Goal: Task Accomplishment & Management: Manage account settings

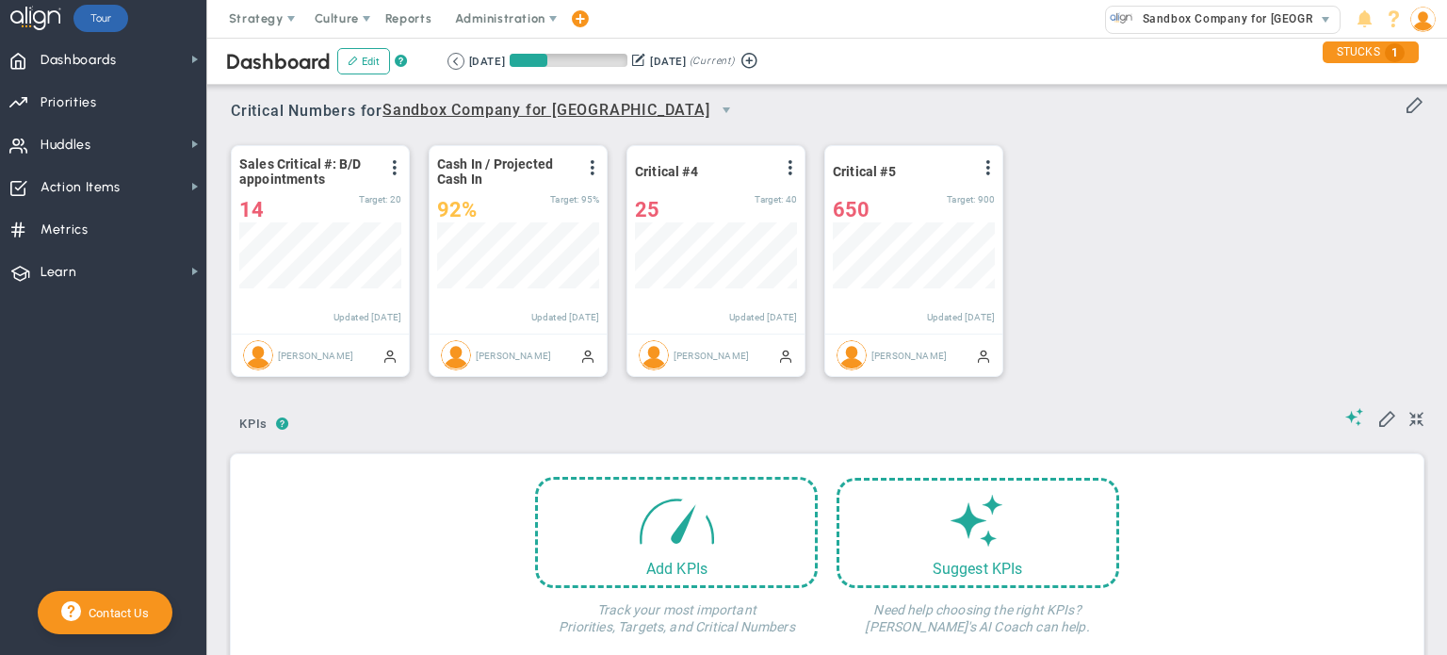
scroll to position [65, 162]
click at [97, 93] on span "Priorities" at bounding box center [69, 103] width 57 height 40
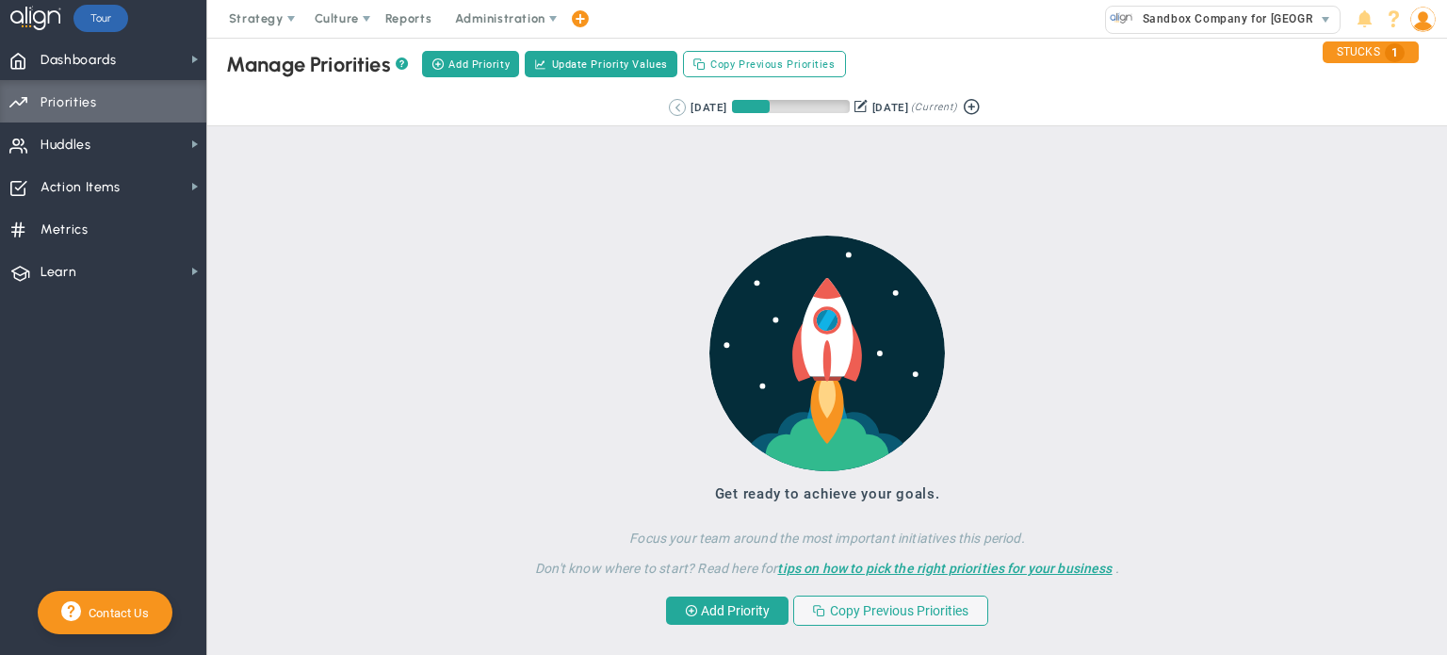
click at [669, 110] on button at bounding box center [677, 107] width 17 height 17
click at [661, 110] on div "Retrieving period... [DATE] [DATE] (Current)" at bounding box center [827, 108] width 1278 height 37
click at [697, 110] on button at bounding box center [705, 107] width 17 height 17
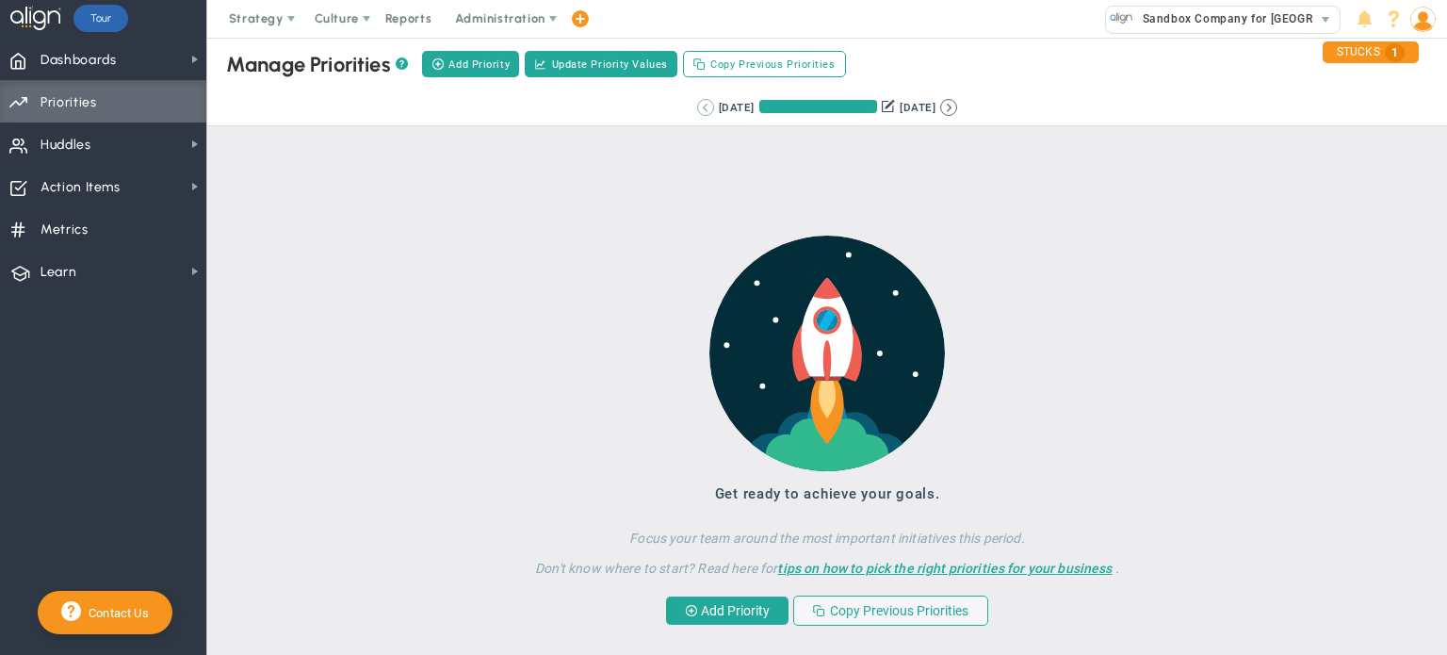
click at [697, 110] on button at bounding box center [705, 107] width 17 height 17
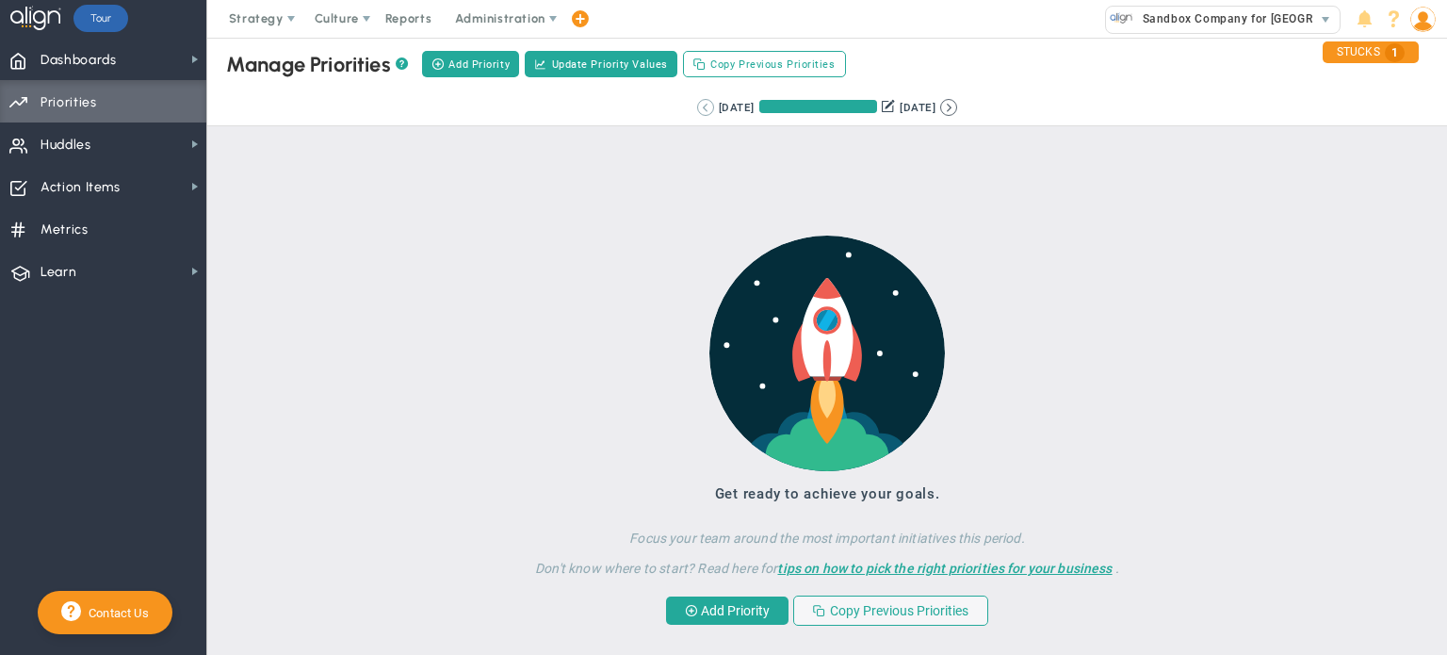
click at [688, 110] on div "Retrieving period... [DATE] [DATE] (Current)" at bounding box center [828, 107] width 280 height 17
click at [697, 106] on button at bounding box center [705, 107] width 17 height 17
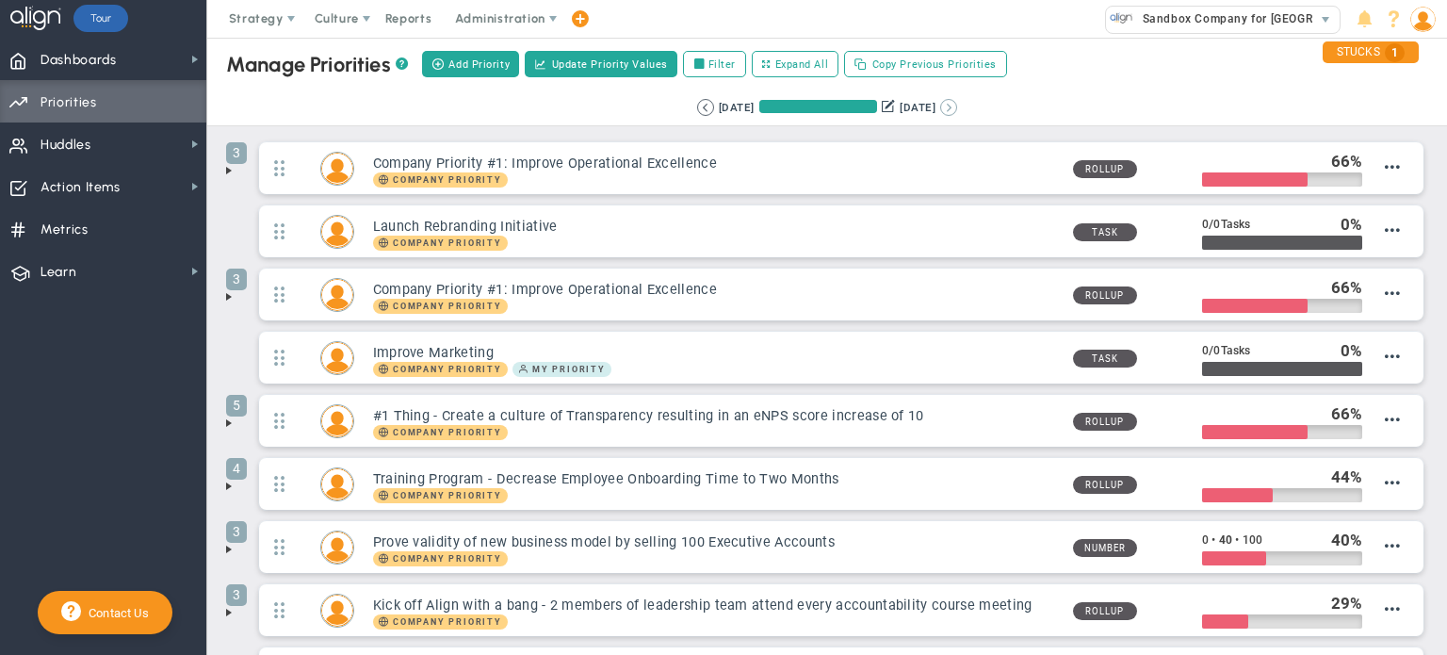
click at [957, 108] on button at bounding box center [948, 107] width 17 height 17
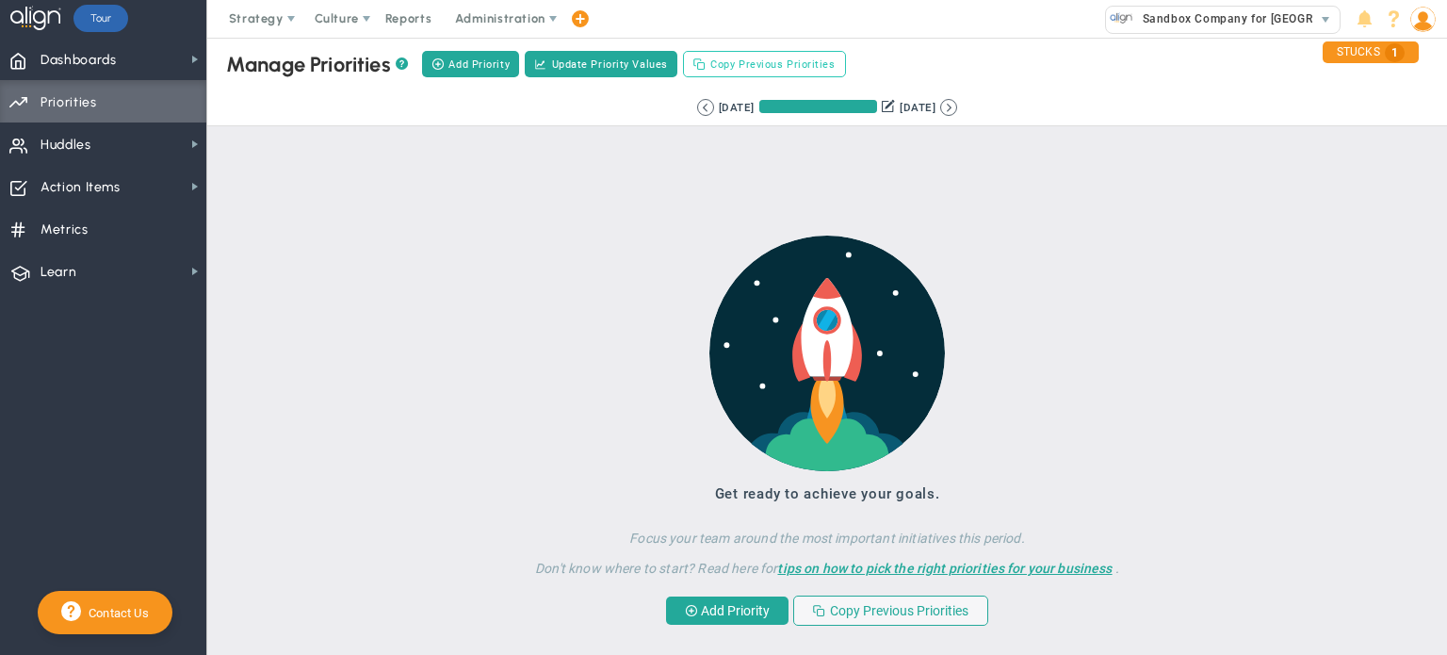
click at [747, 71] on span "Copy Previous Priorities" at bounding box center [772, 65] width 124 height 16
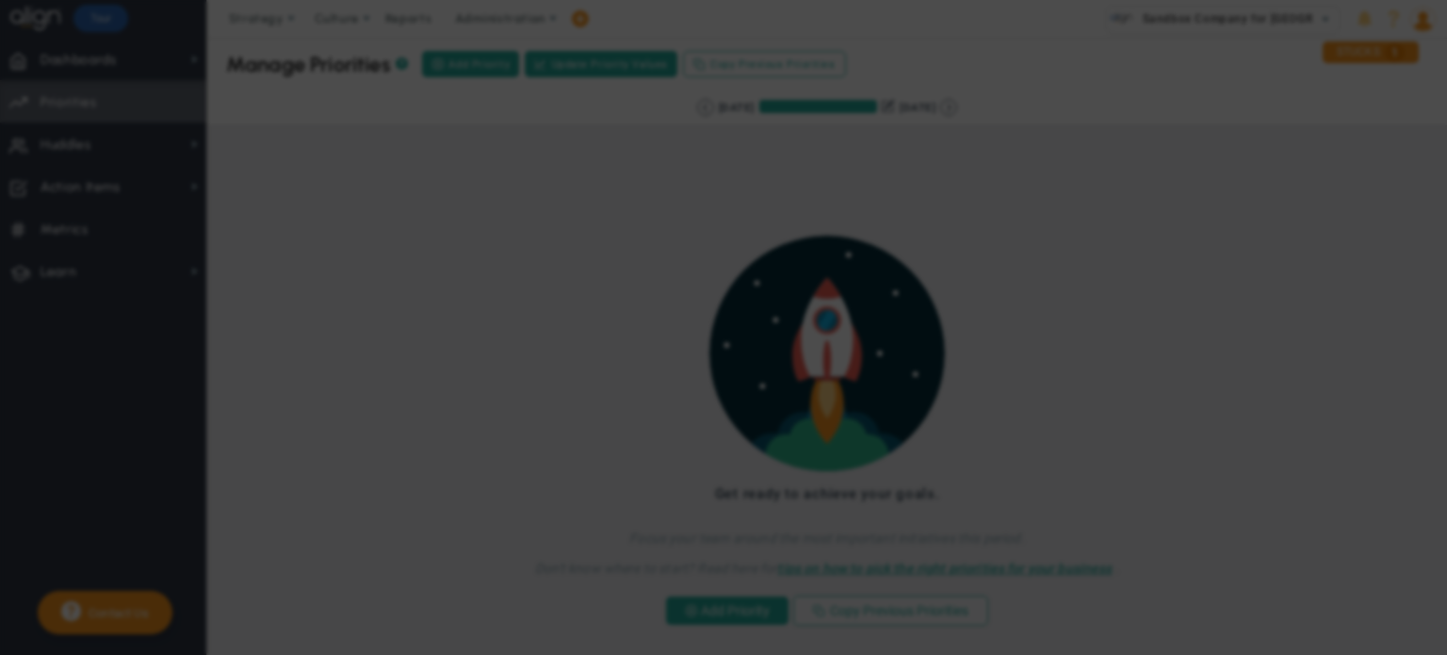
checkbox input "true"
checkbox input "false"
checkbox input "true"
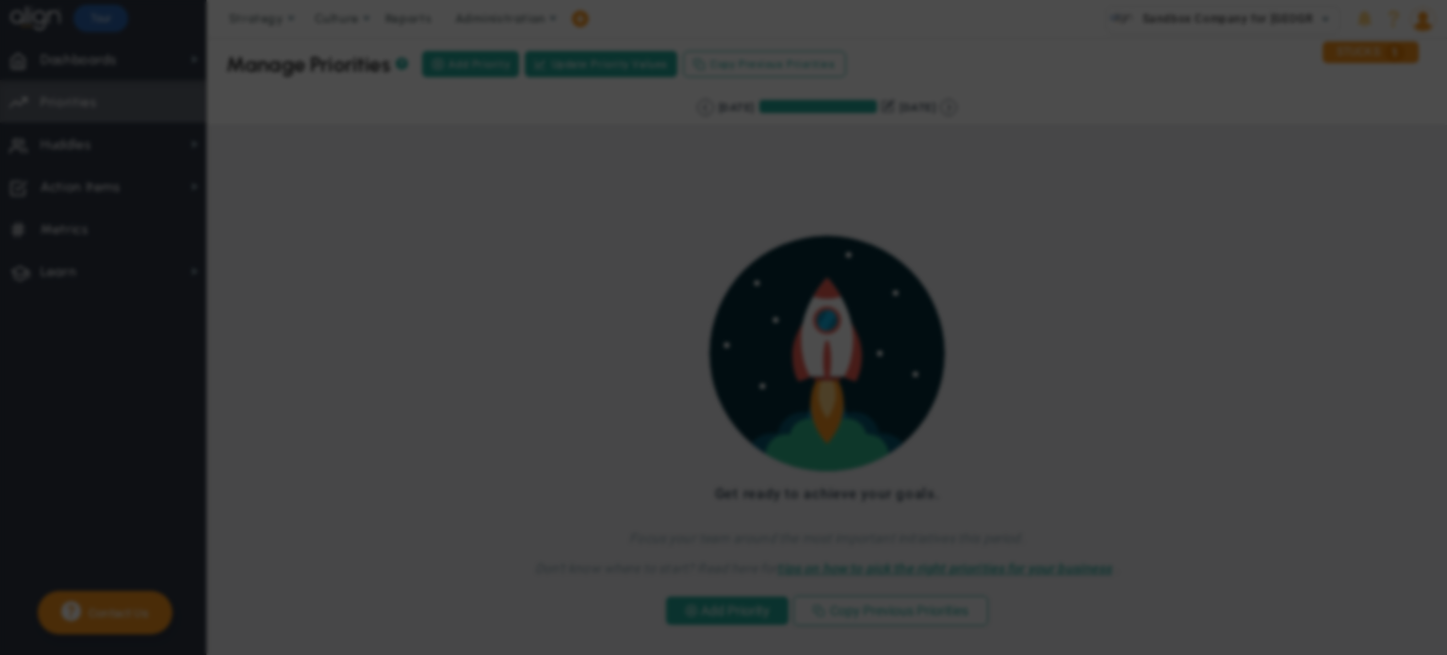
checkbox input "false"
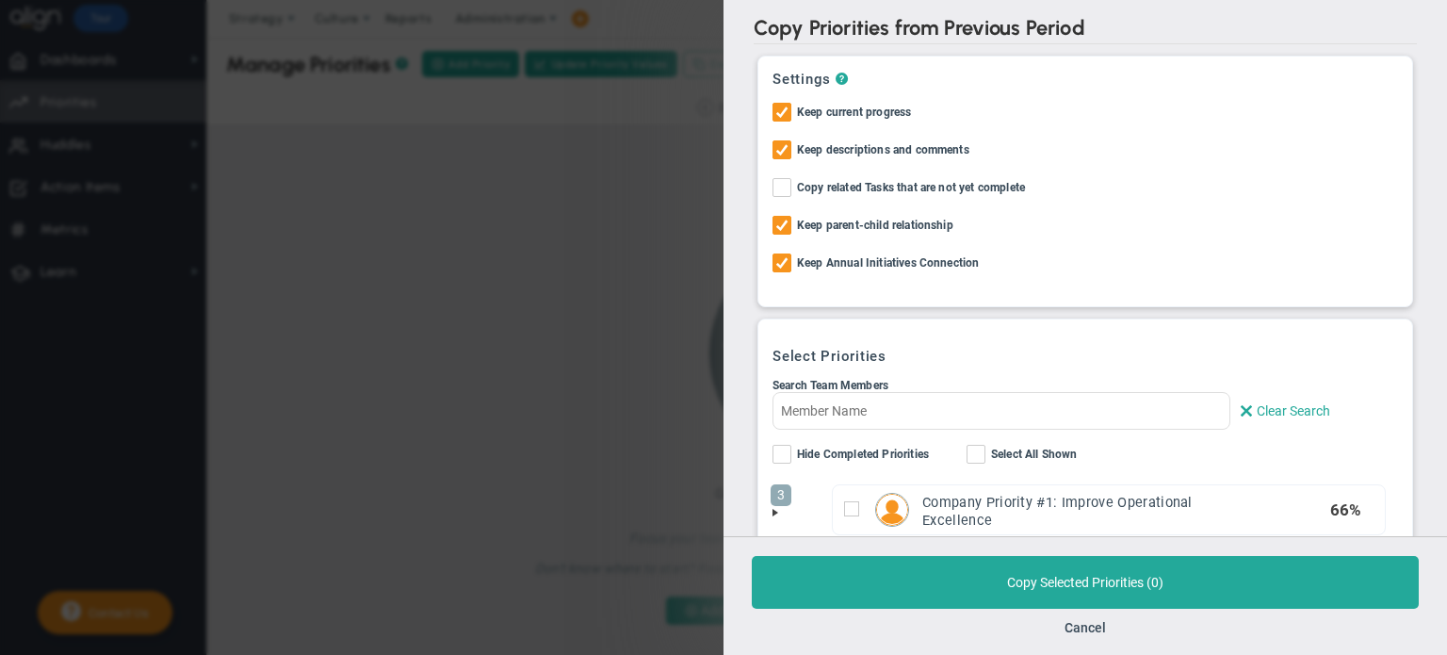
click at [987, 447] on label "Select All Shown" at bounding box center [1041, 457] width 149 height 24
click at [968, 457] on span at bounding box center [976, 454] width 19 height 19
click at [971, 457] on input "Select All Shown" at bounding box center [977, 458] width 12 height 19
click at [969, 457] on span at bounding box center [976, 454] width 19 height 19
click at [971, 457] on input "Select All Shown" at bounding box center [977, 458] width 12 height 19
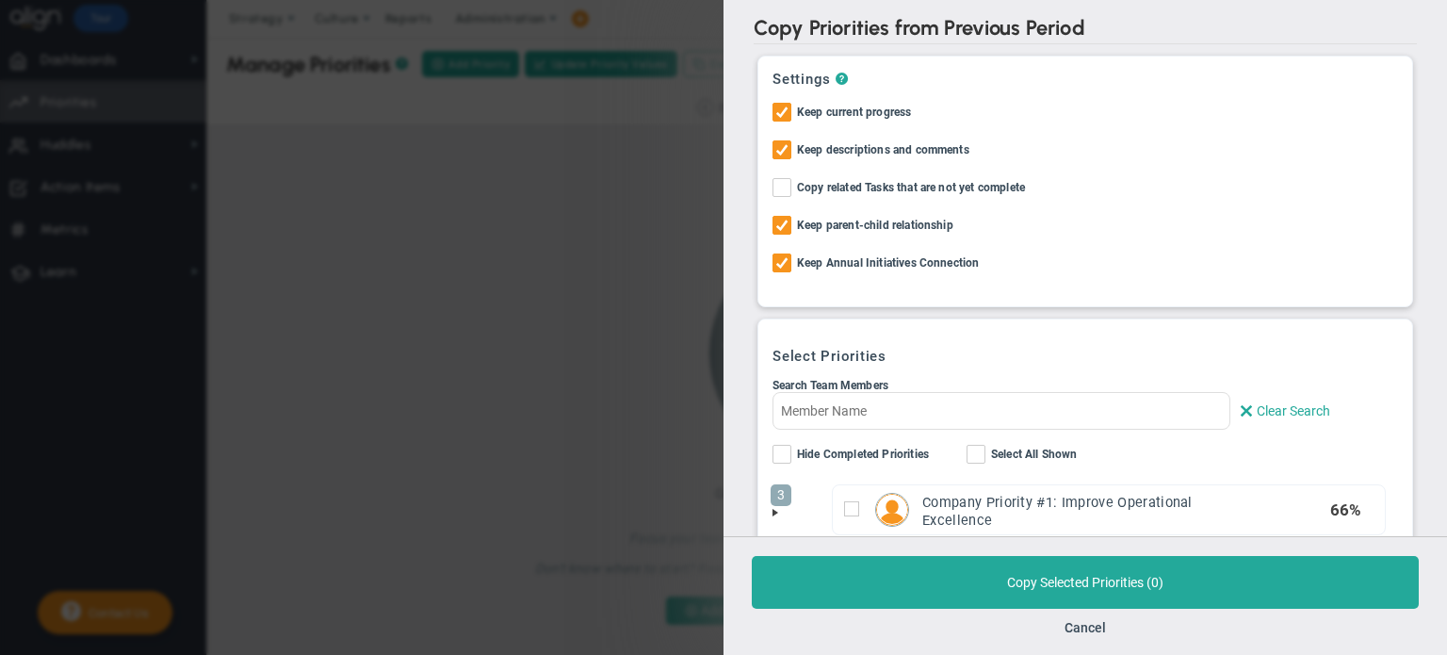
click at [978, 451] on input "Select All Shown" at bounding box center [977, 458] width 12 height 19
checkbox input "true"
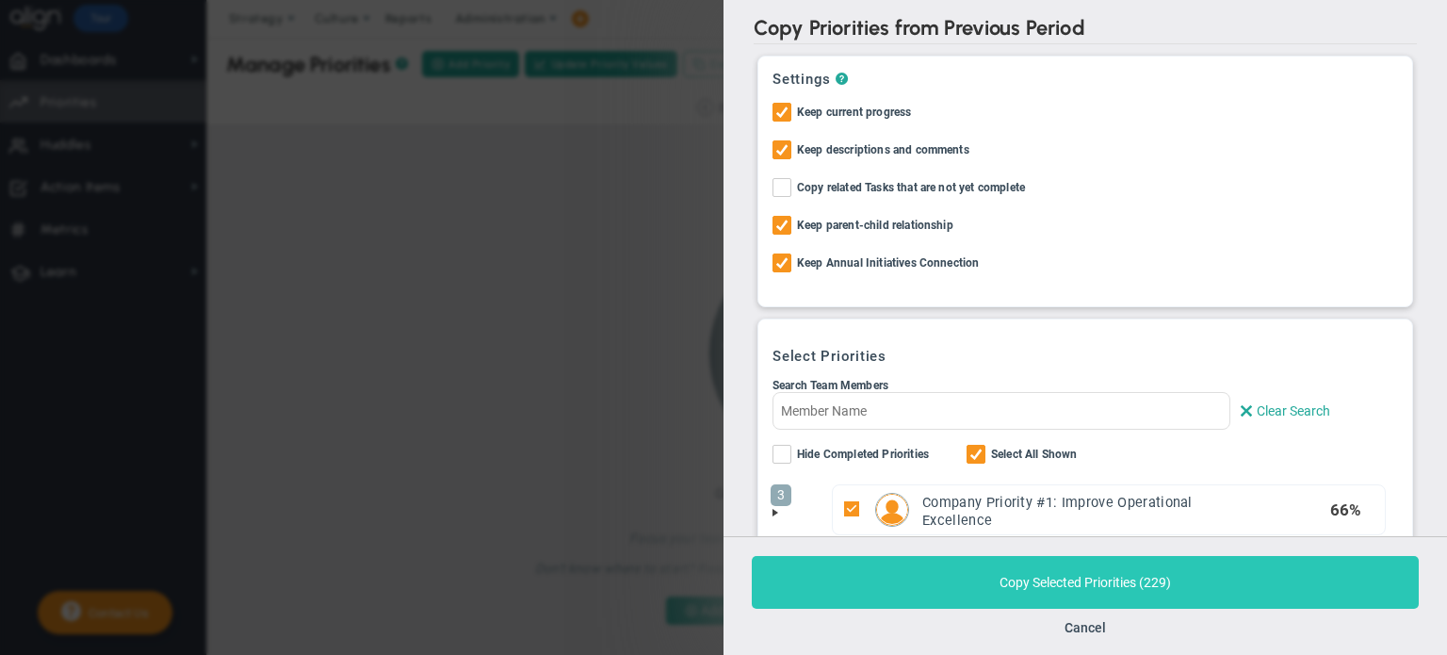
click at [1036, 584] on button "Copy Selected Priorities ( 229 )" at bounding box center [1085, 582] width 667 height 53
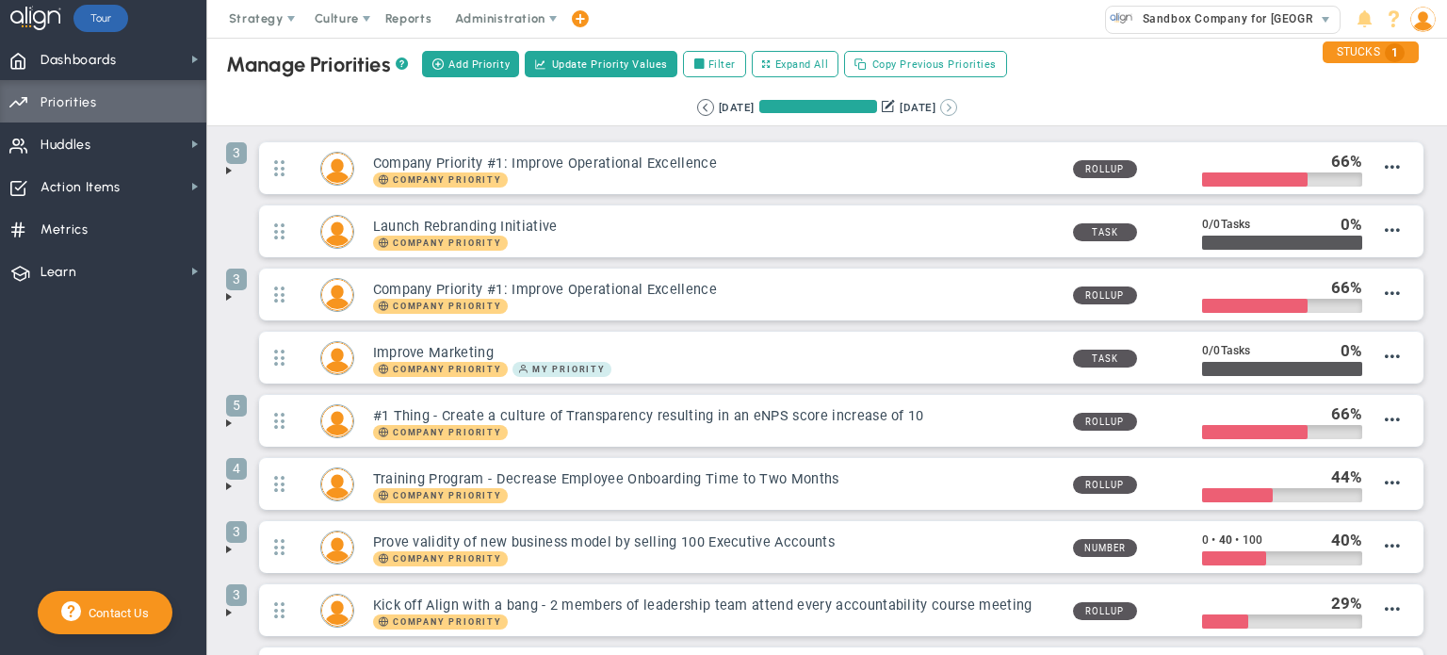
click at [957, 107] on button at bounding box center [948, 107] width 17 height 17
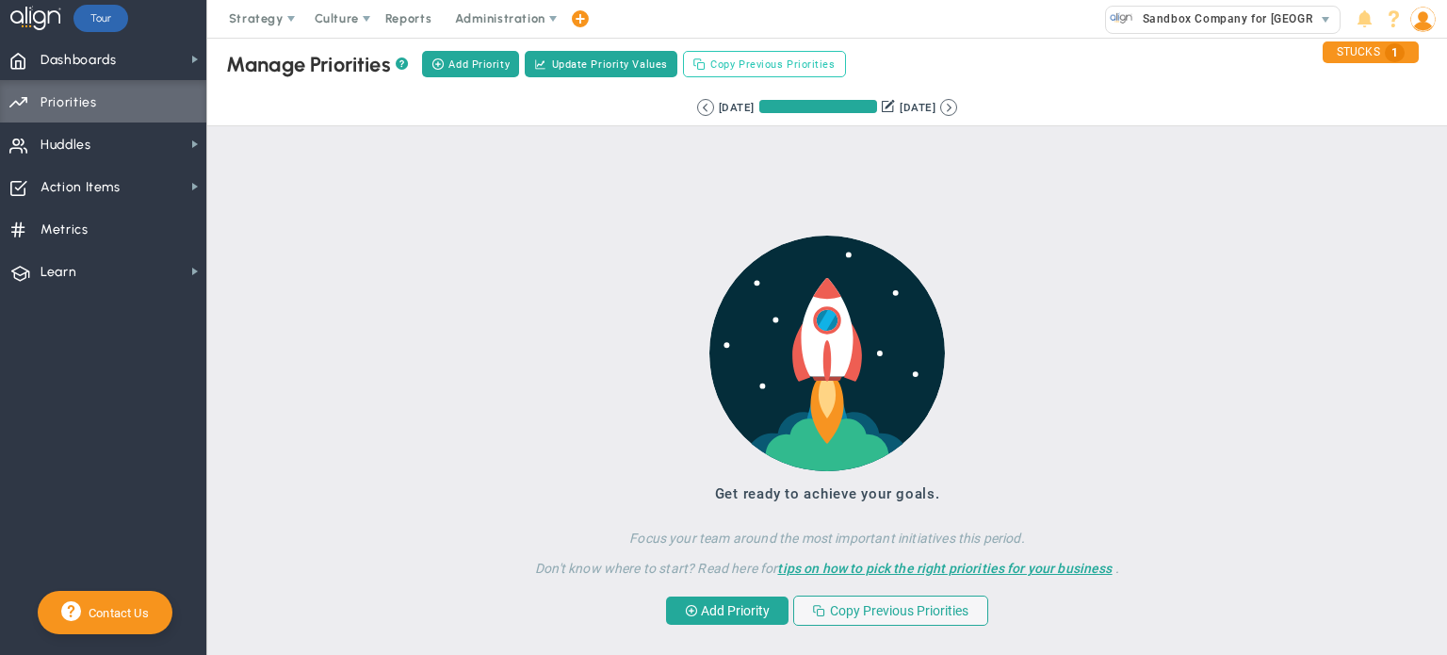
click at [753, 62] on span "Copy Previous Priorities" at bounding box center [772, 65] width 124 height 16
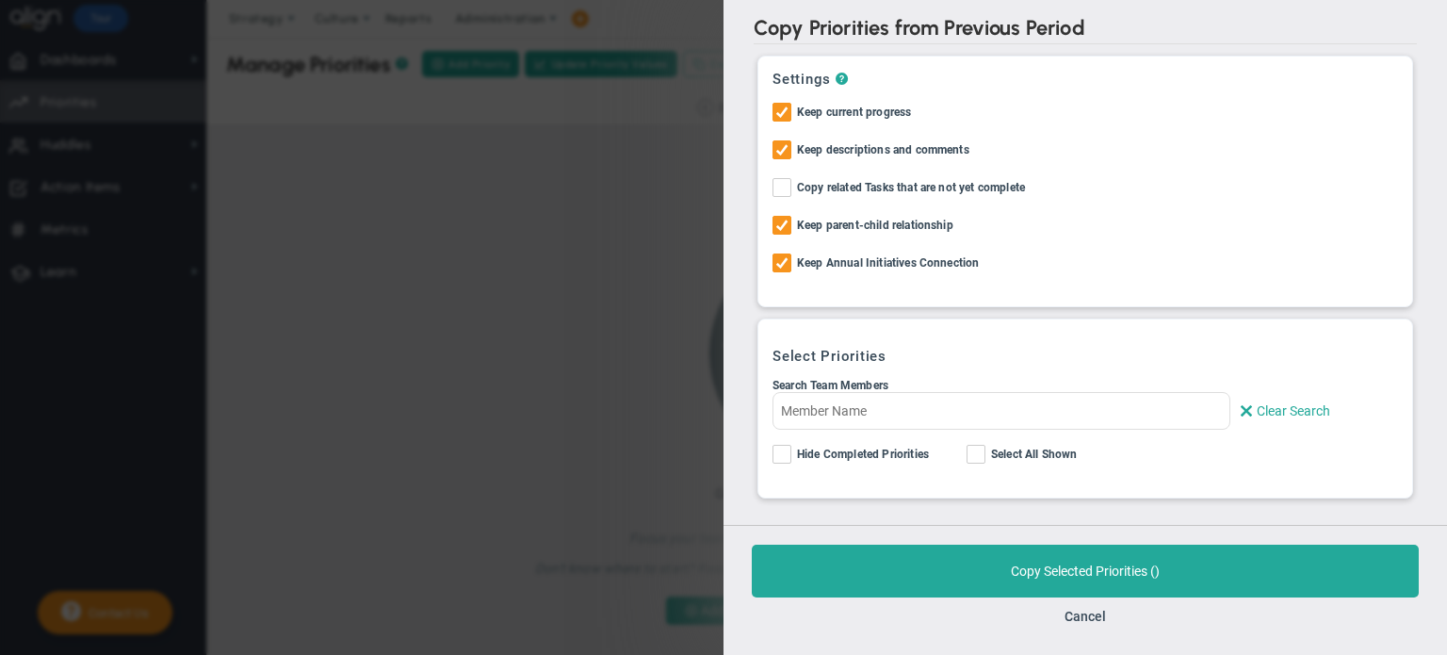
checkbox input "false"
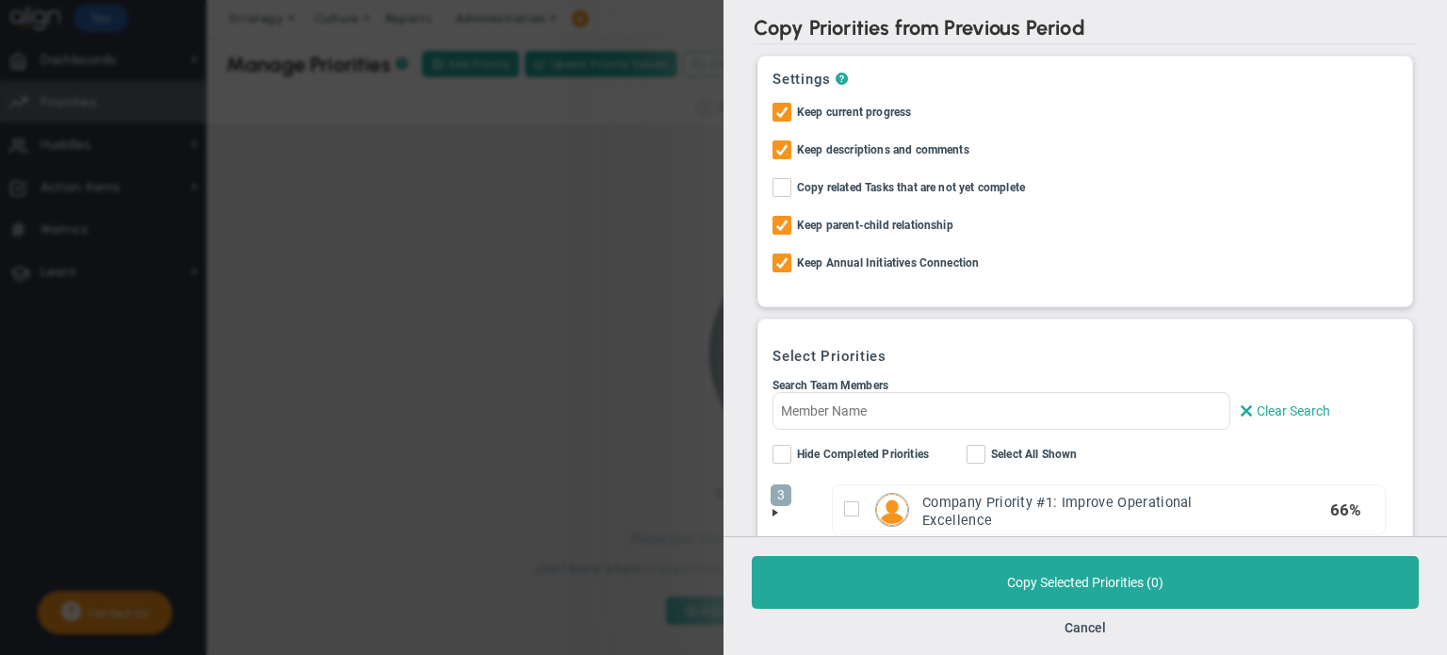
click at [996, 447] on span "Select All Shown" at bounding box center [1034, 456] width 87 height 22
click at [984, 449] on input "Select All Shown" at bounding box center [977, 458] width 12 height 19
checkbox input "true"
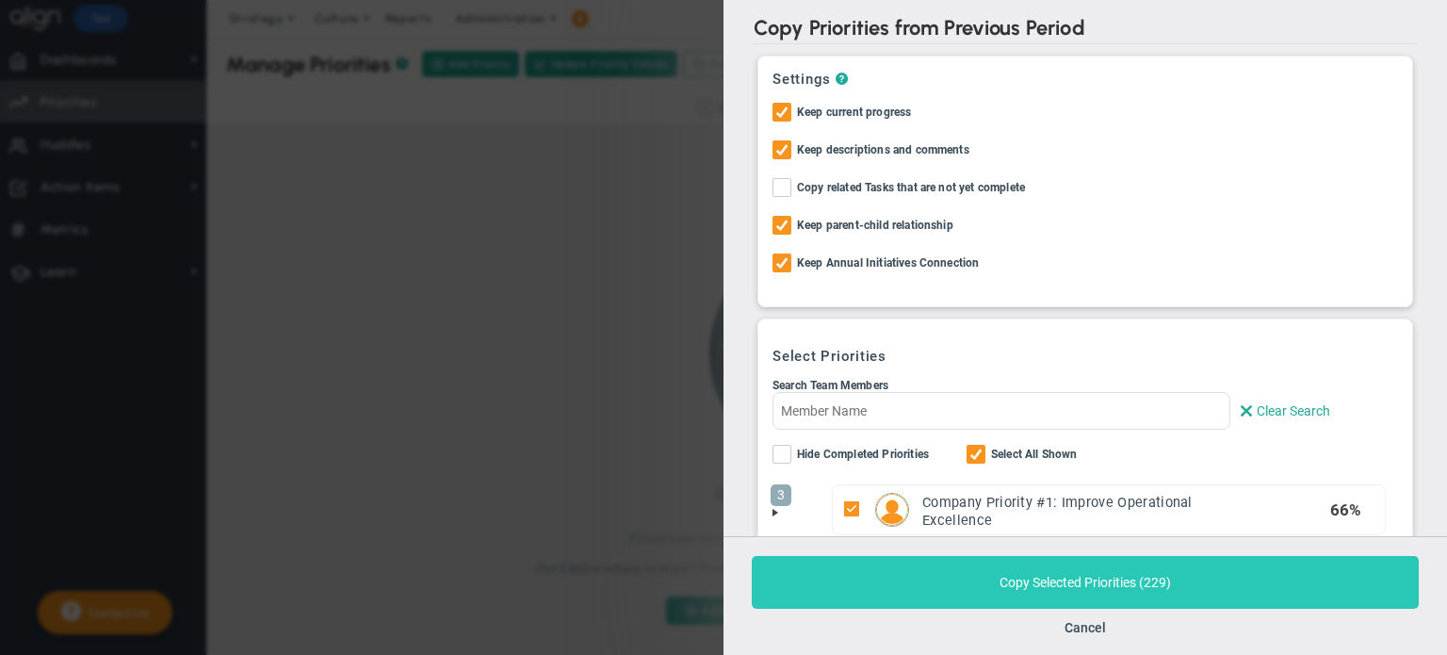
click at [999, 576] on button "Copy Selected Priorities ( 229 )" at bounding box center [1085, 582] width 667 height 53
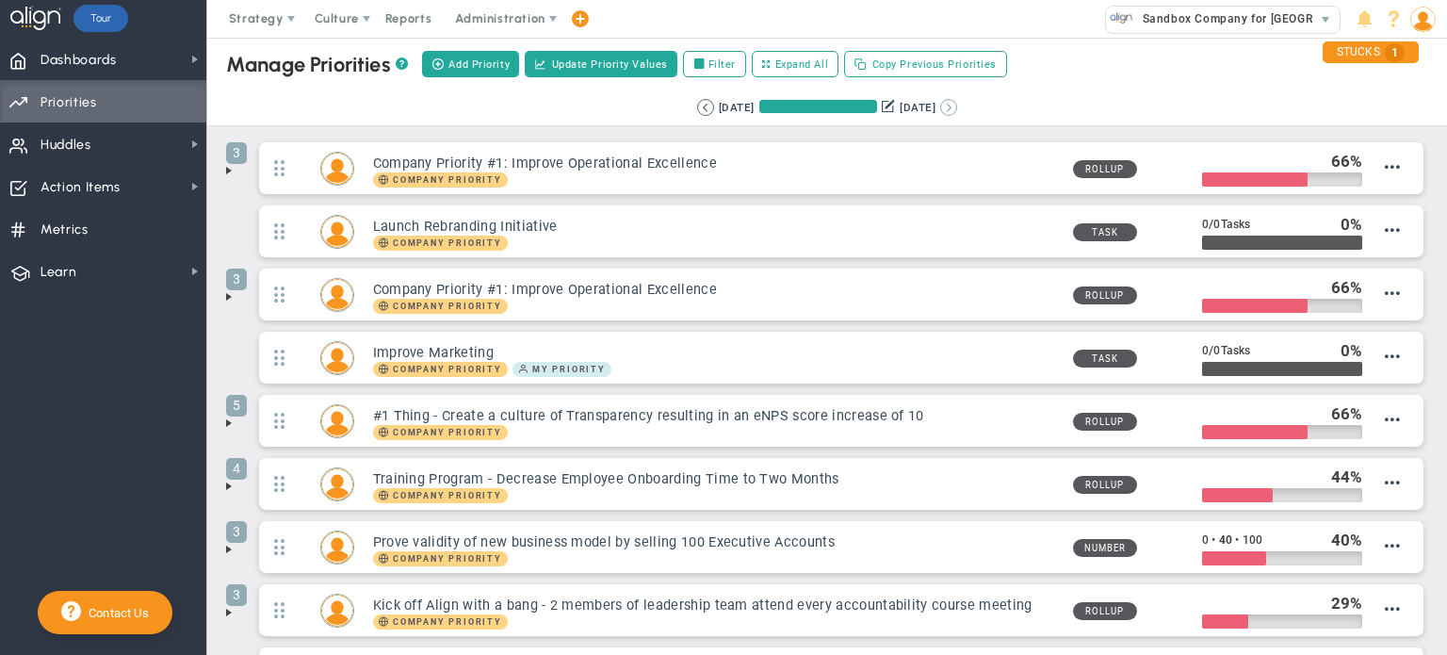
click at [957, 112] on button at bounding box center [948, 107] width 17 height 17
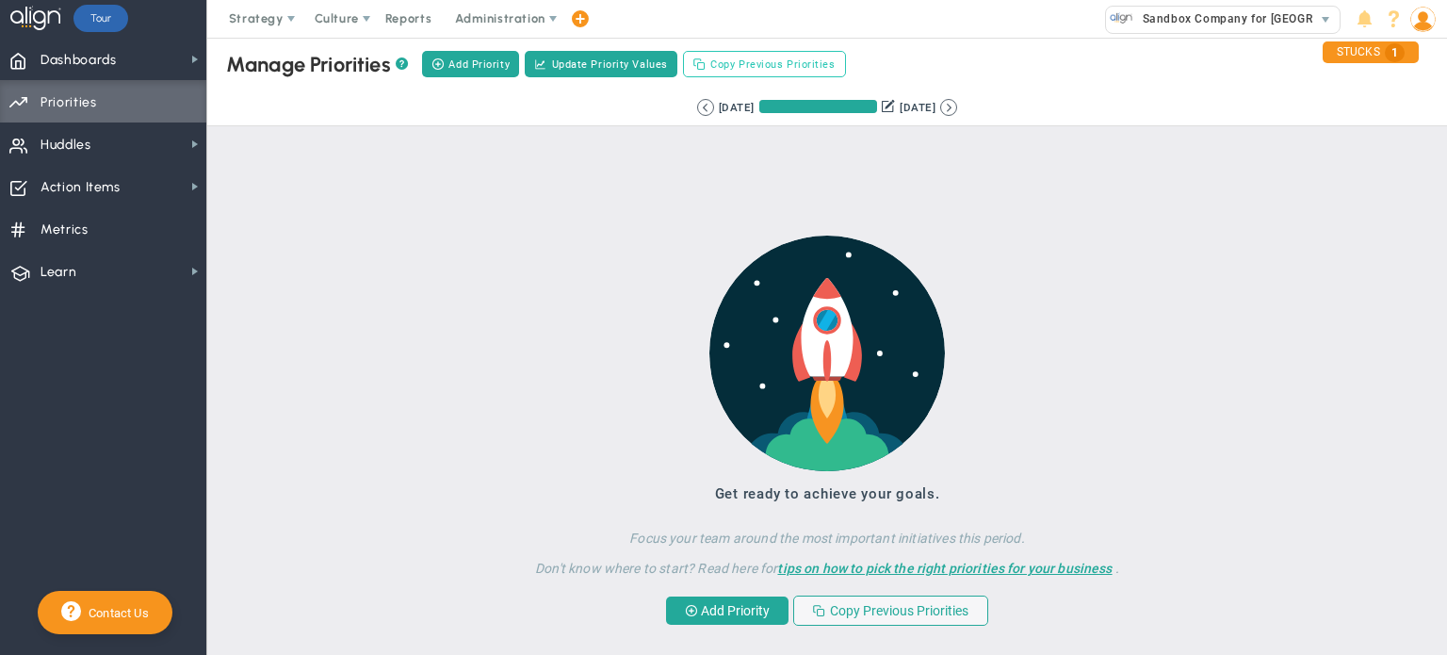
click at [796, 55] on button "Copy Previous Priorities" at bounding box center [764, 64] width 163 height 26
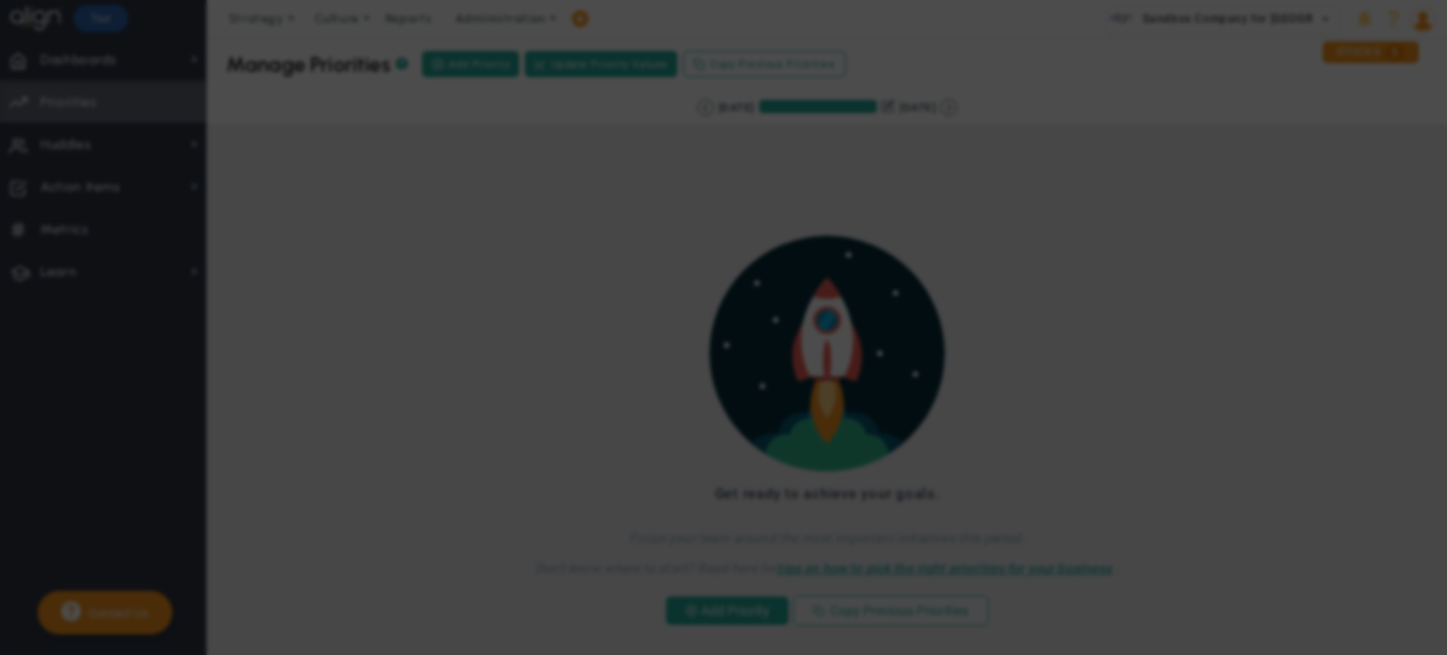
checkbox input "true"
checkbox input "false"
checkbox input "true"
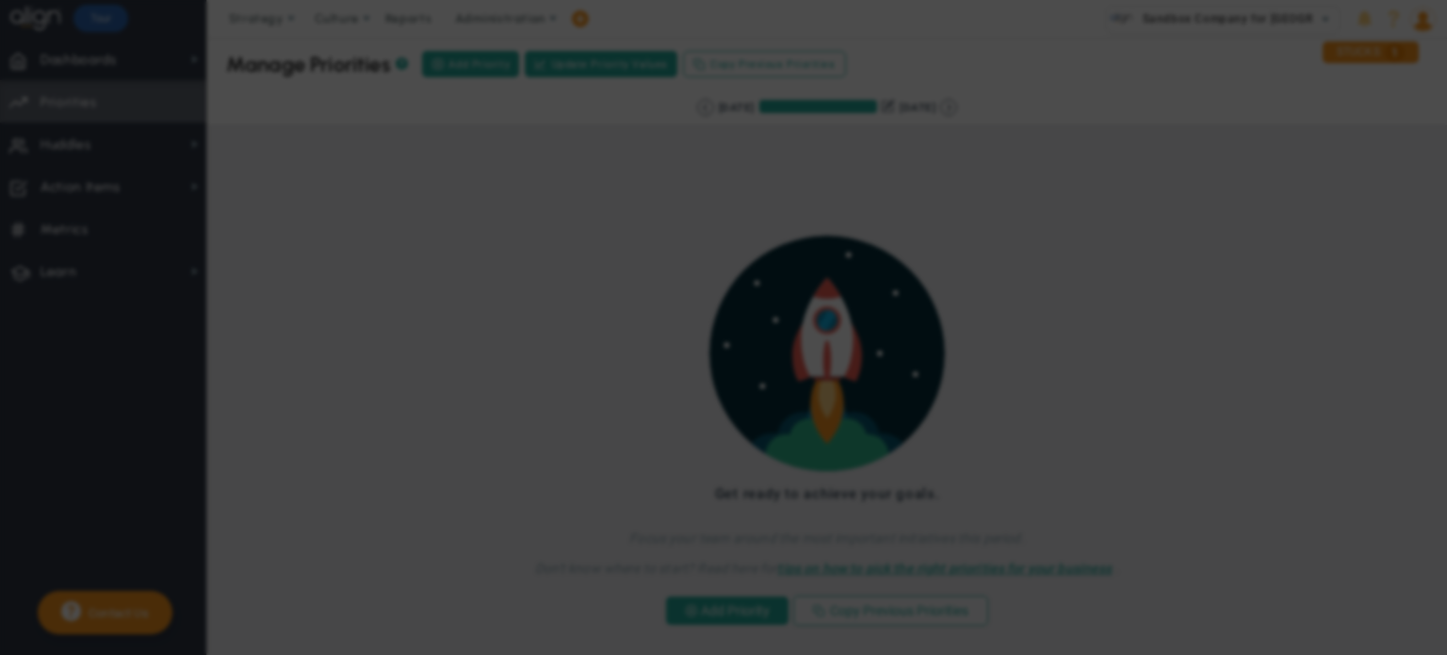
checkbox input "false"
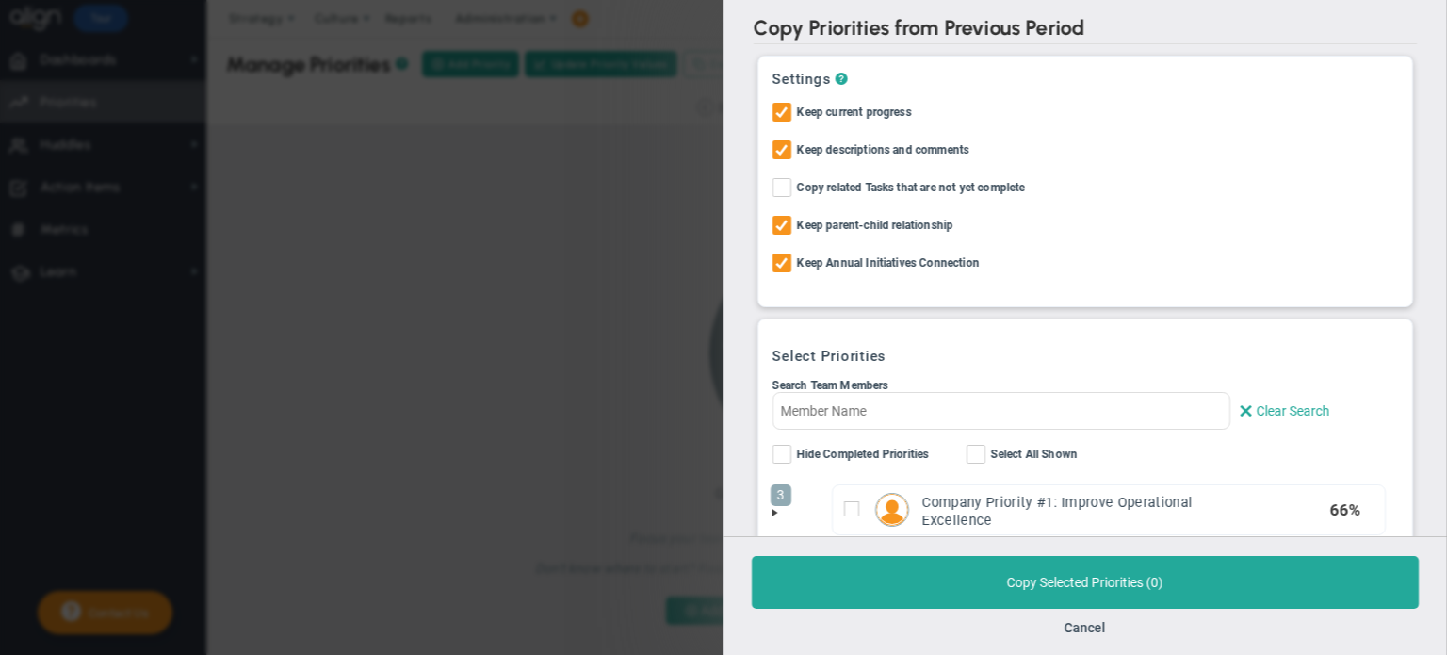
click at [985, 441] on div "Search Team Members Clear Search Hide Completed OKRs Hide Completed Priorities" at bounding box center [1086, 424] width 626 height 90
click at [972, 451] on input "Select All Shown" at bounding box center [977, 458] width 12 height 19
checkbox input "true"
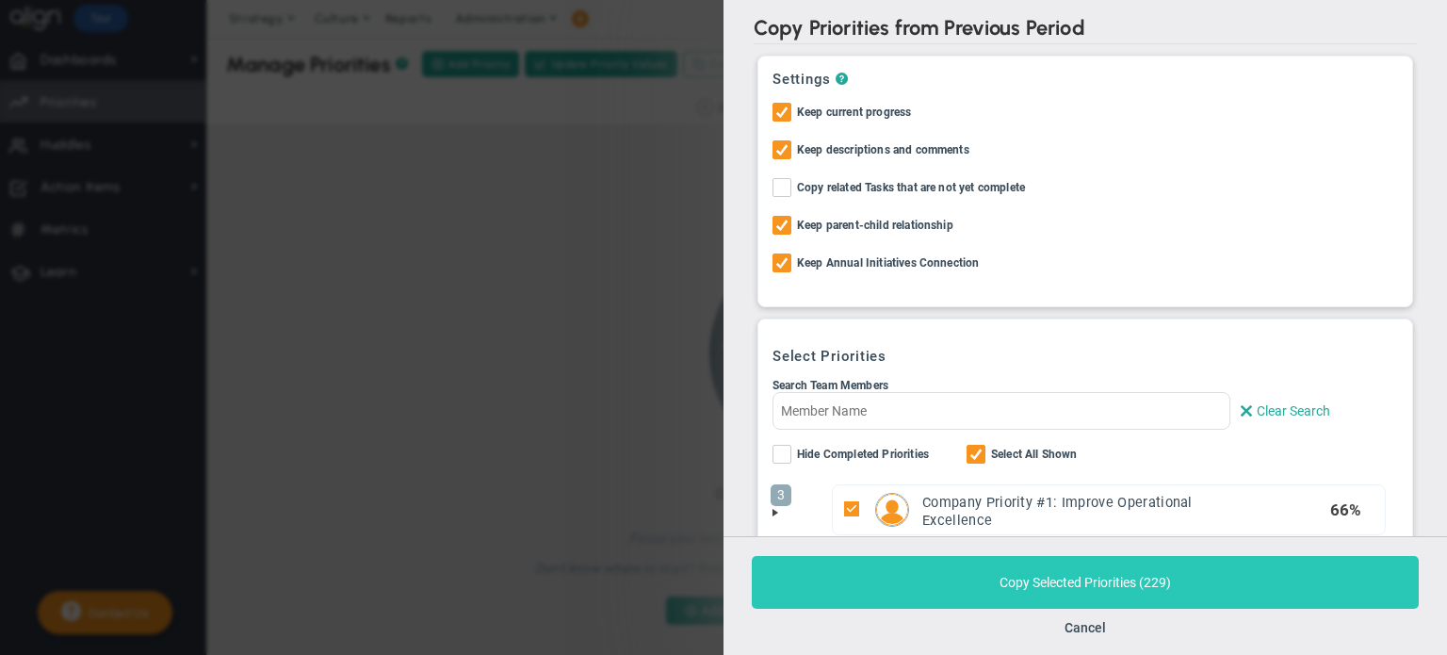
click at [968, 573] on button "Copy Selected Priorities ( 229 )" at bounding box center [1085, 582] width 667 height 53
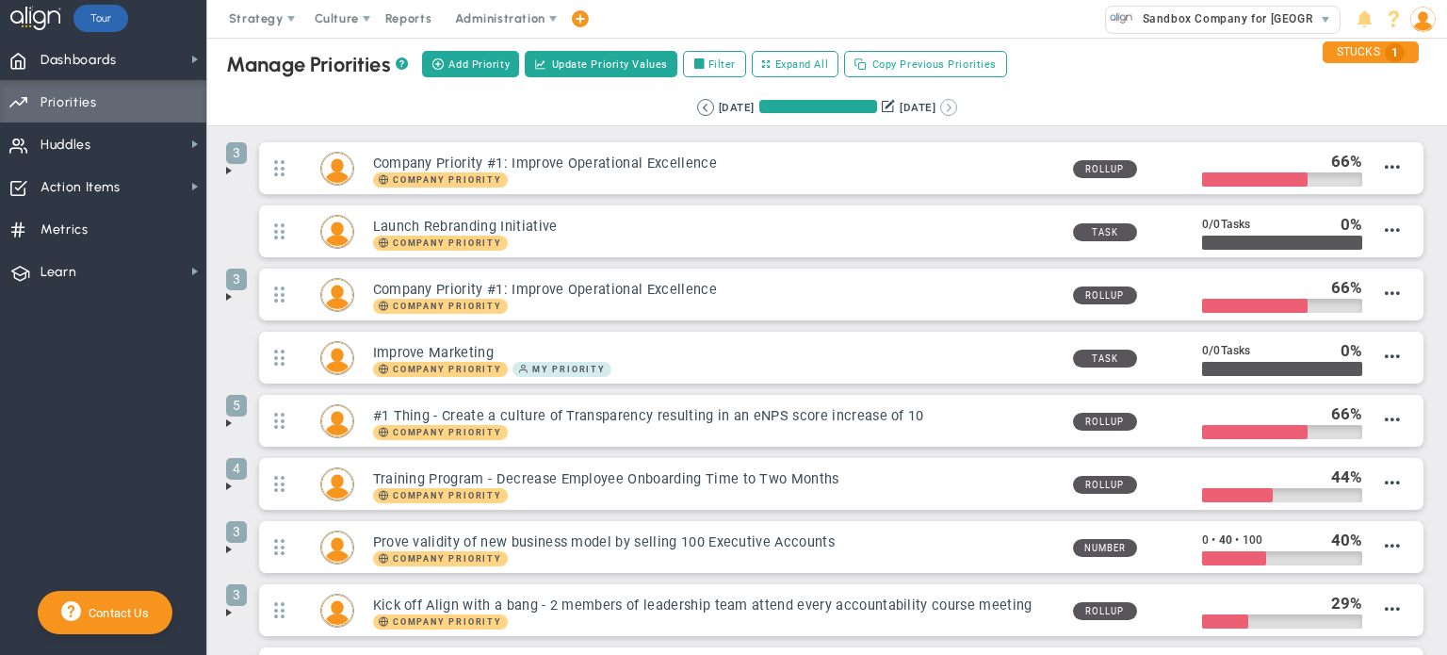
click at [957, 110] on button at bounding box center [948, 107] width 17 height 17
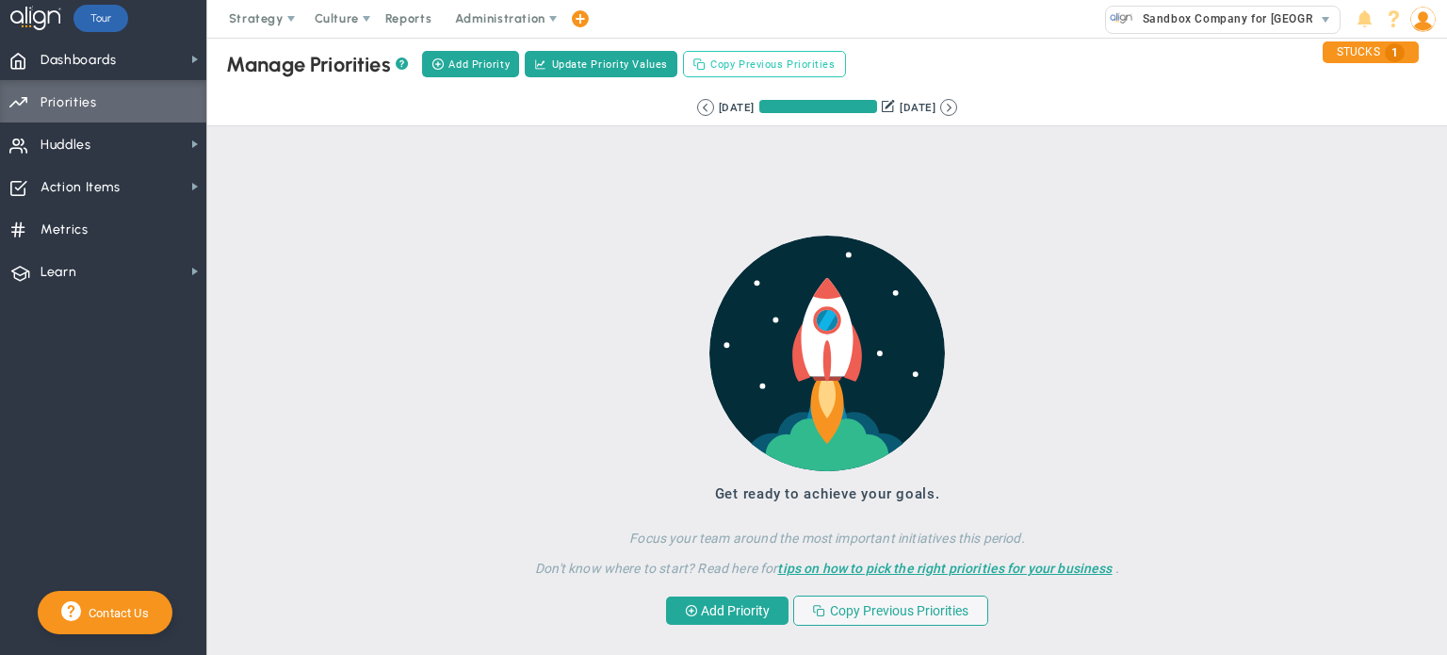
click at [769, 57] on span "Copy Previous Priorities" at bounding box center [772, 65] width 124 height 16
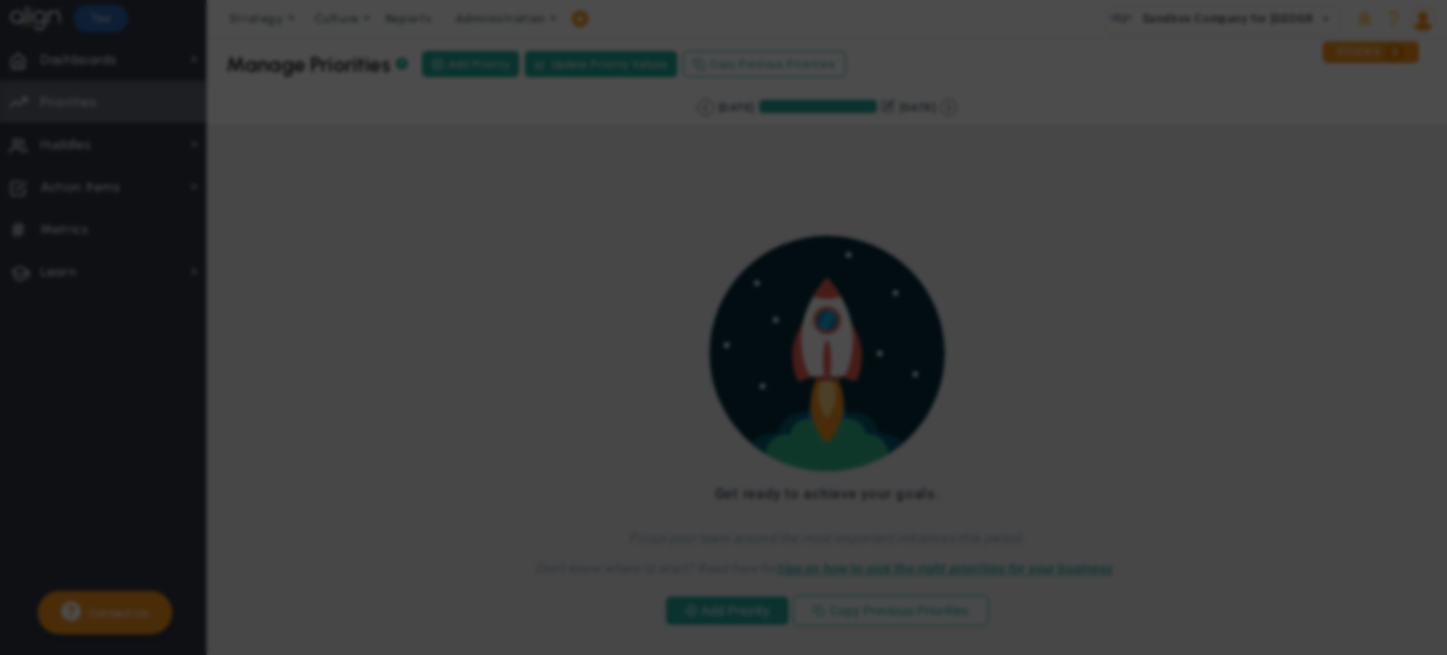
checkbox input "true"
checkbox input "false"
checkbox input "true"
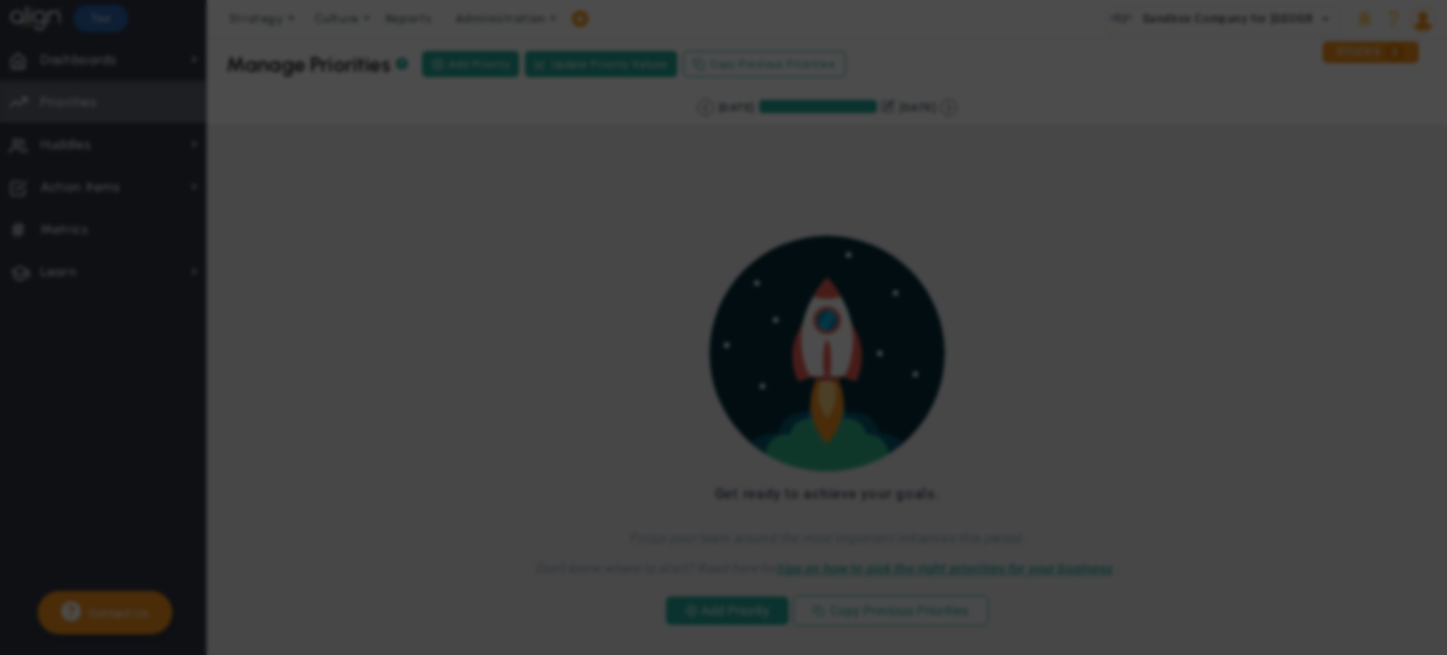
checkbox input "false"
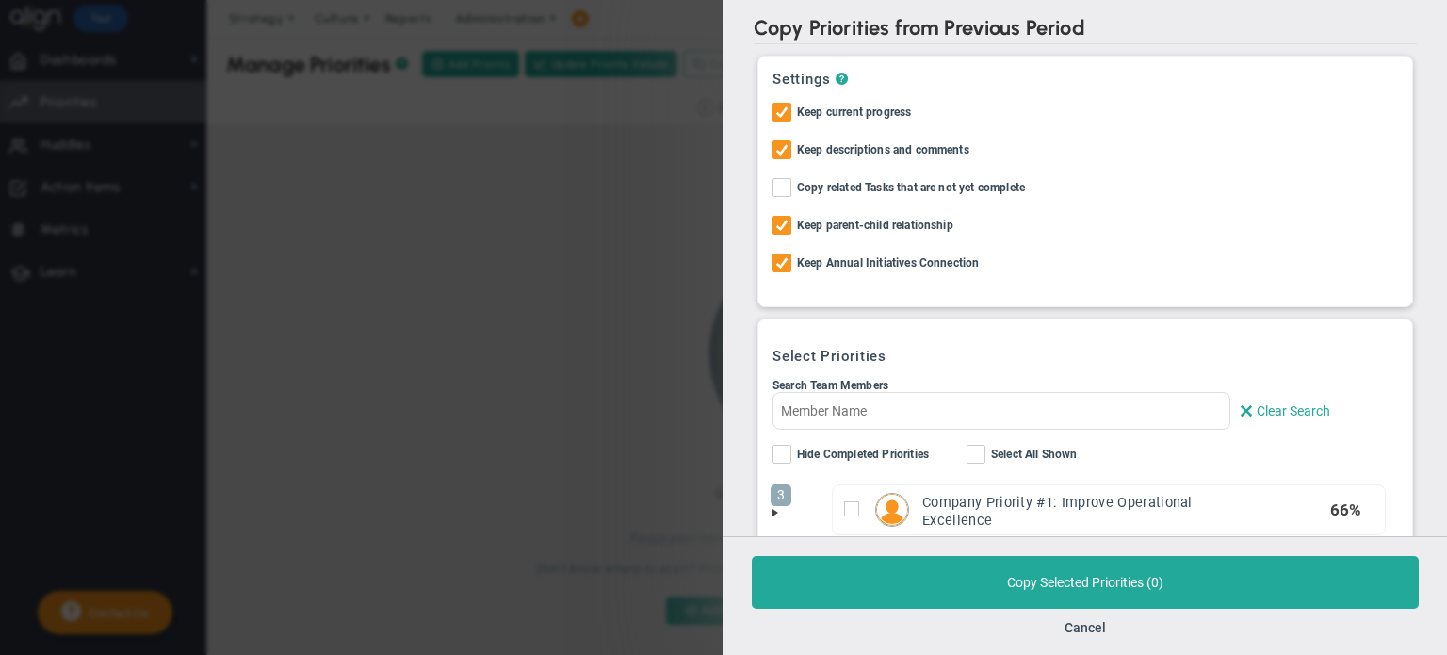
click at [986, 455] on span at bounding box center [976, 454] width 19 height 19
click at [984, 455] on input "Select All Shown" at bounding box center [977, 458] width 12 height 19
checkbox input "true"
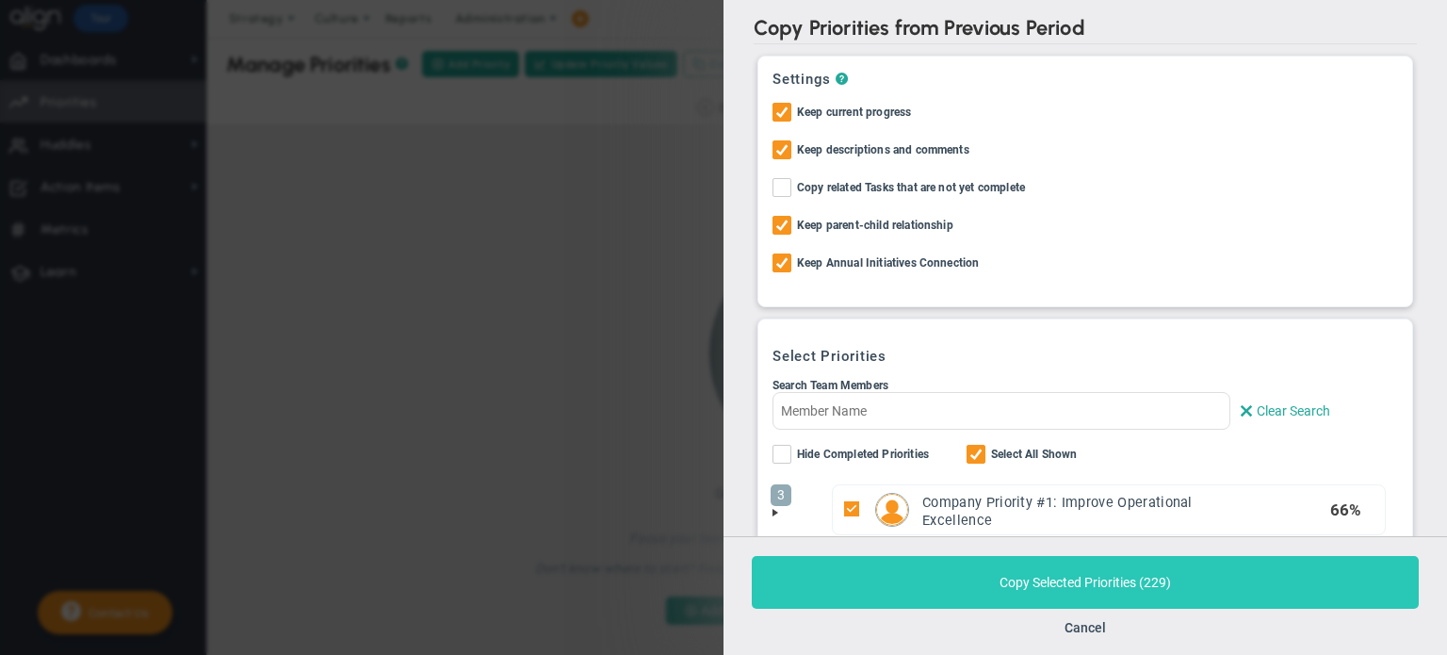
click at [927, 585] on button "Copy Selected Priorities ( 229 )" at bounding box center [1085, 582] width 667 height 53
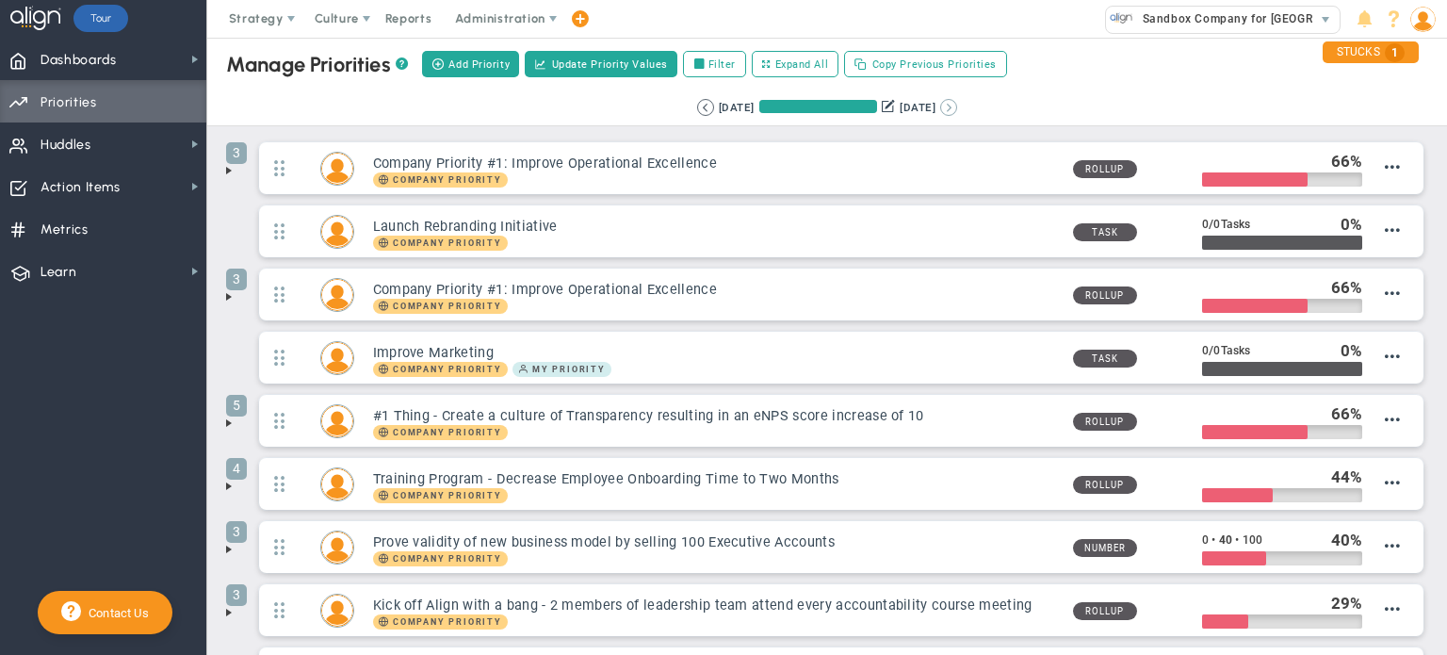
click at [957, 106] on button at bounding box center [948, 107] width 17 height 17
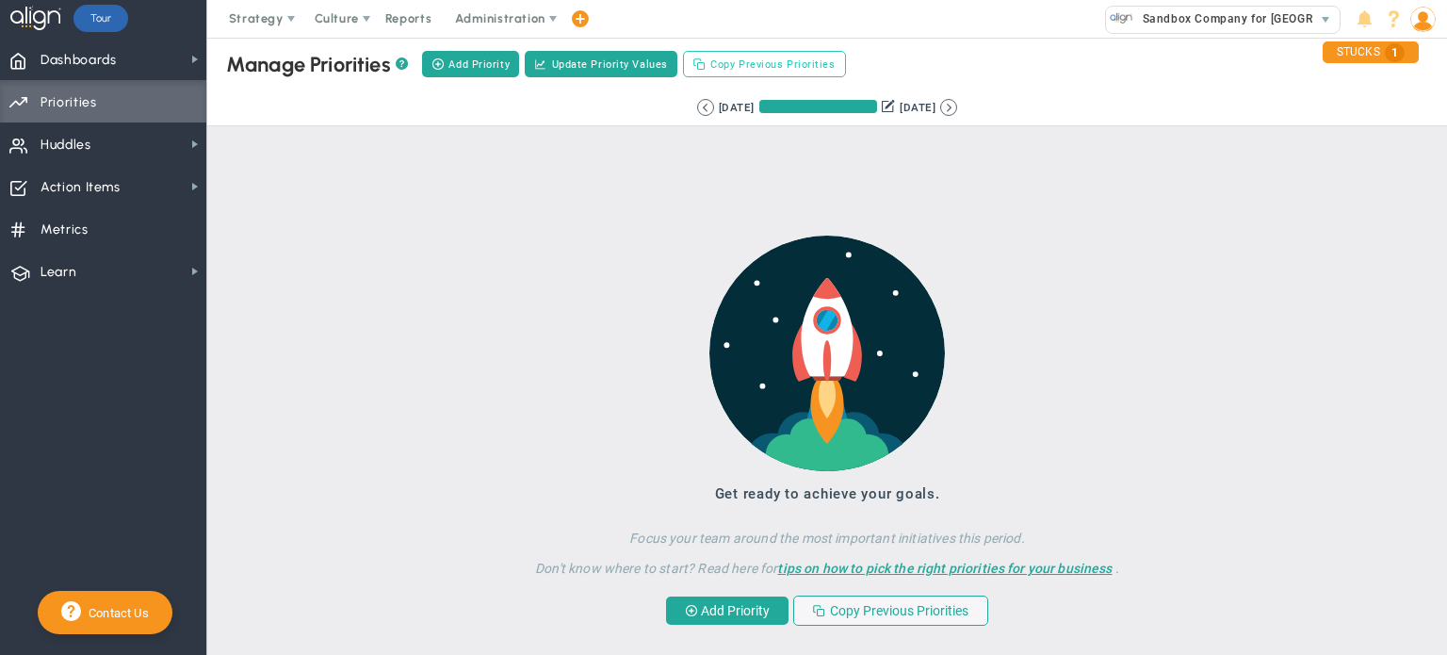
click at [794, 64] on span "Copy Previous Priorities" at bounding box center [772, 65] width 124 height 16
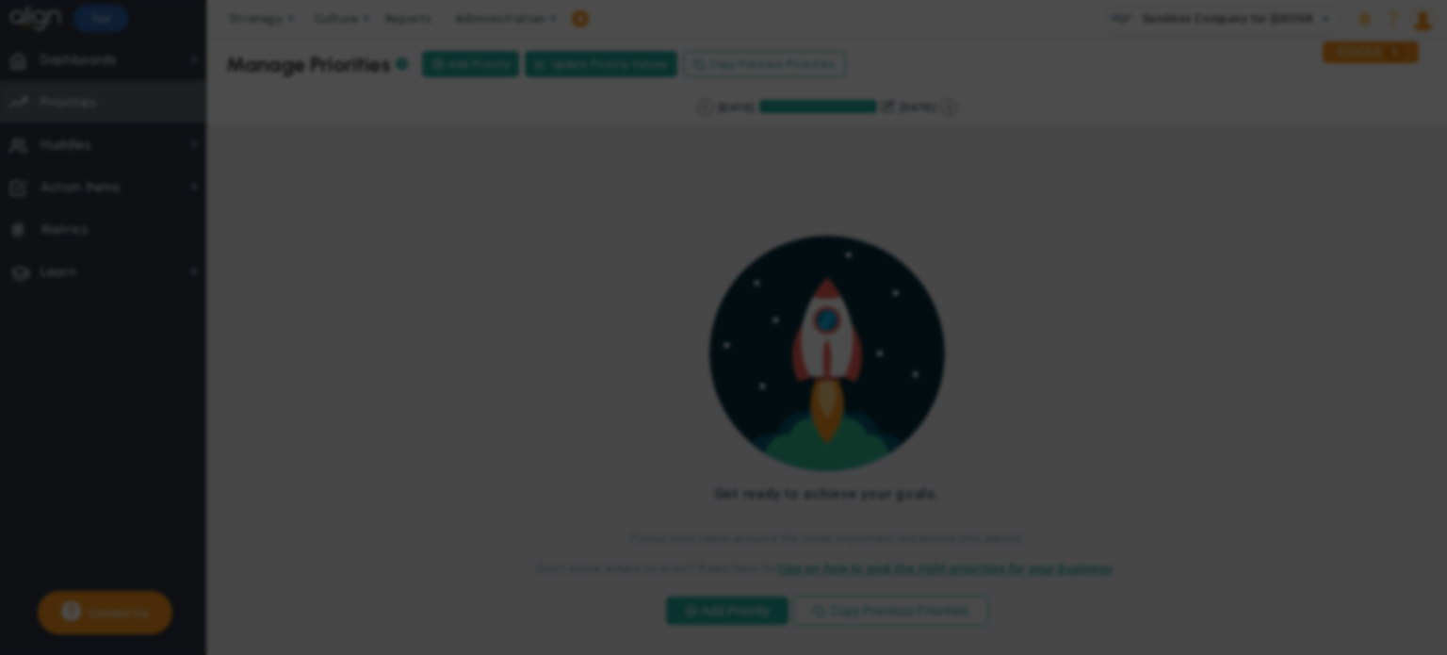
checkbox input "true"
checkbox input "false"
checkbox input "true"
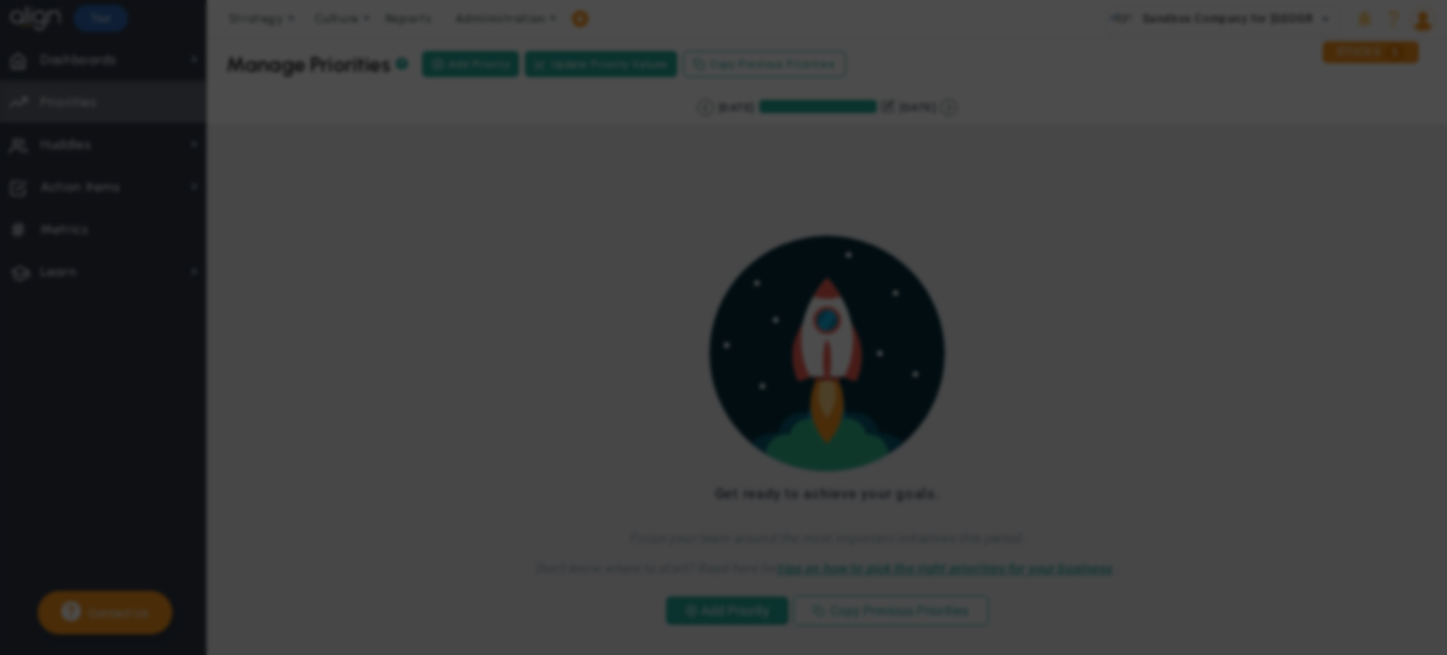
checkbox input "false"
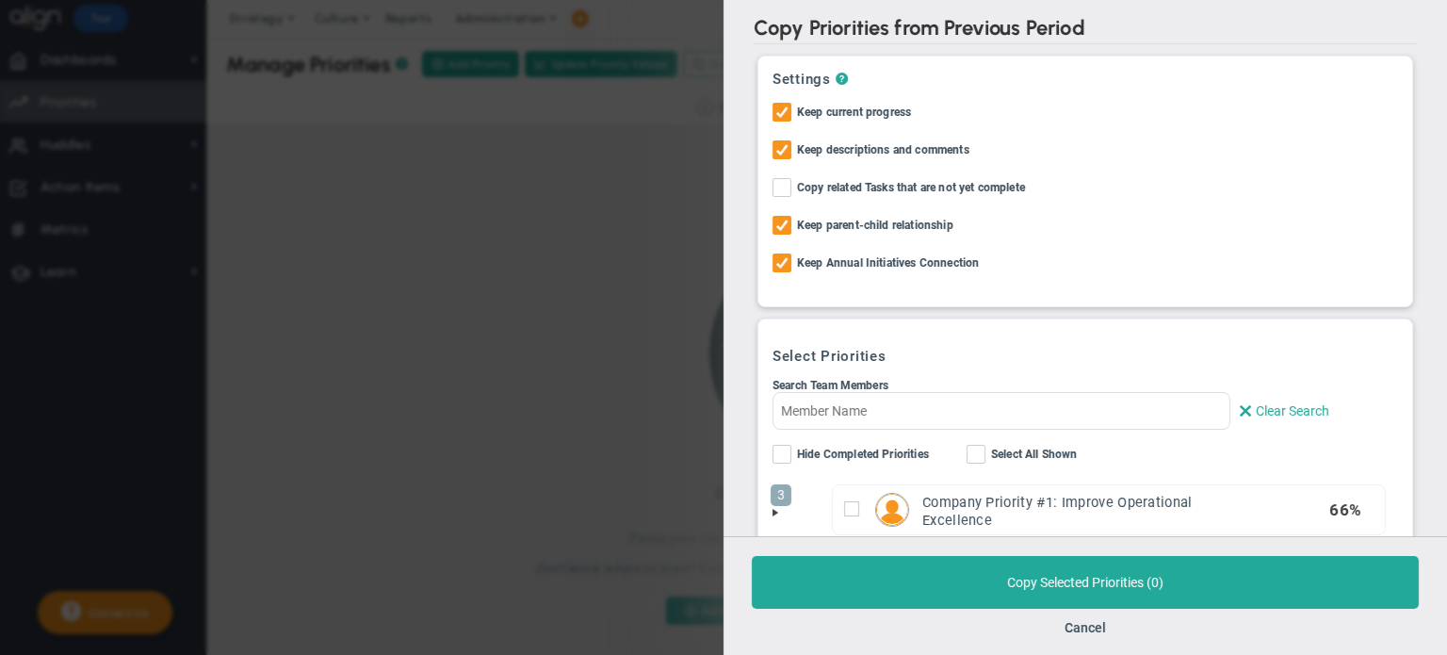
click at [1001, 451] on span "Select All Shown" at bounding box center [1034, 456] width 87 height 22
click at [984, 451] on input "Select All Shown" at bounding box center [977, 458] width 12 height 19
checkbox input "true"
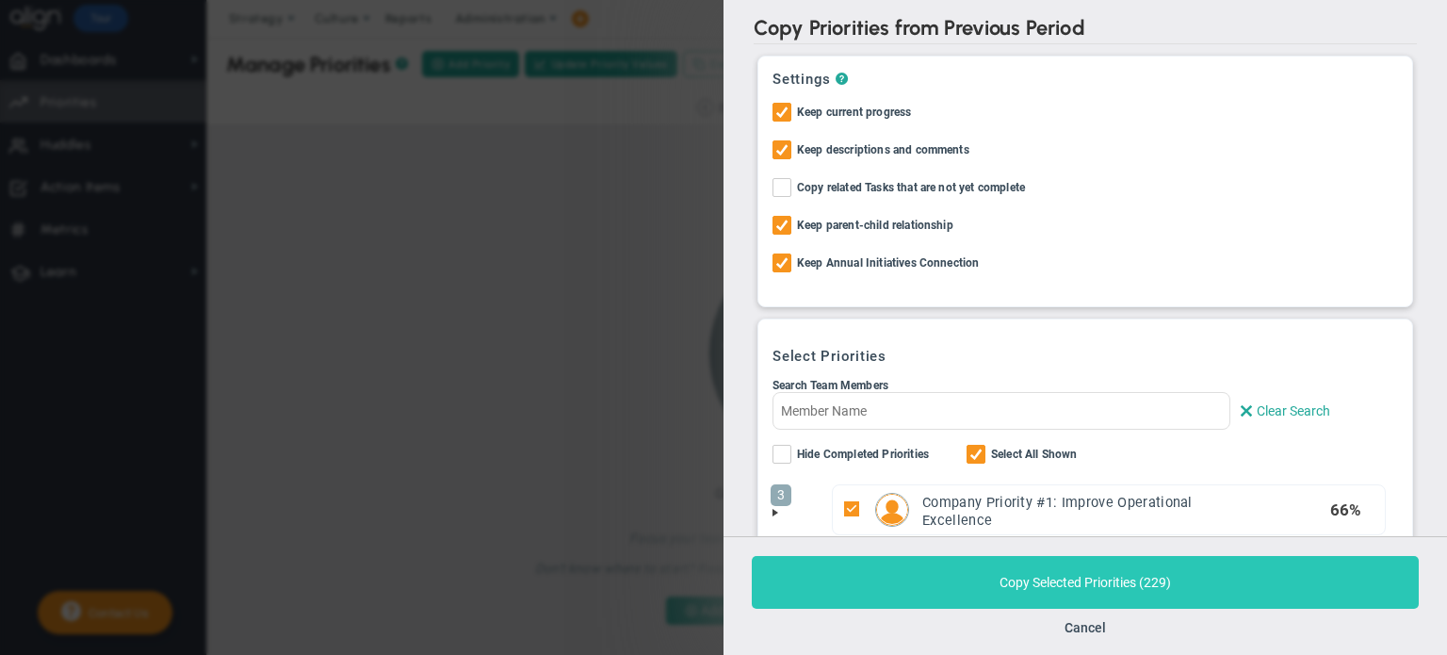
click at [946, 571] on button "Copy Selected Priorities ( 229 )" at bounding box center [1085, 582] width 667 height 53
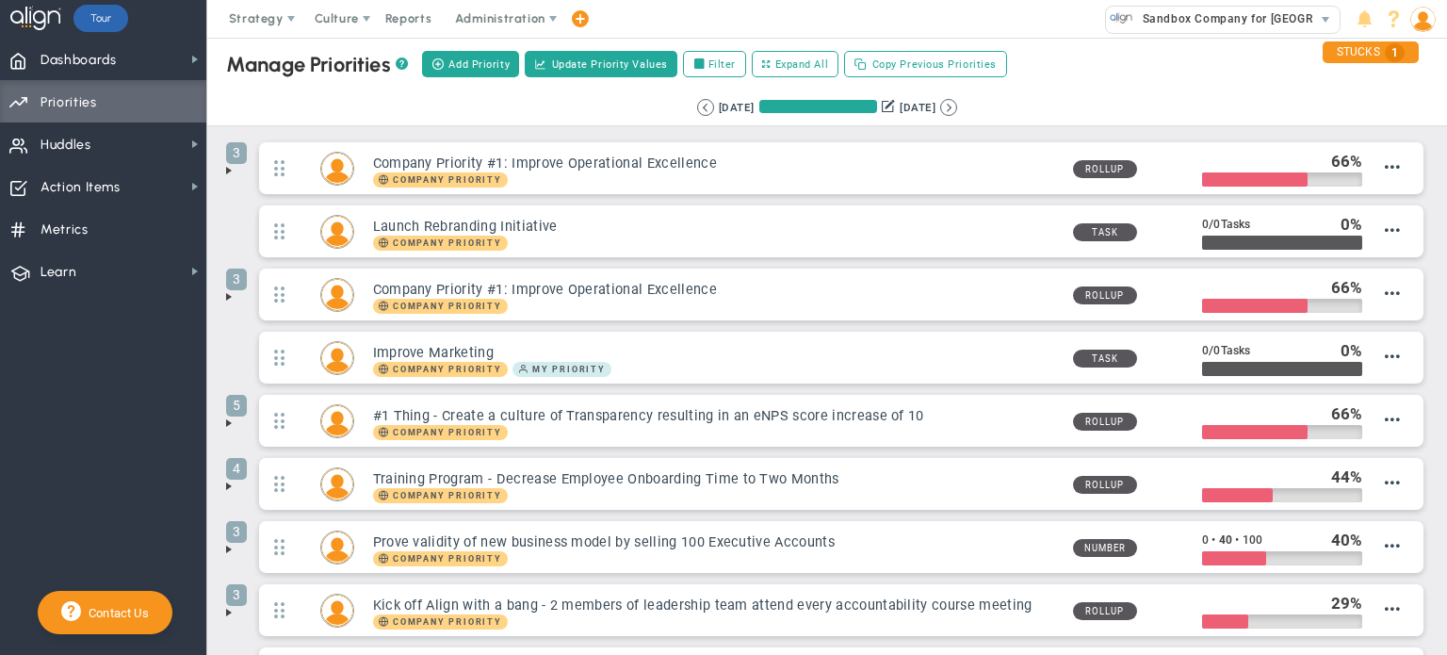
click at [957, 106] on button at bounding box center [948, 107] width 17 height 17
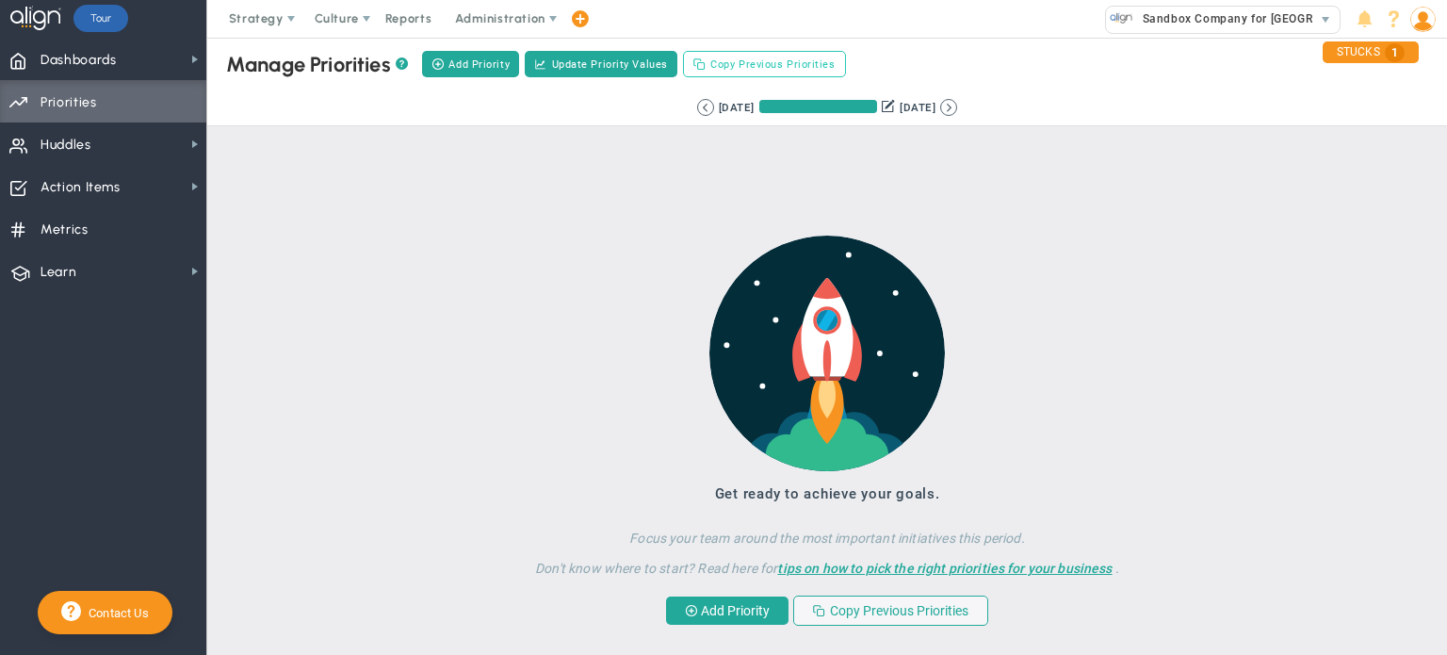
click at [795, 60] on span "Copy Previous Priorities" at bounding box center [772, 65] width 124 height 16
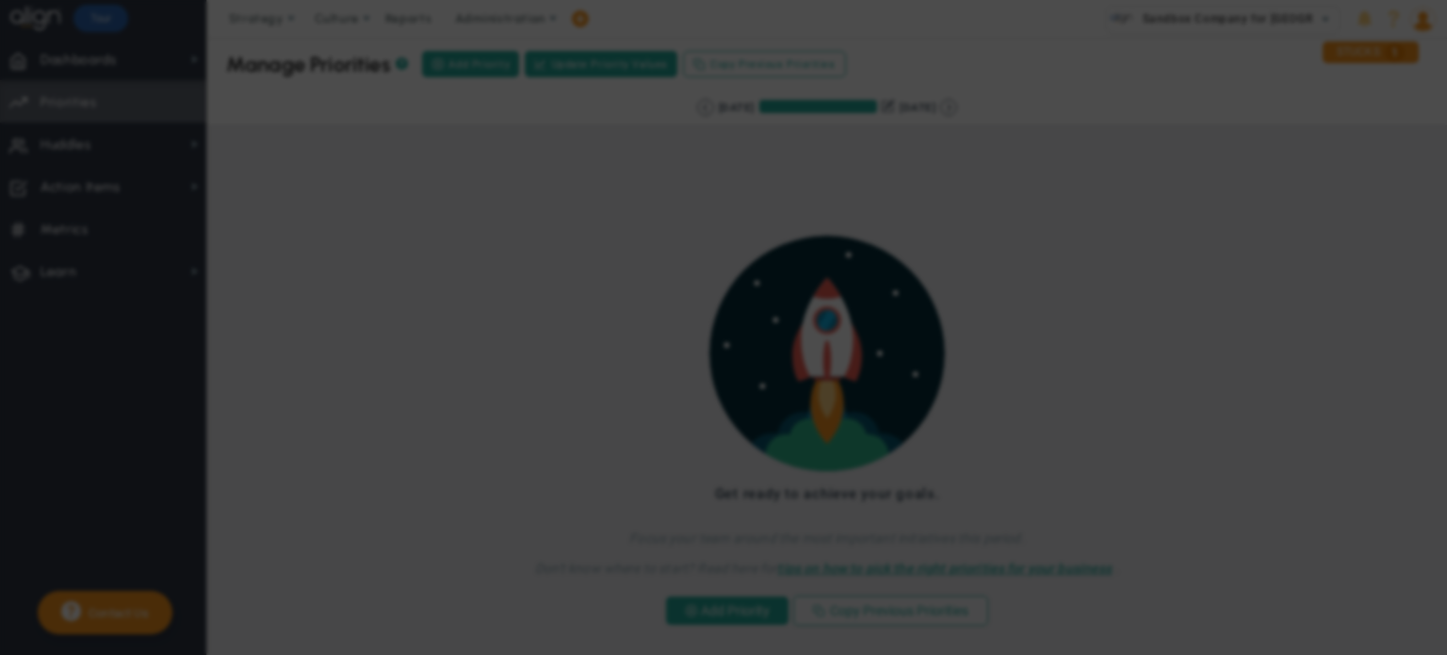
checkbox input "true"
checkbox input "false"
checkbox input "true"
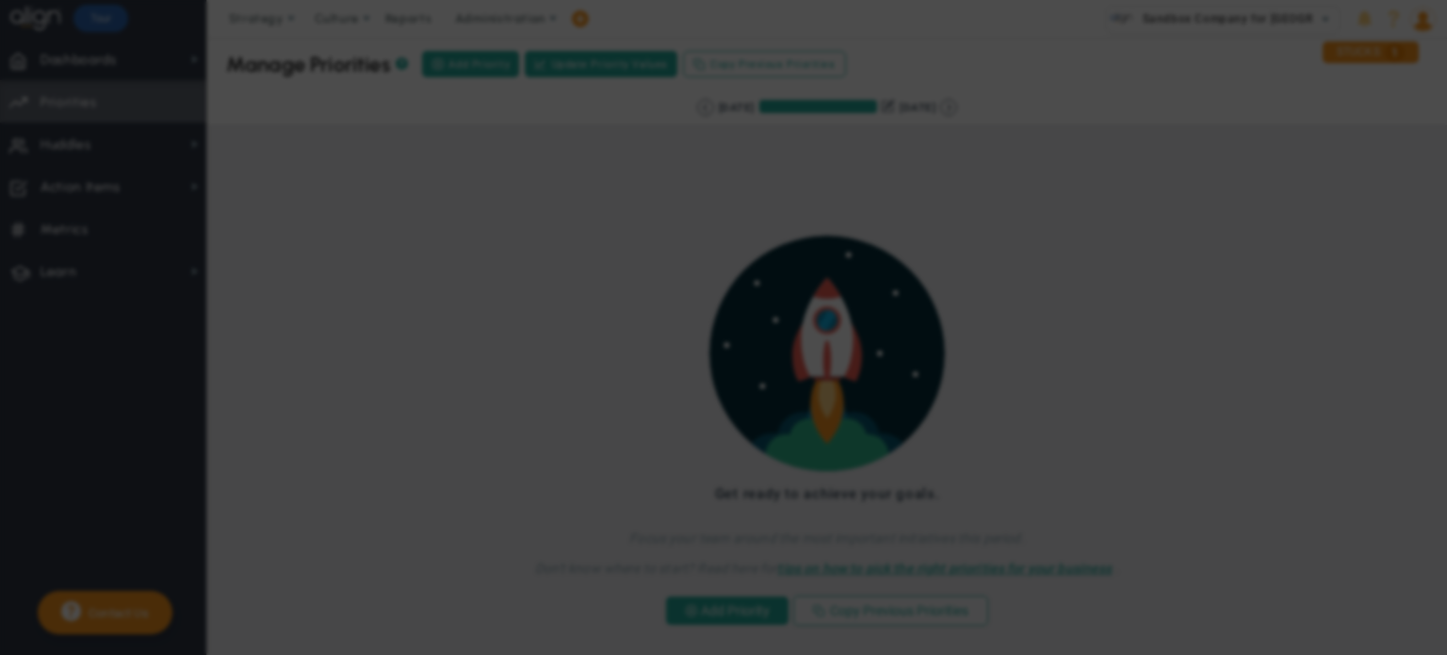
checkbox input "false"
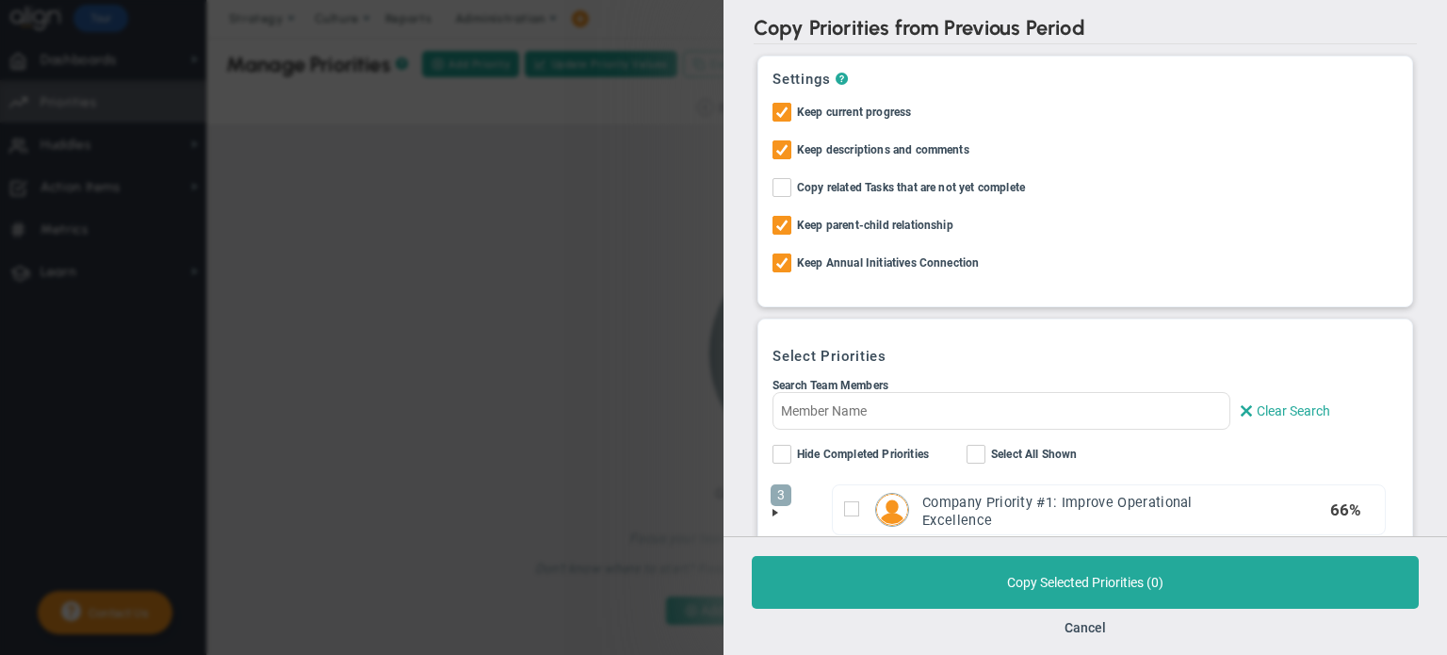
click at [1052, 459] on span "Select All Shown" at bounding box center [1034, 456] width 87 height 22
click at [984, 459] on input "Select All Shown" at bounding box center [977, 458] width 12 height 19
checkbox input "true"
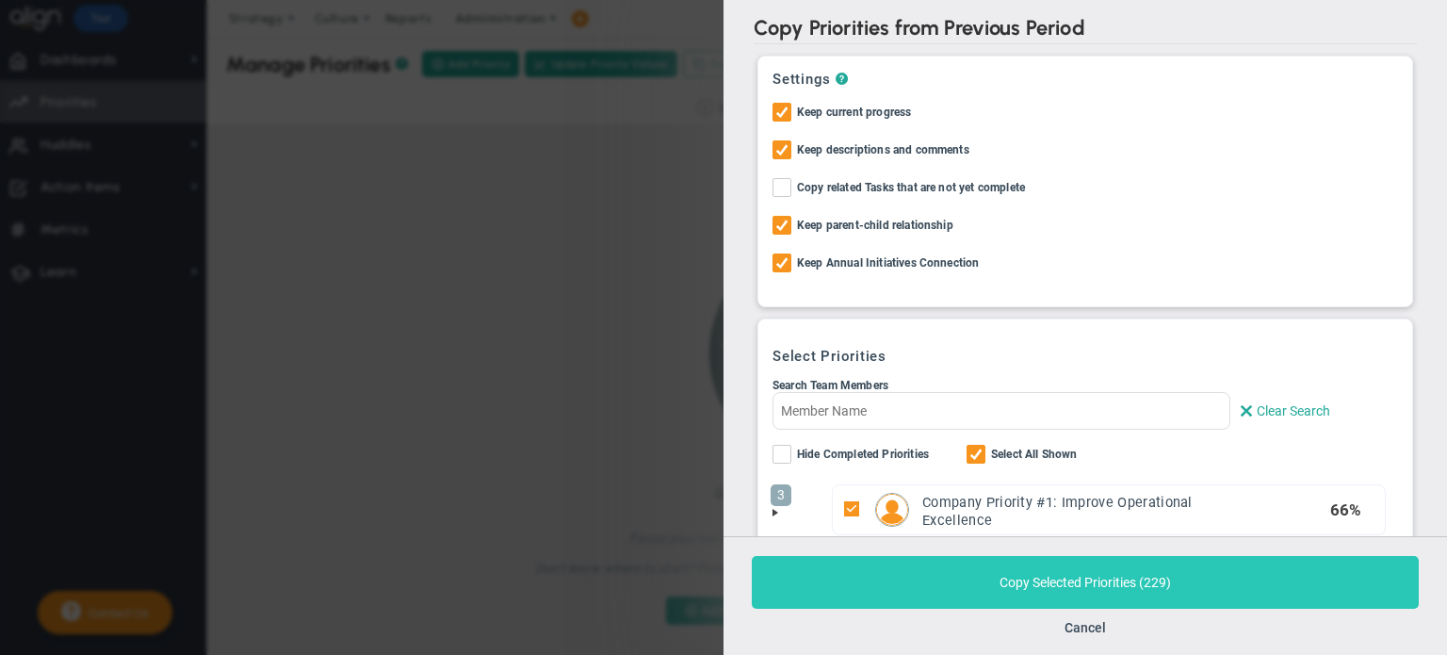
click at [961, 586] on button "Copy Selected Priorities ( 229 )" at bounding box center [1085, 582] width 667 height 53
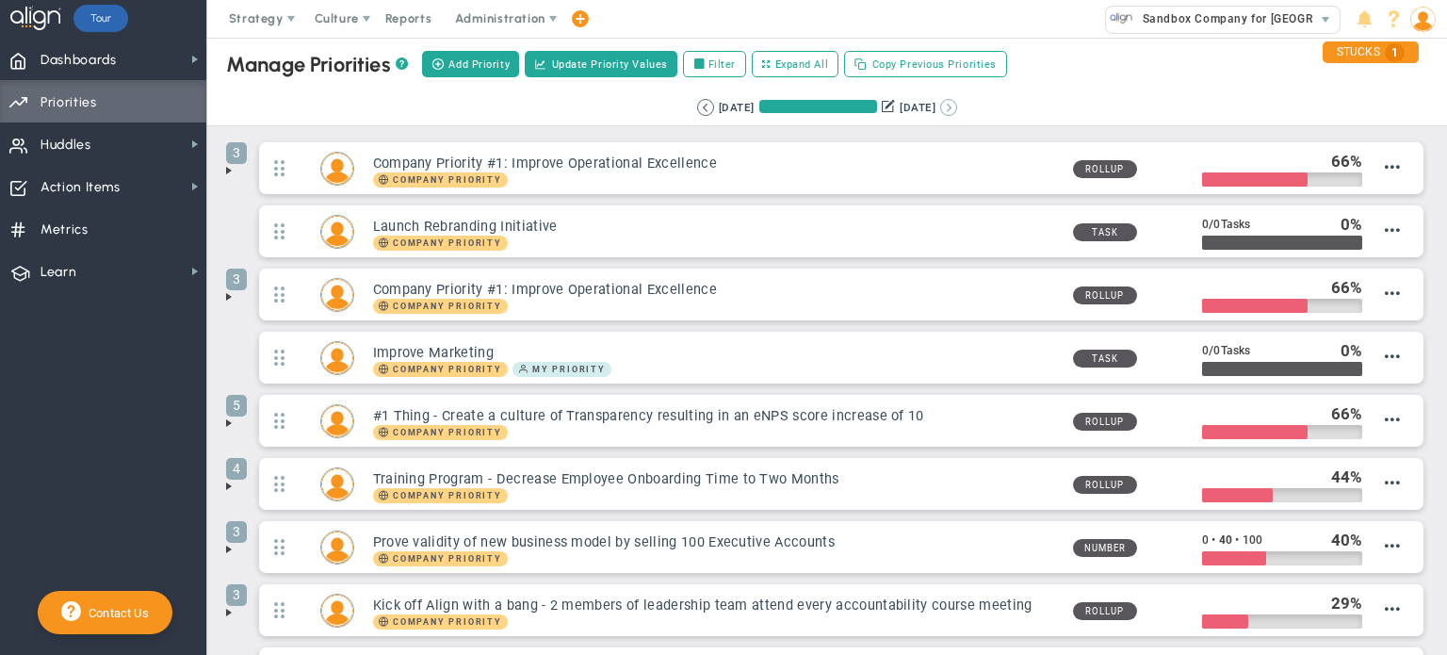
click at [957, 106] on button at bounding box center [948, 107] width 17 height 17
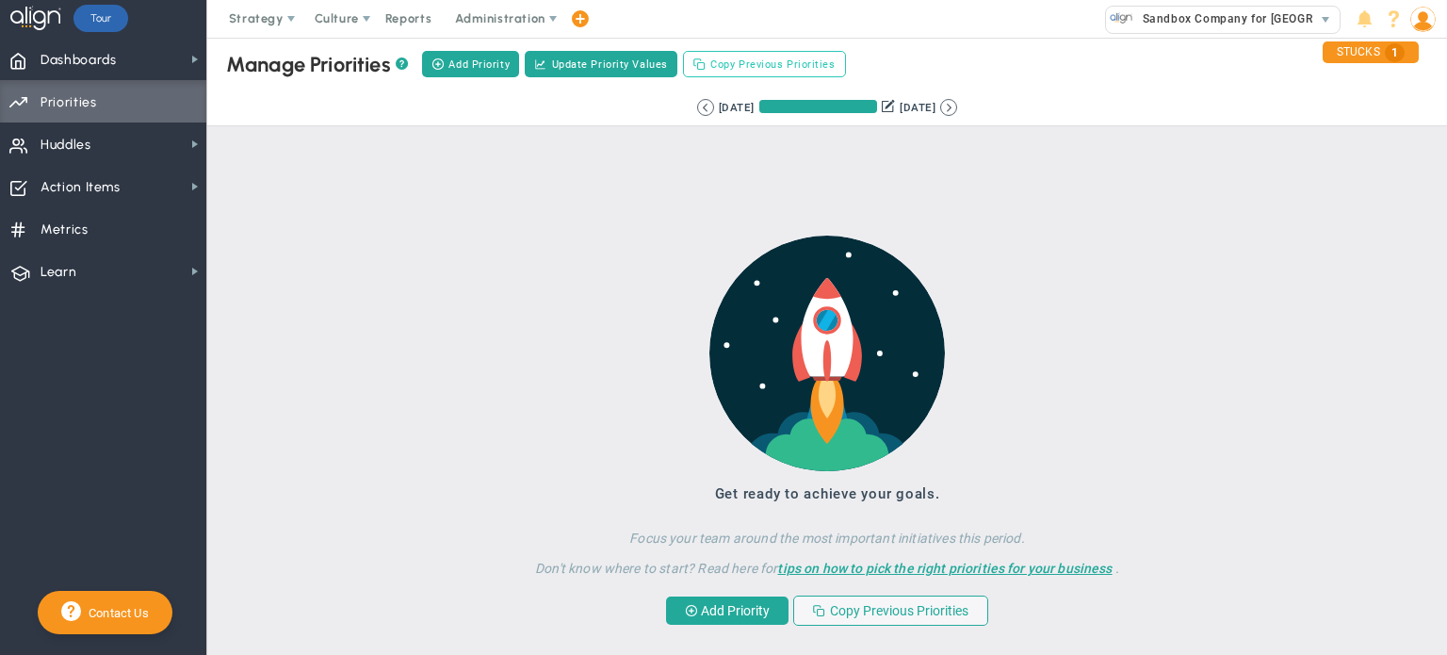
click at [799, 71] on span "Copy Previous Priorities" at bounding box center [772, 65] width 124 height 16
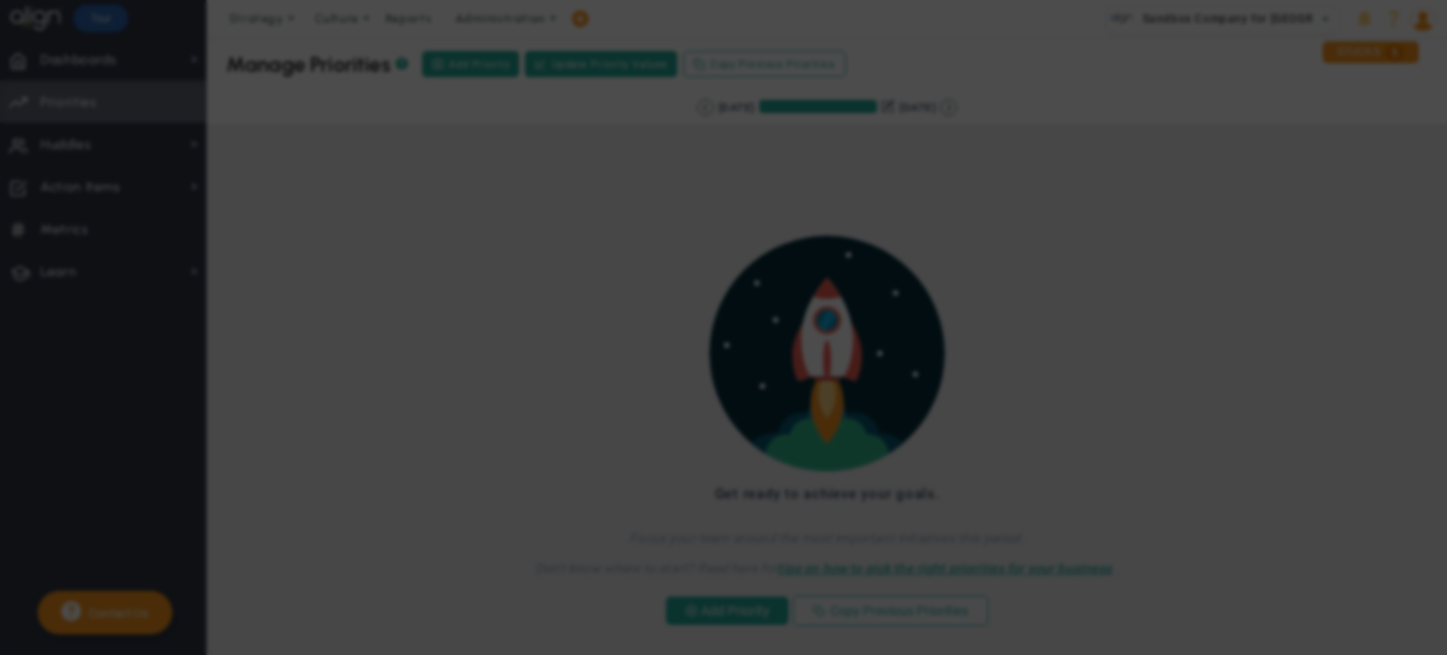
checkbox input "true"
checkbox input "false"
checkbox input "true"
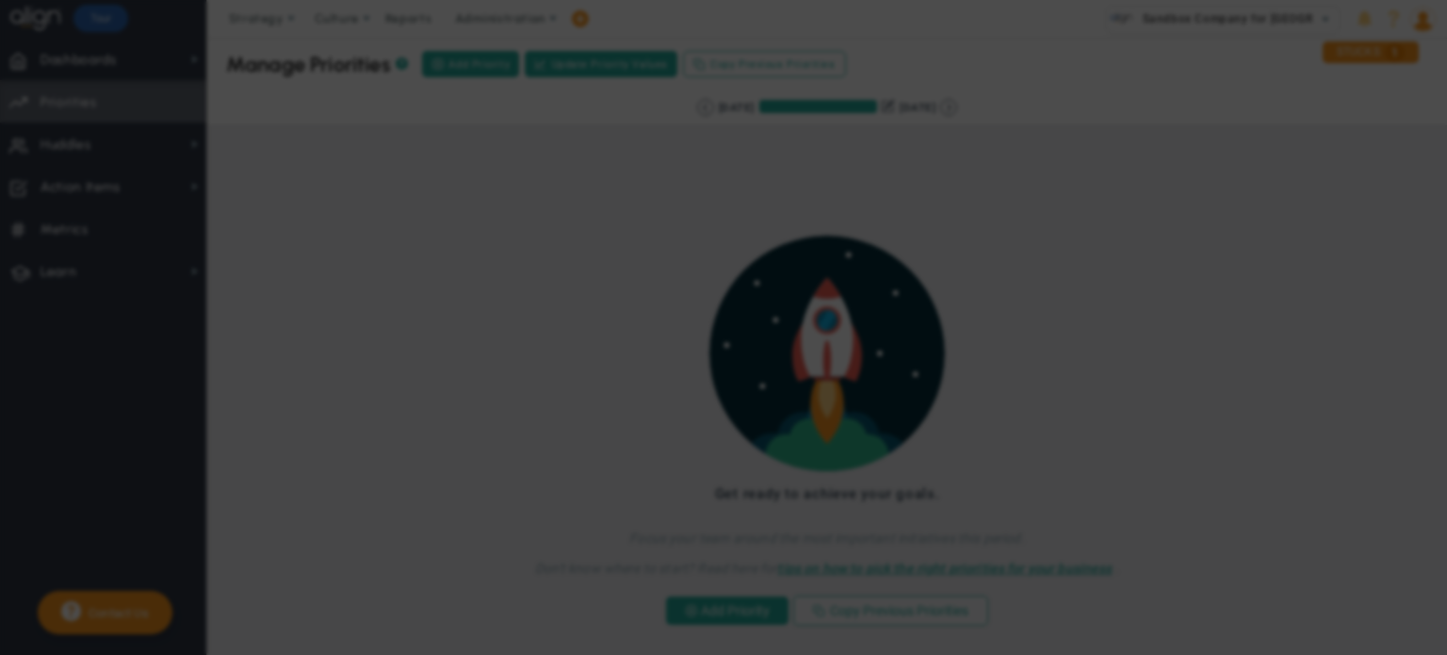
checkbox input "false"
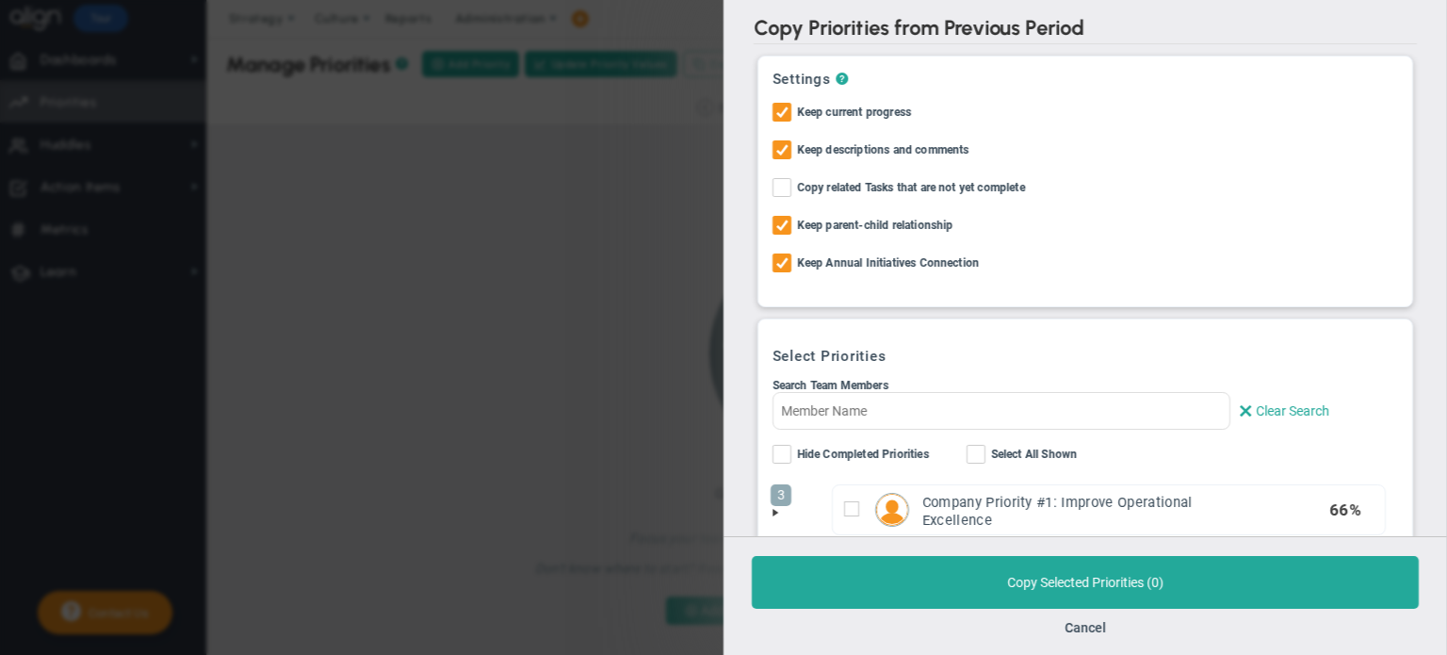
click at [983, 453] on input "Select All Shown" at bounding box center [977, 458] width 12 height 19
checkbox input "true"
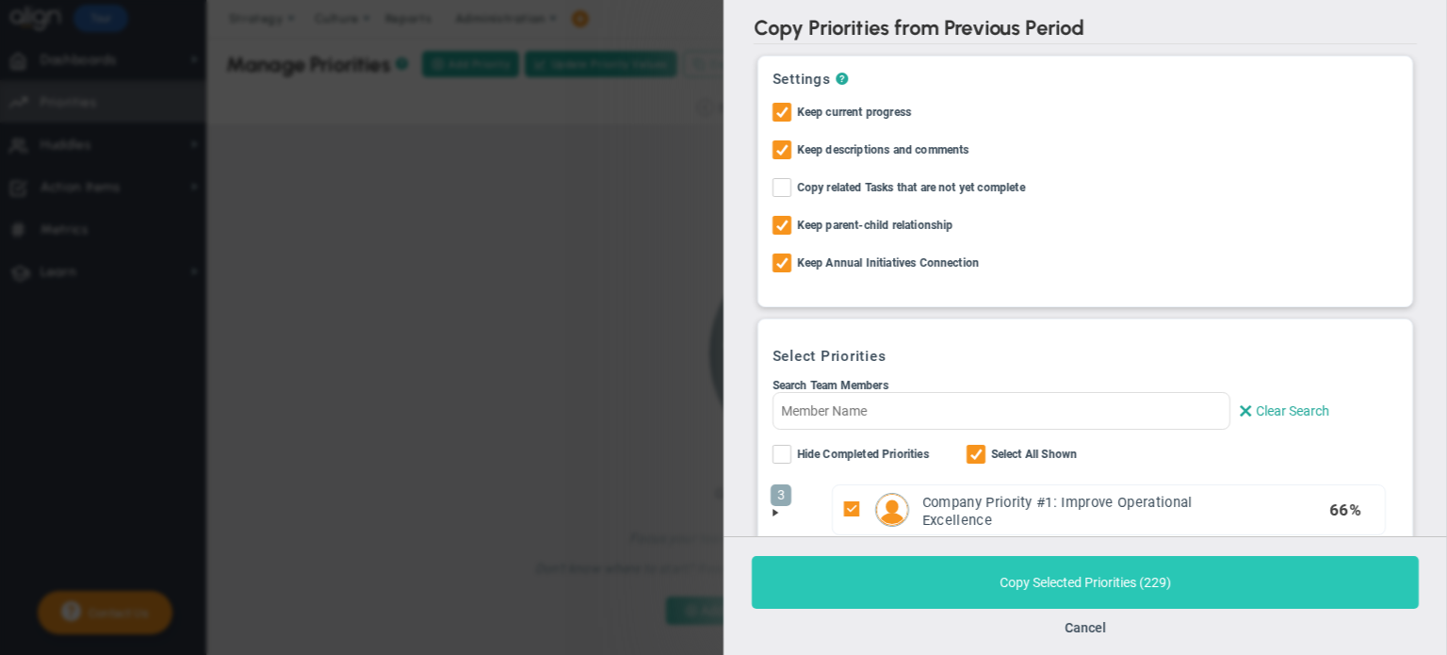
click at [966, 583] on button "Copy Selected Priorities ( 229 )" at bounding box center [1085, 582] width 667 height 53
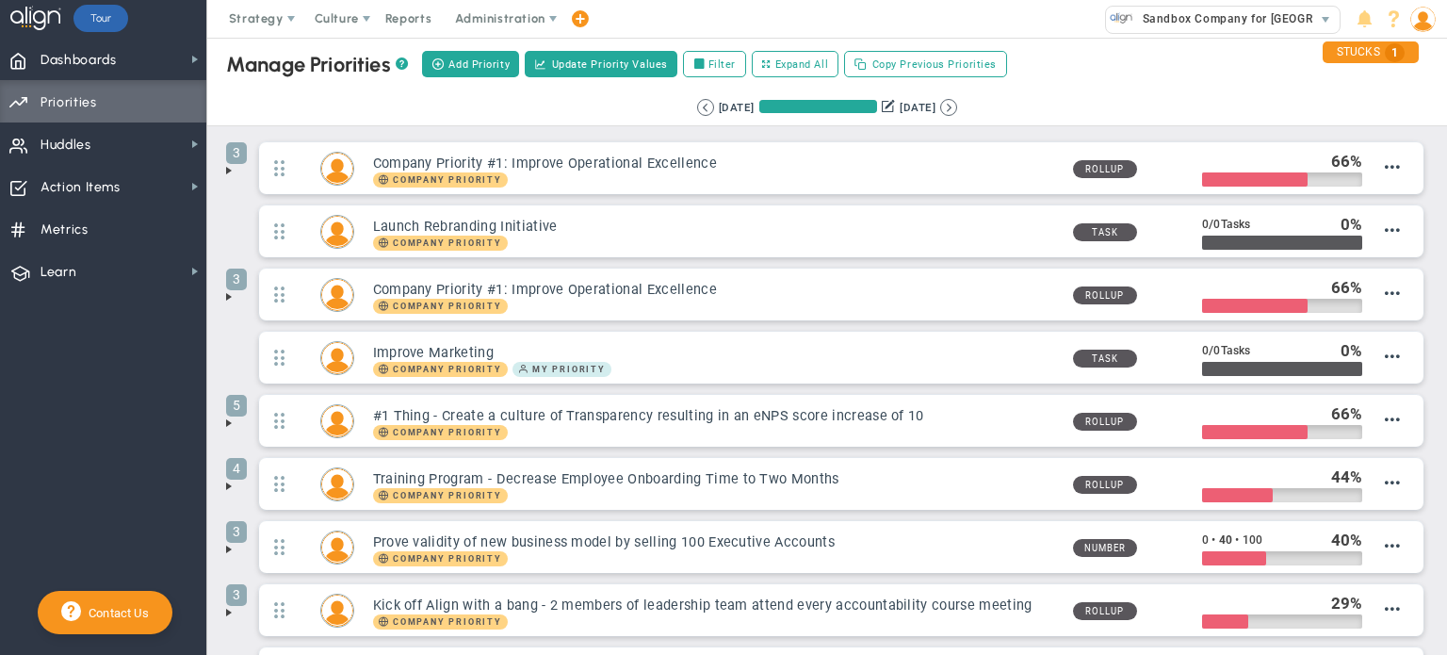
click at [958, 116] on div "[DATE] [DATE] (Current)" at bounding box center [827, 107] width 261 height 17
click at [954, 109] on button at bounding box center [948, 107] width 17 height 17
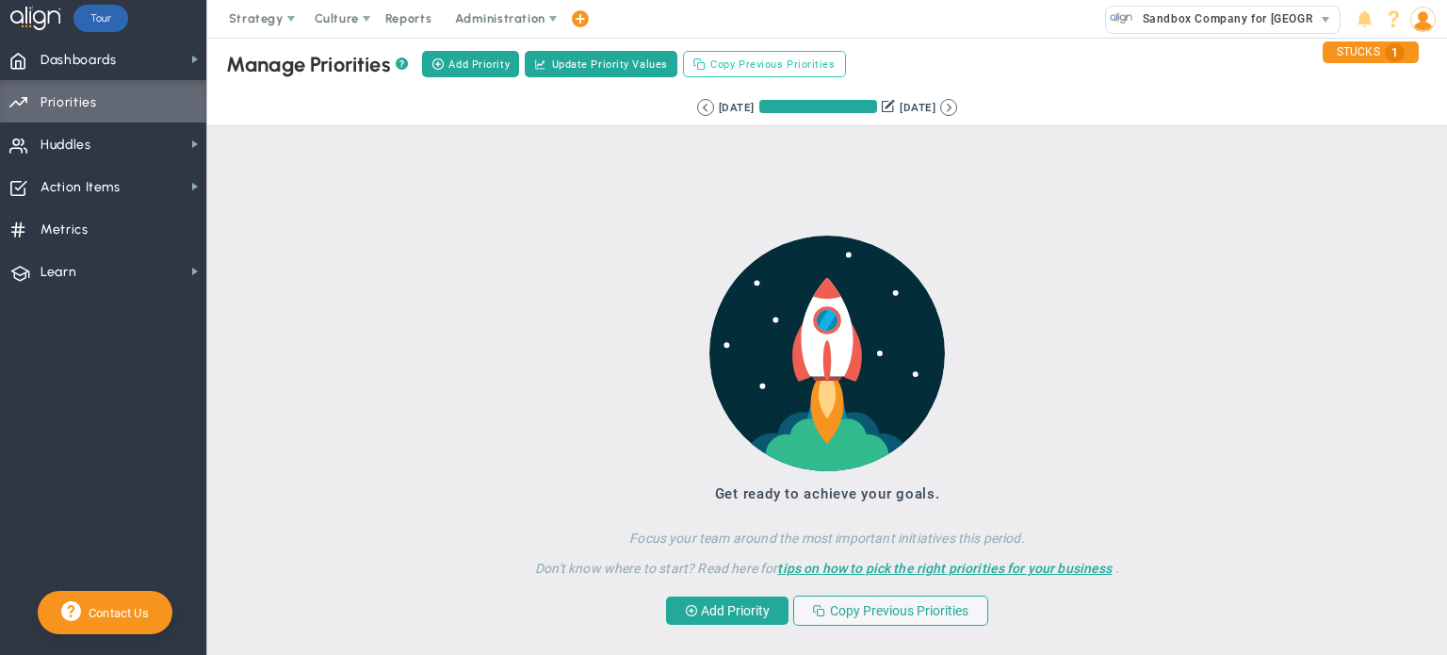
click at [767, 62] on span "Copy Previous Priorities" at bounding box center [772, 65] width 124 height 16
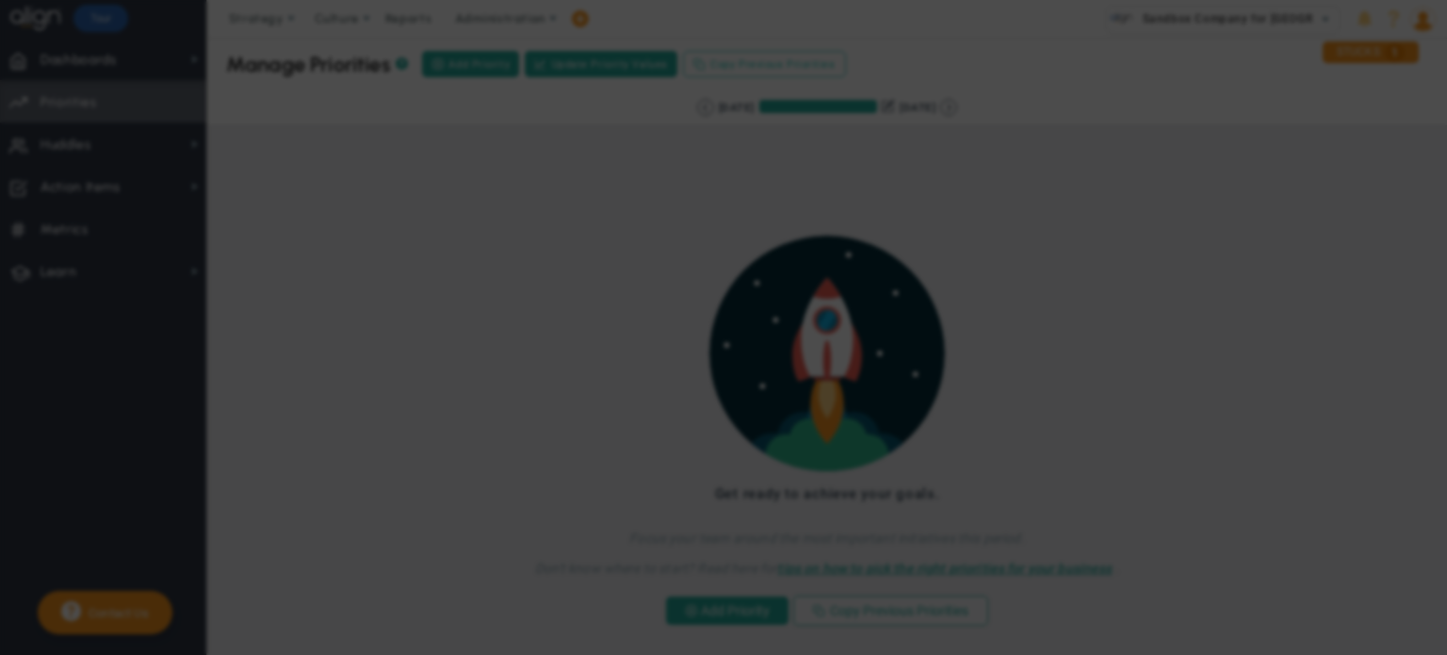
checkbox input "true"
checkbox input "false"
checkbox input "true"
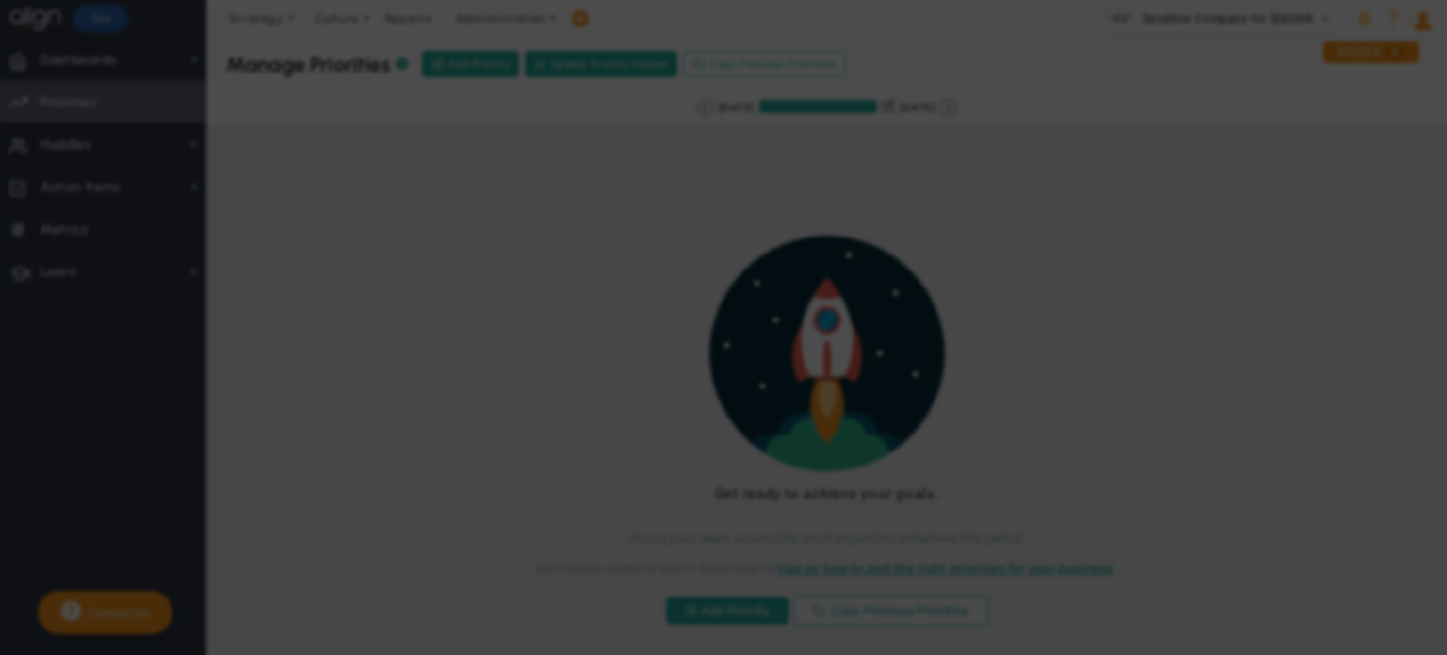
checkbox input "false"
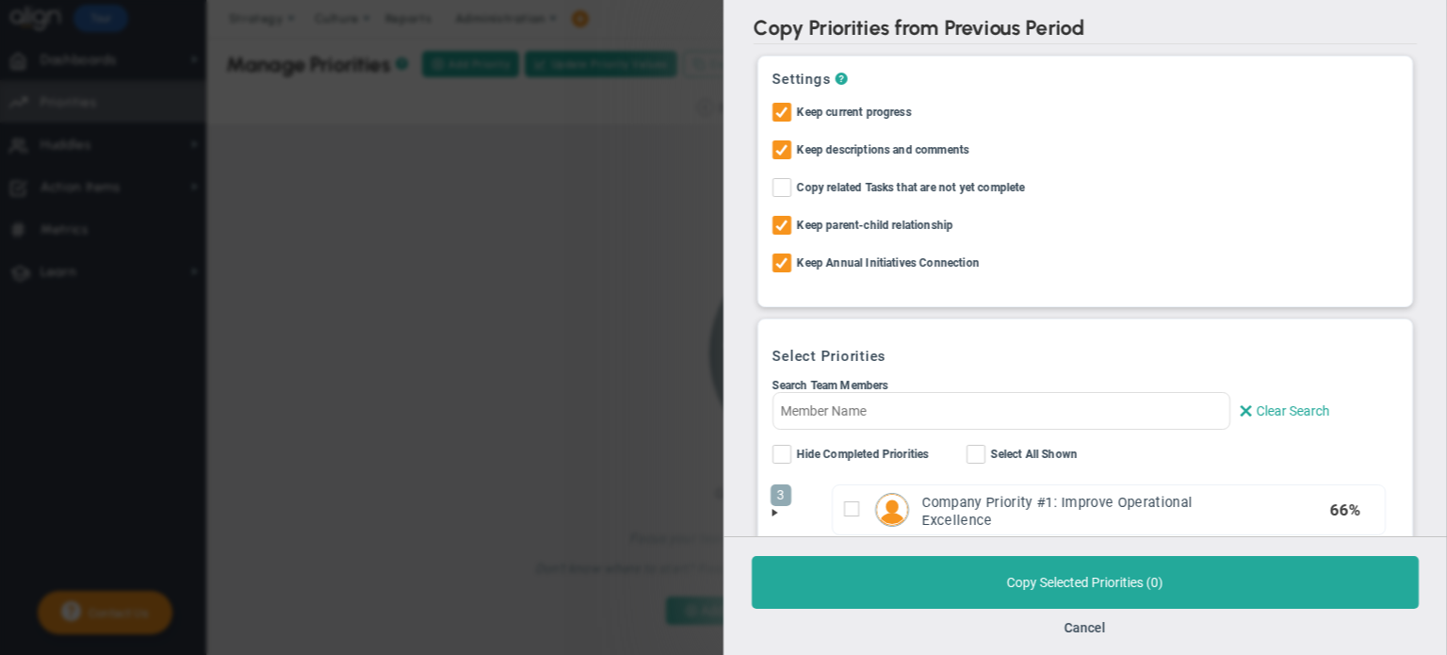
click at [1012, 453] on span "Select All Shown" at bounding box center [1034, 456] width 87 height 22
click at [984, 453] on input "Select All Shown" at bounding box center [977, 458] width 12 height 19
checkbox input "true"
click at [1006, 440] on div "Search Team Members Clear Search Hide Completed OKRs Hide Completed Priorities" at bounding box center [1086, 424] width 626 height 90
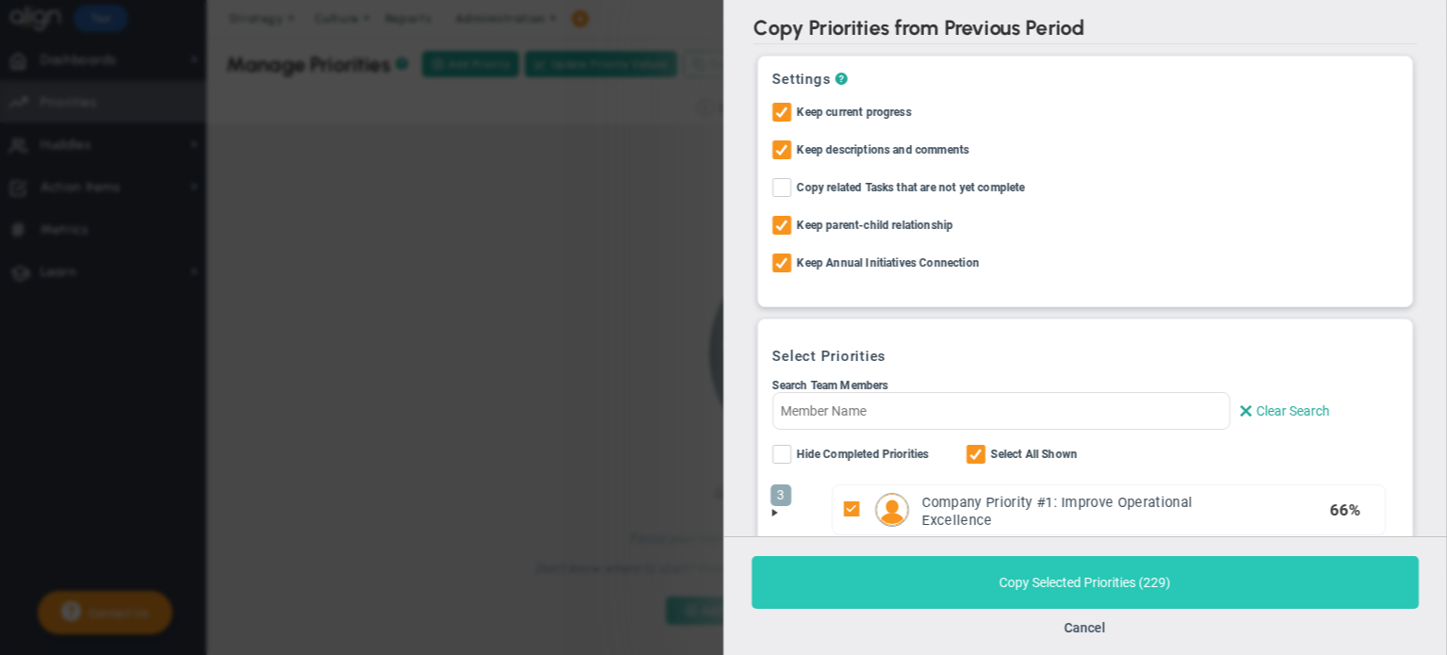
click at [1014, 598] on button "Copy Selected Priorities ( 229 )" at bounding box center [1085, 582] width 667 height 53
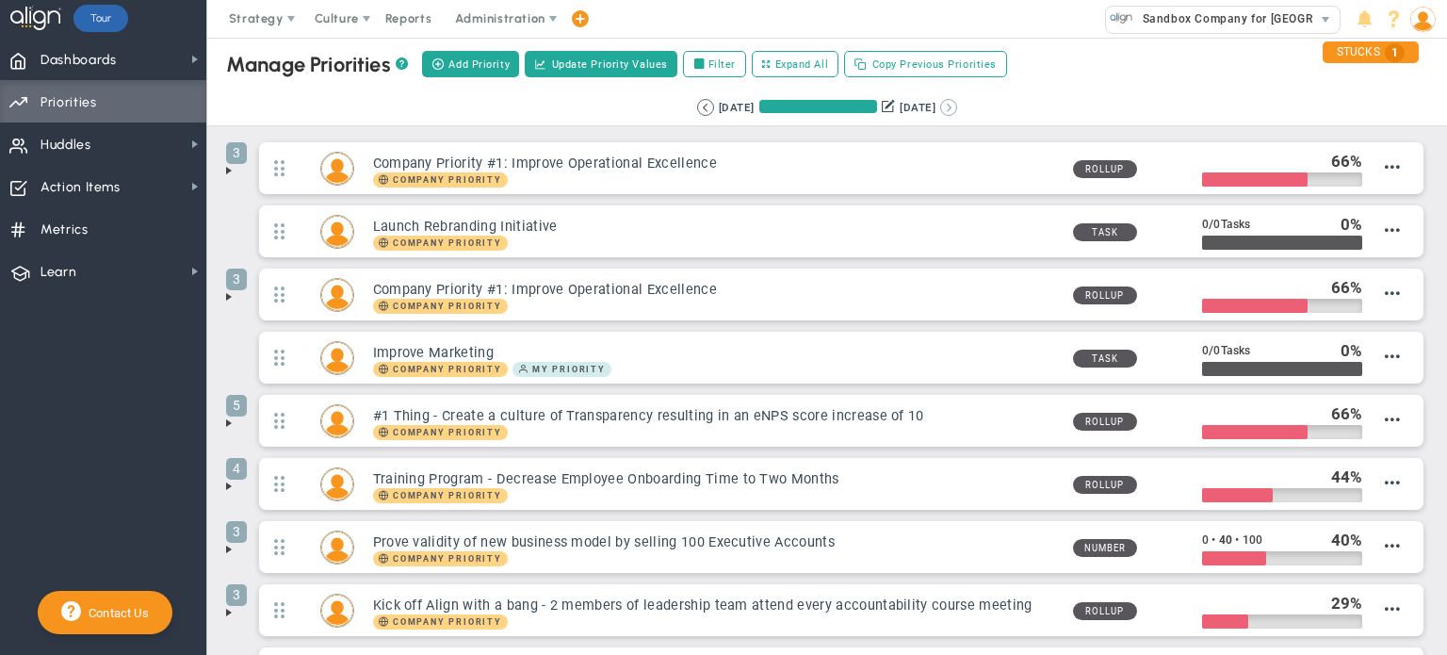
click at [957, 107] on button at bounding box center [948, 107] width 17 height 17
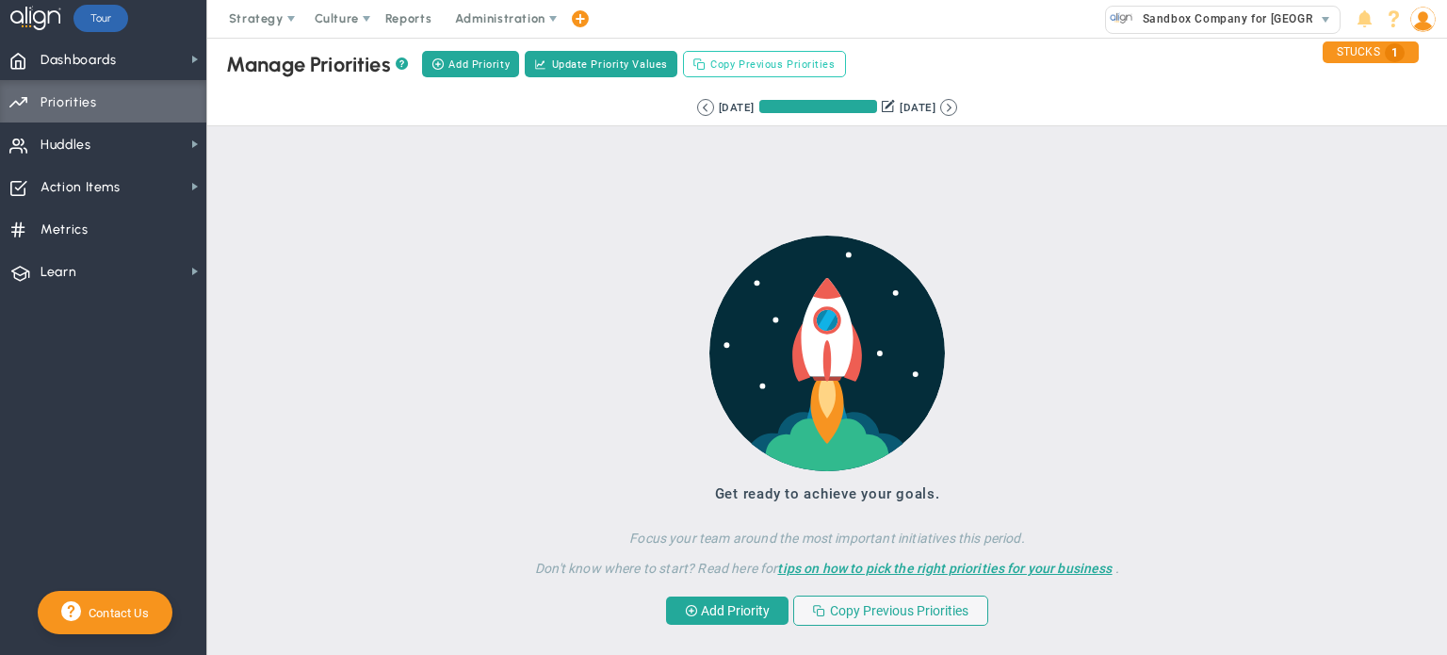
click at [787, 73] on button "Copy Previous Priorities" at bounding box center [764, 64] width 163 height 26
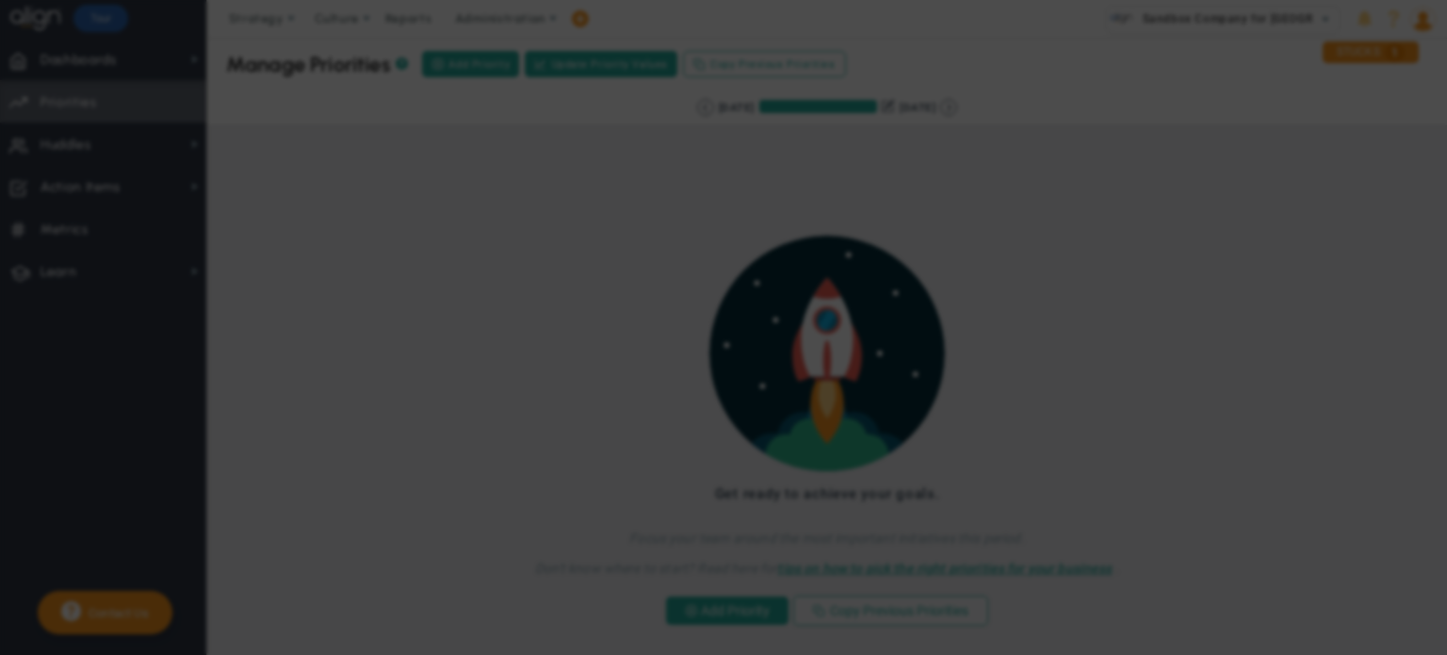
checkbox input "true"
checkbox input "false"
checkbox input "true"
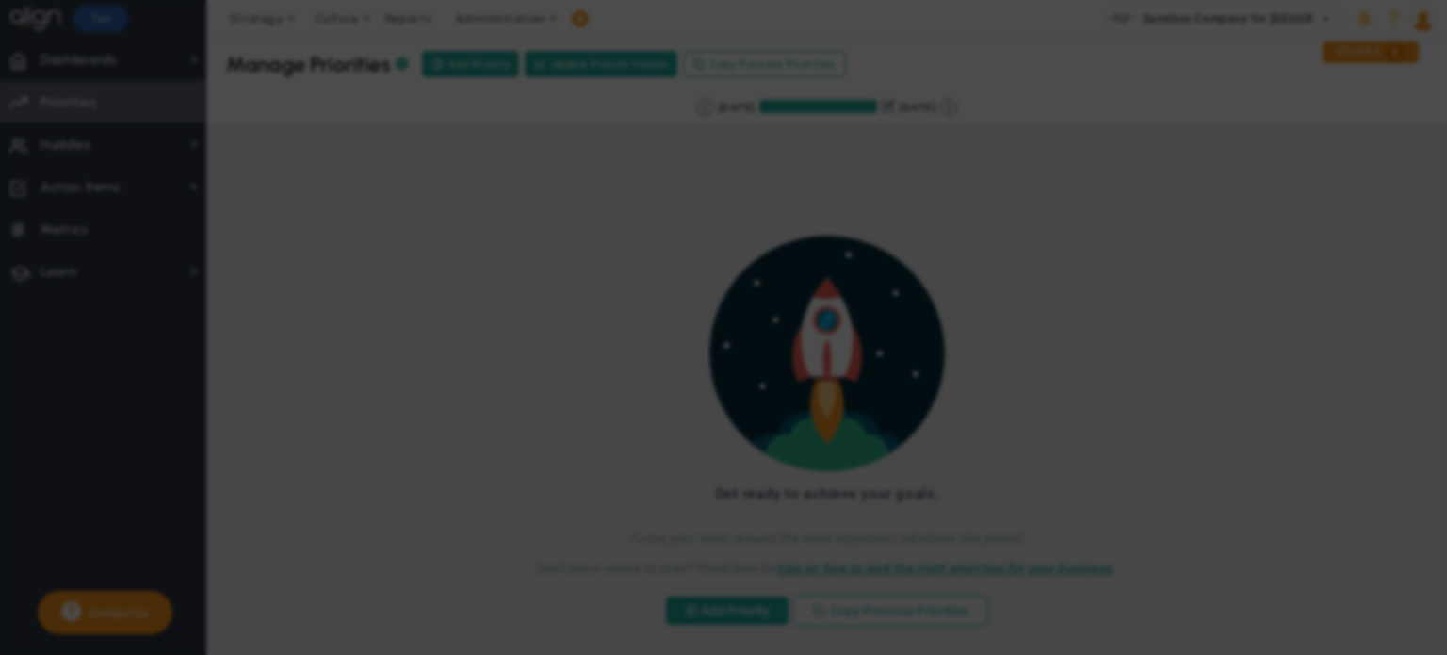
checkbox input "false"
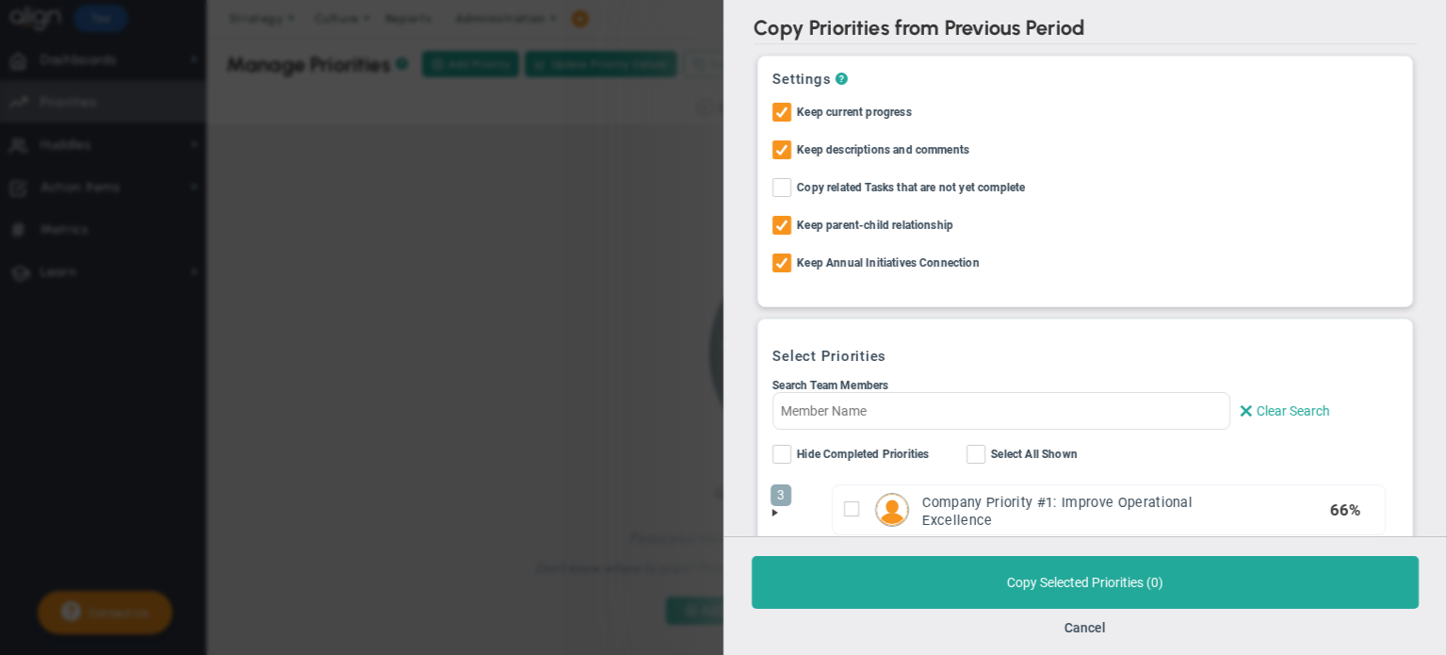
click at [988, 441] on div "Search Team Members Clear Search Hide Completed OKRs Hide Completed Priorities" at bounding box center [1086, 424] width 626 height 90
click at [987, 445] on label "Select All Shown" at bounding box center [1041, 457] width 149 height 24
click at [984, 449] on input "Select All Shown" at bounding box center [977, 458] width 12 height 19
checkbox input "true"
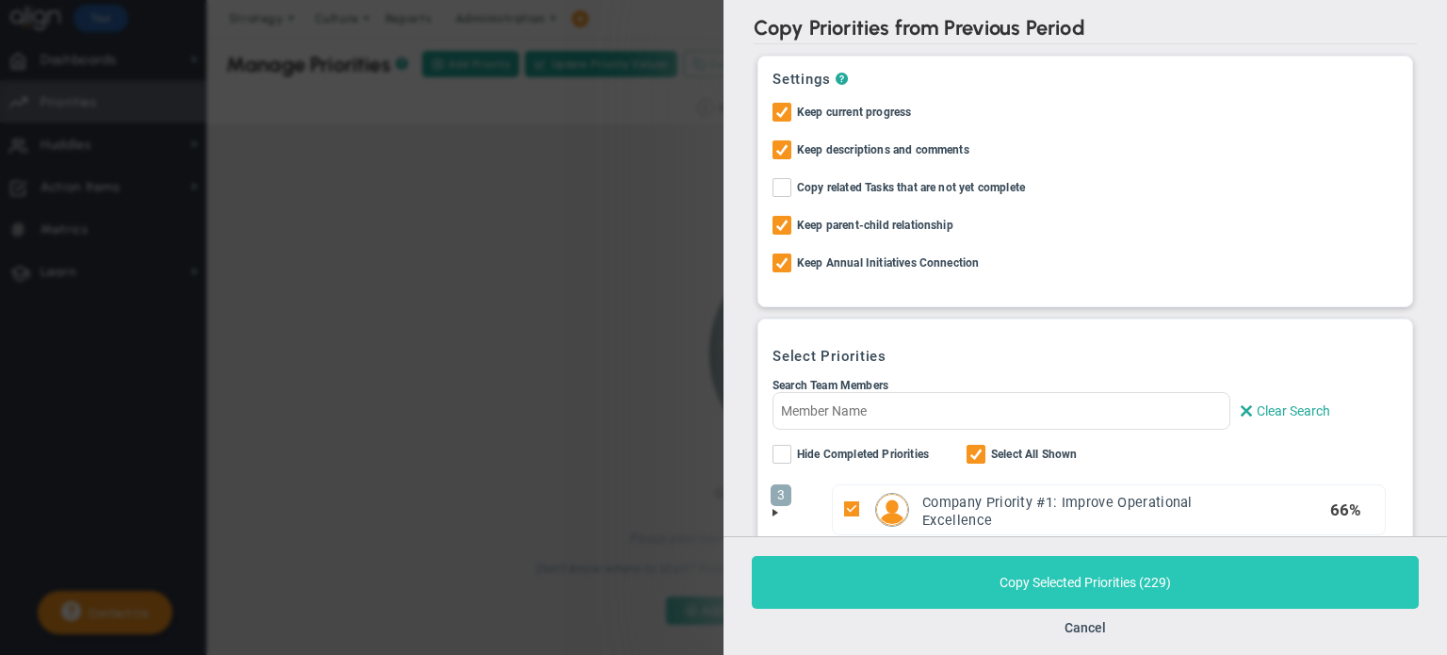
click at [981, 564] on button "Copy Selected Priorities ( 229 )" at bounding box center [1085, 582] width 667 height 53
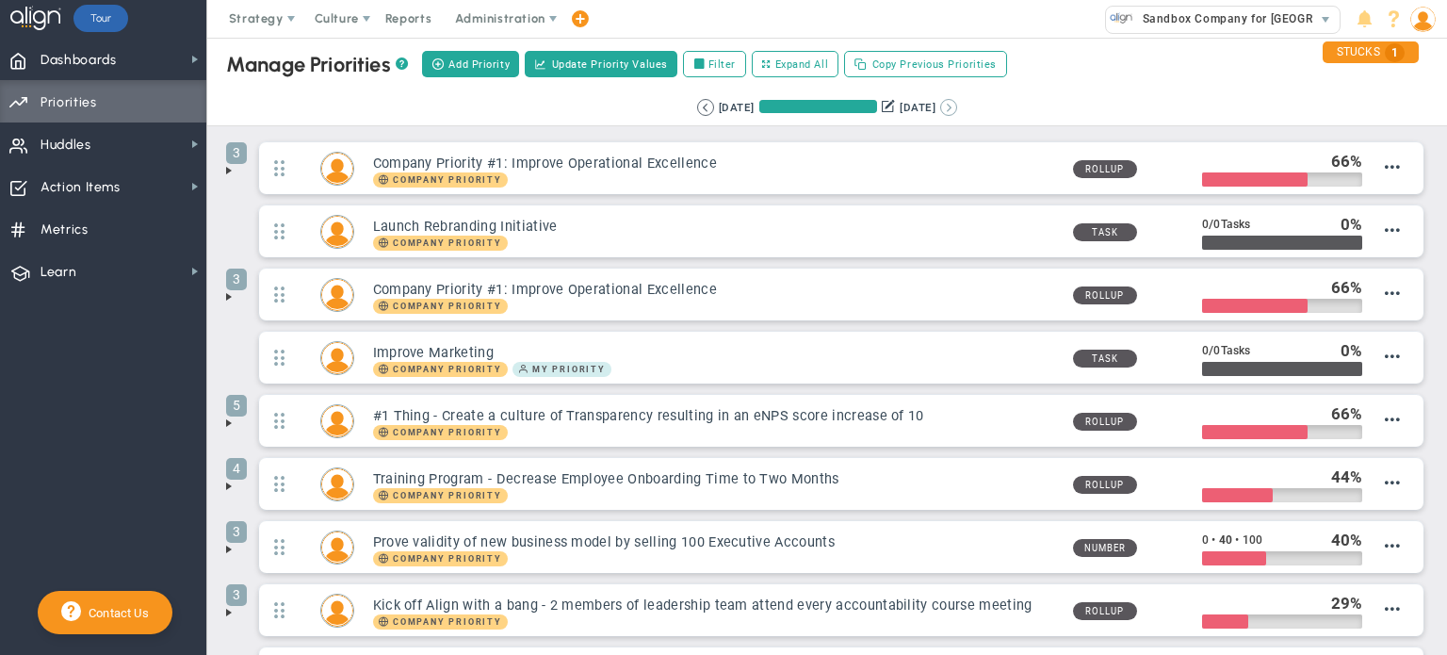
click at [957, 106] on button at bounding box center [948, 107] width 17 height 17
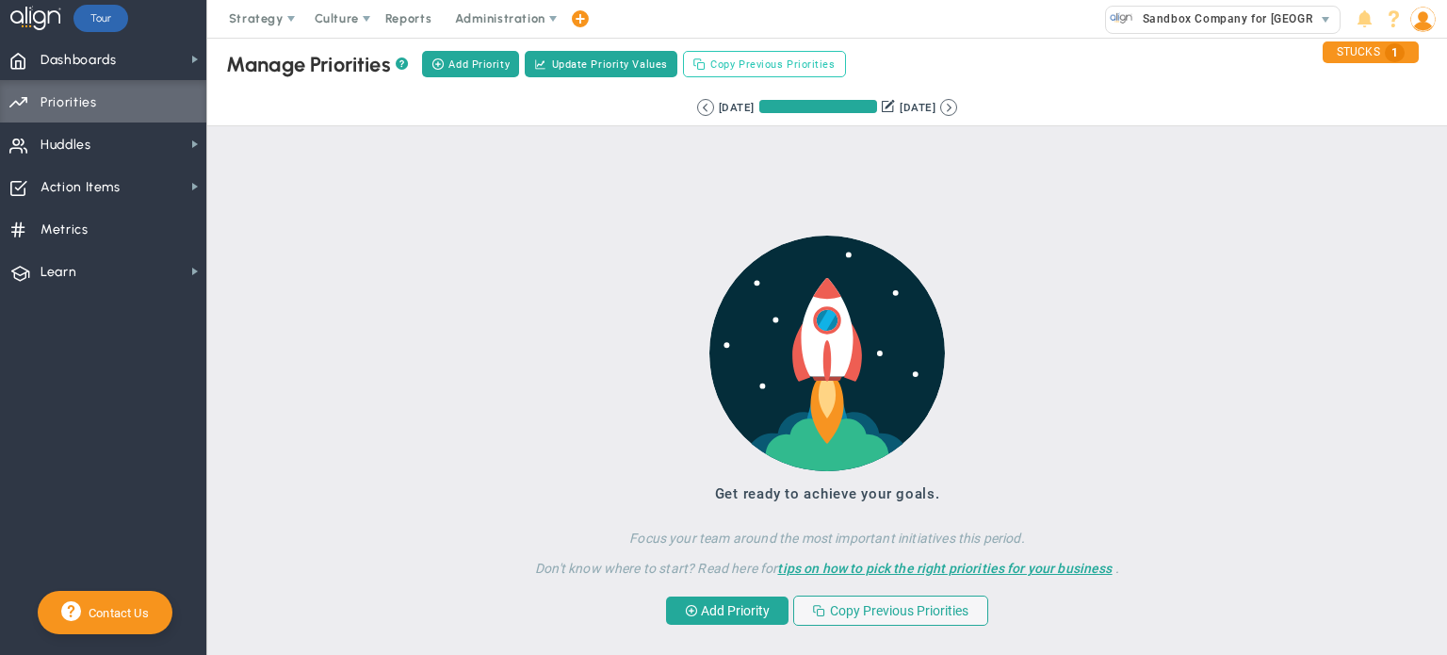
click at [758, 68] on span "Copy Previous Priorities" at bounding box center [772, 65] width 124 height 16
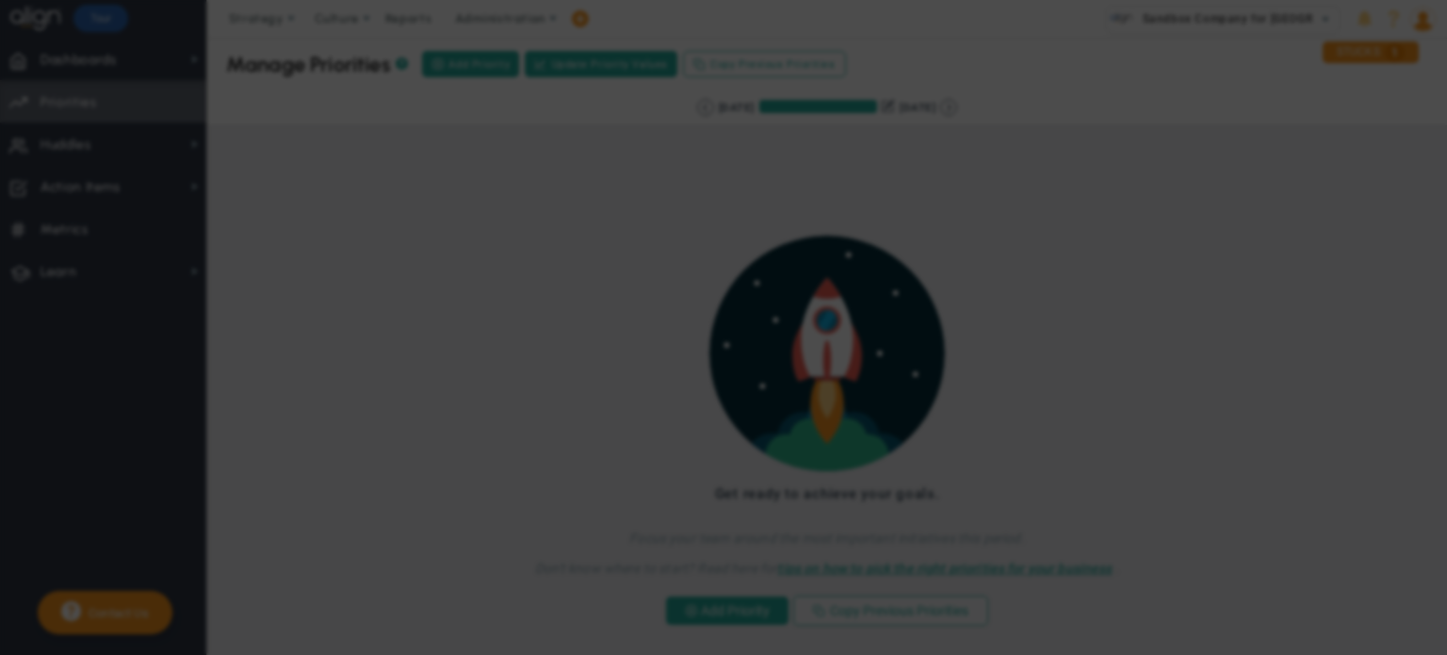
checkbox input "true"
checkbox input "false"
checkbox input "true"
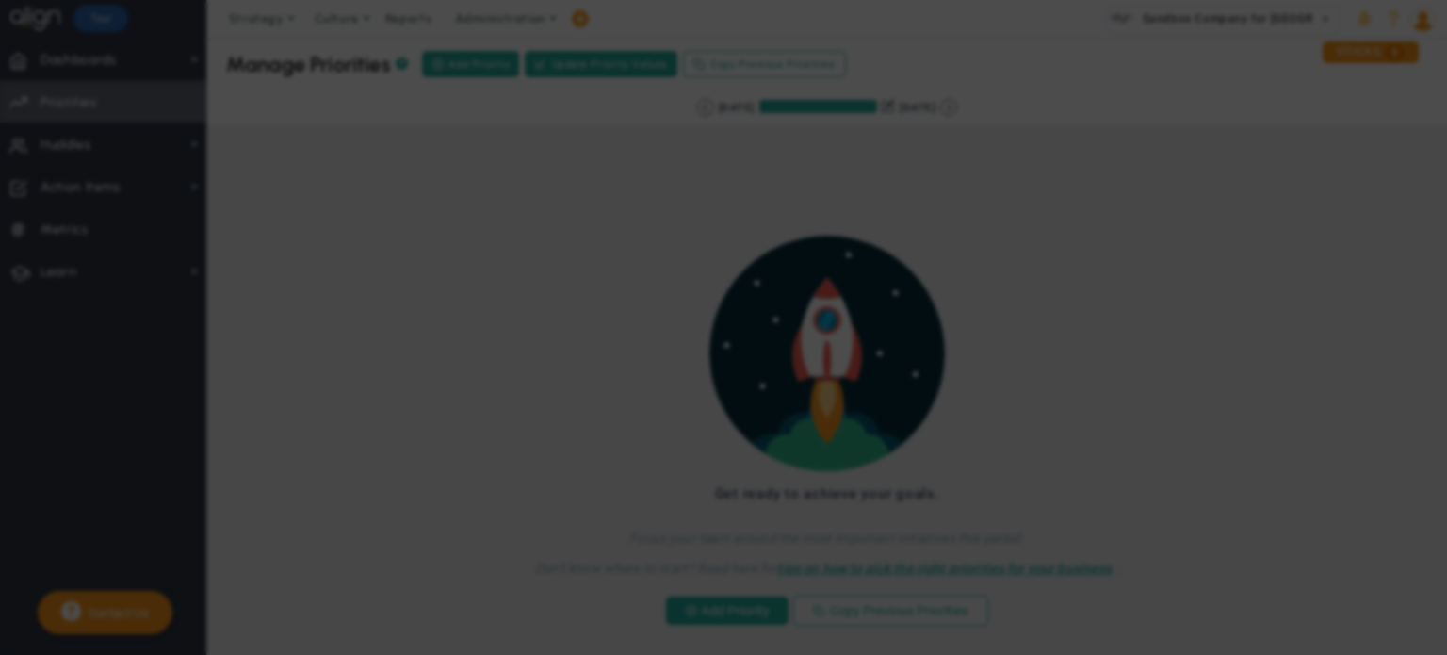
checkbox input "false"
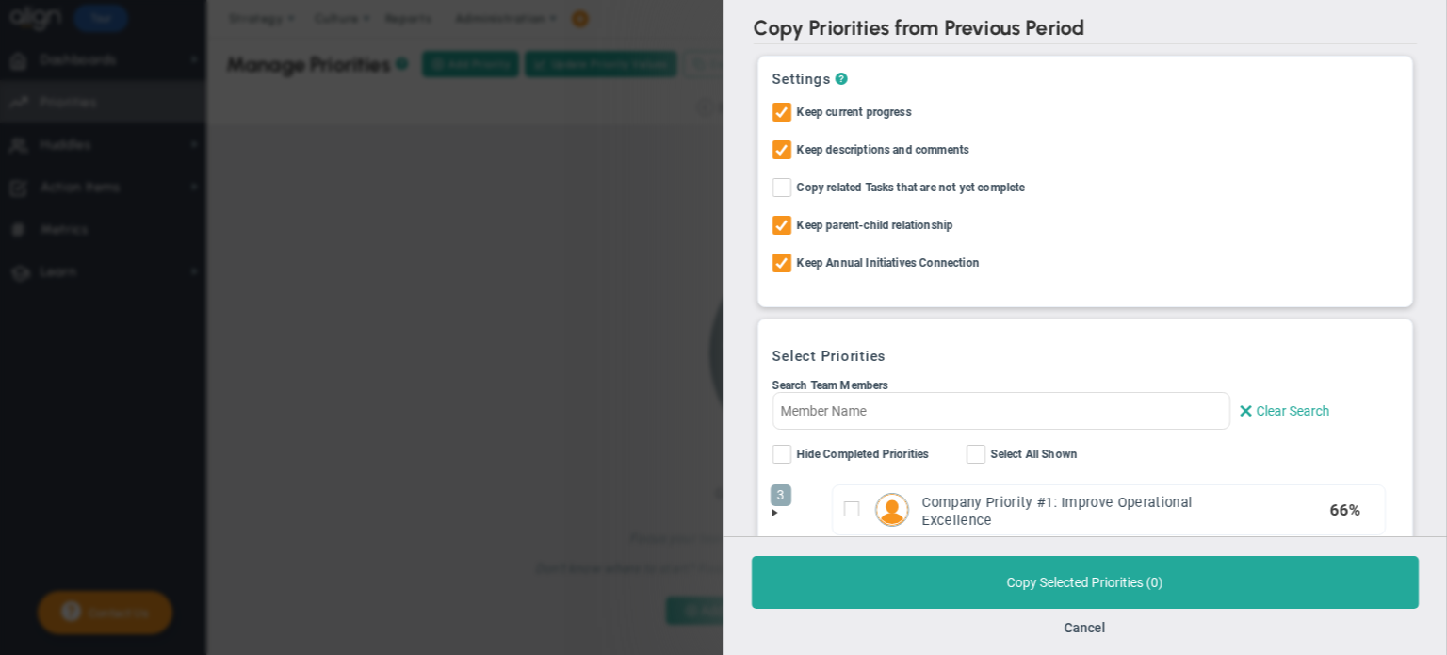
click at [1048, 452] on span "Select All Shown" at bounding box center [1034, 456] width 87 height 22
click at [984, 452] on input "Select All Shown" at bounding box center [977, 458] width 12 height 19
checkbox input "true"
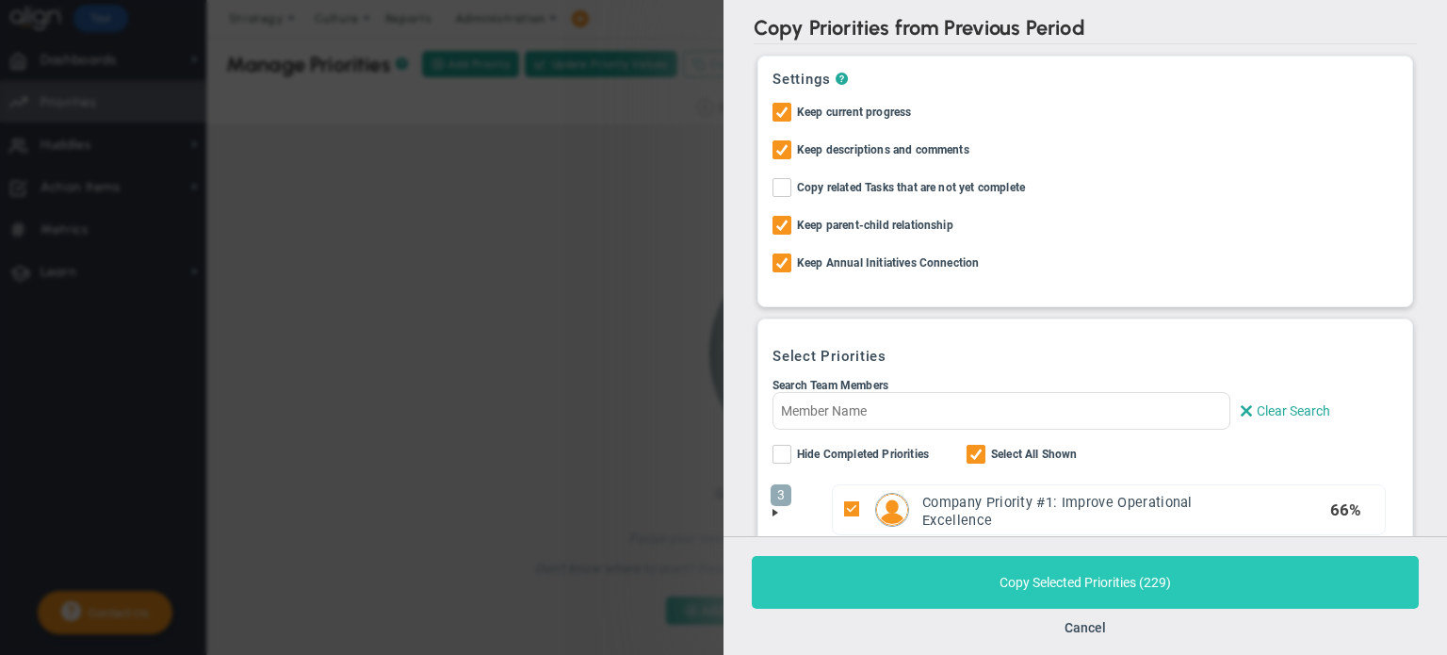
click at [983, 587] on button "Copy Selected Priorities ( 229 )" at bounding box center [1085, 582] width 667 height 53
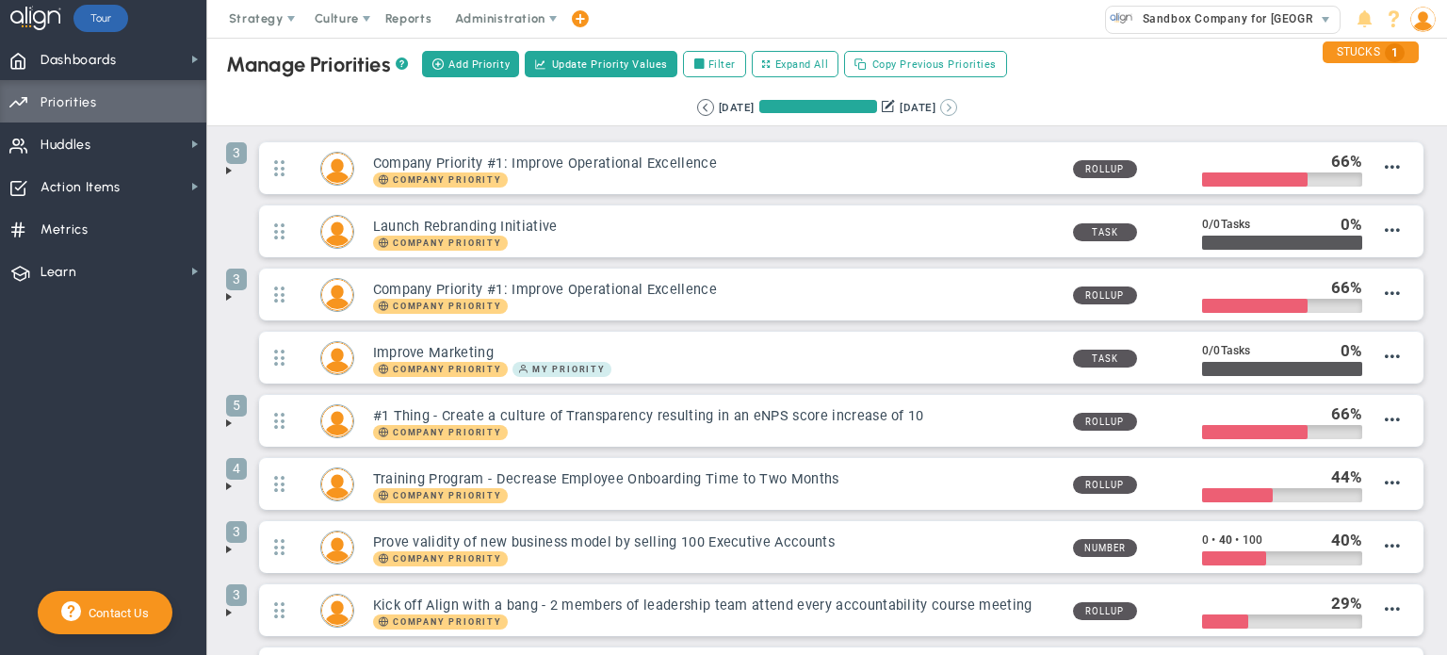
click at [957, 105] on button at bounding box center [948, 107] width 17 height 17
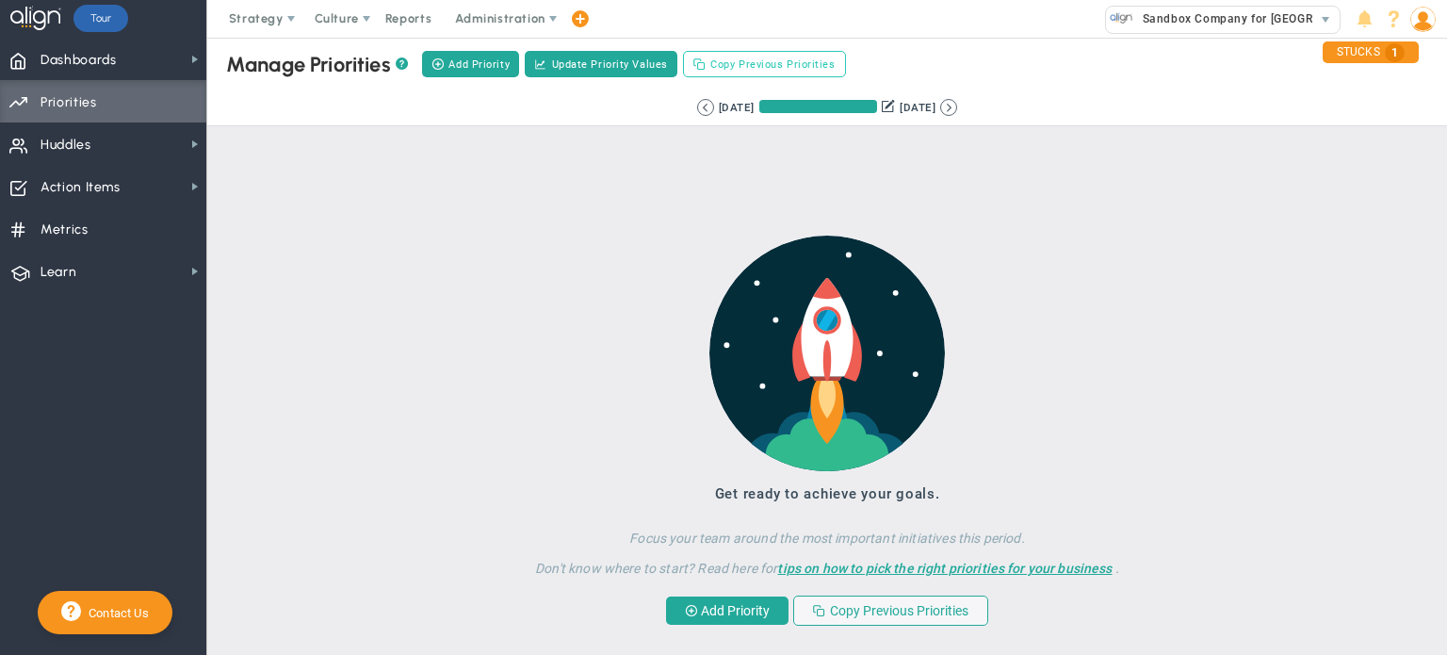
click at [780, 53] on button "Copy Previous Priorities" at bounding box center [764, 64] width 163 height 26
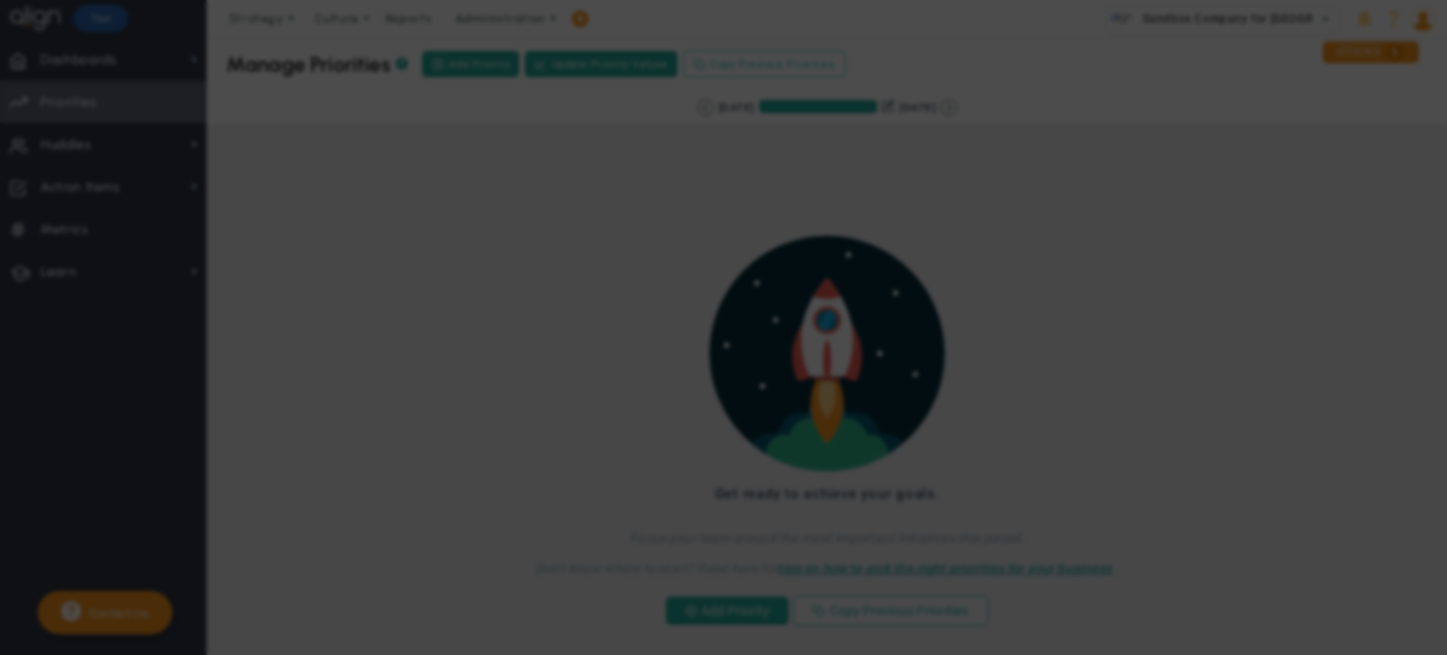
checkbox input "true"
checkbox input "false"
checkbox input "true"
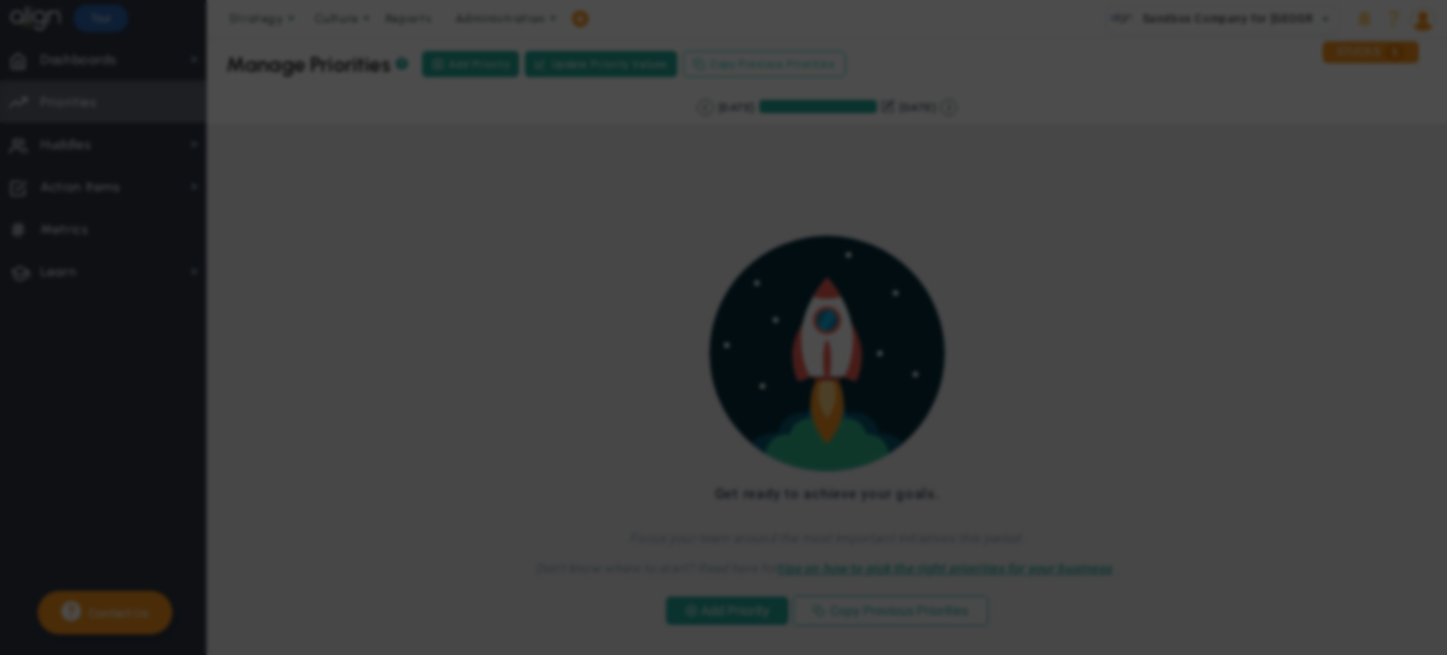
checkbox input "false"
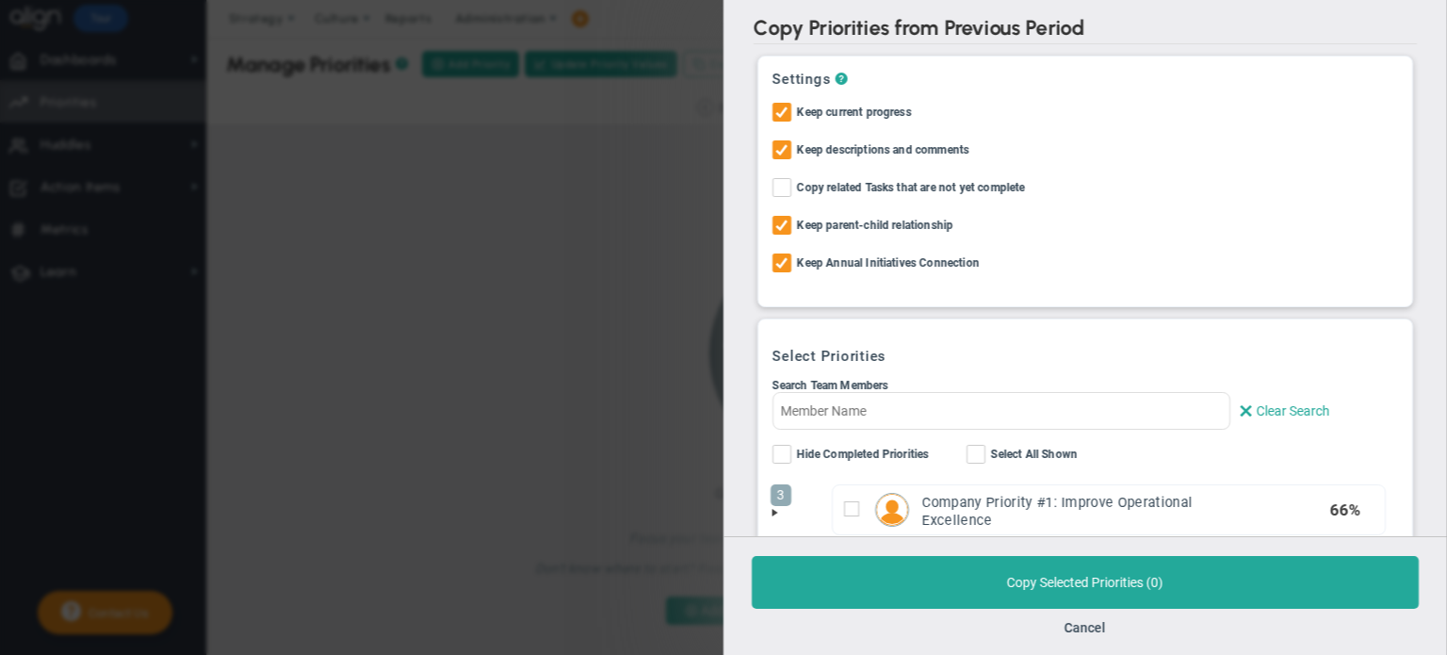
click at [1006, 451] on span "Select All Shown" at bounding box center [1034, 456] width 87 height 22
click at [984, 451] on input "Select All Shown" at bounding box center [977, 458] width 12 height 19
checkbox input "true"
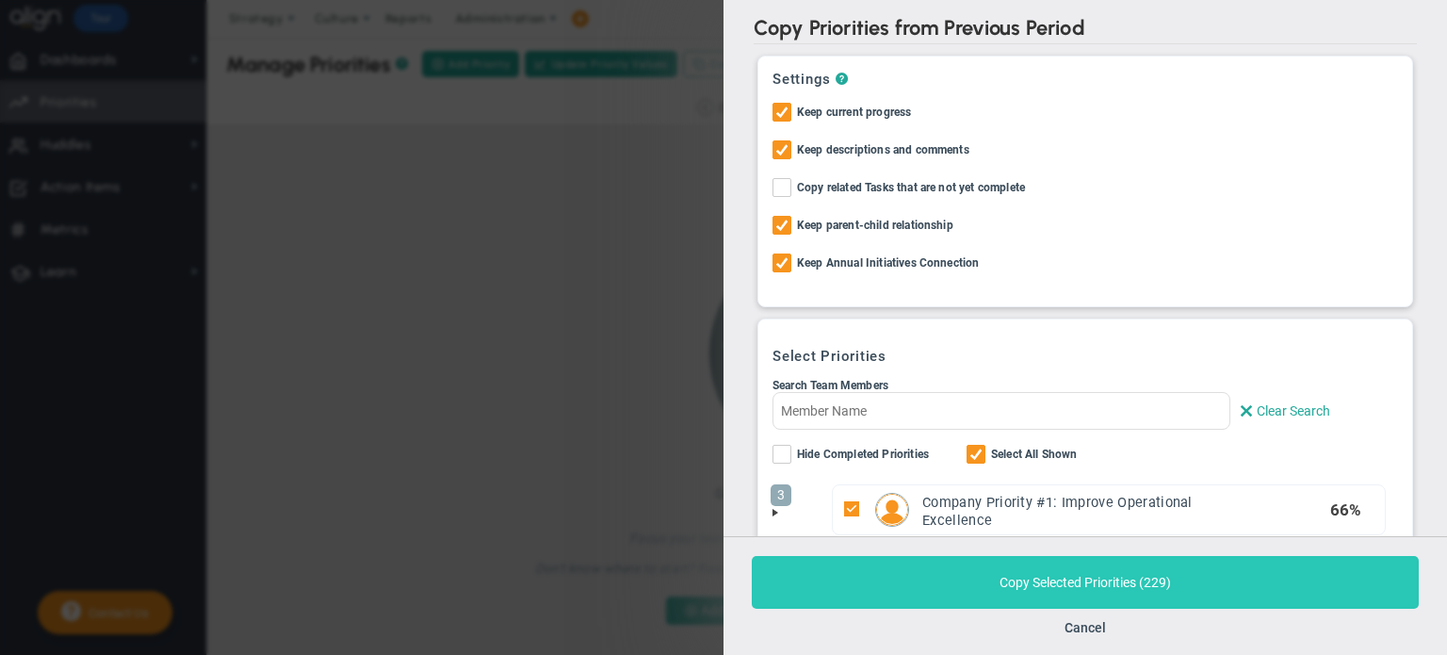
click at [954, 569] on button "Copy Selected Priorities ( 229 )" at bounding box center [1085, 582] width 667 height 53
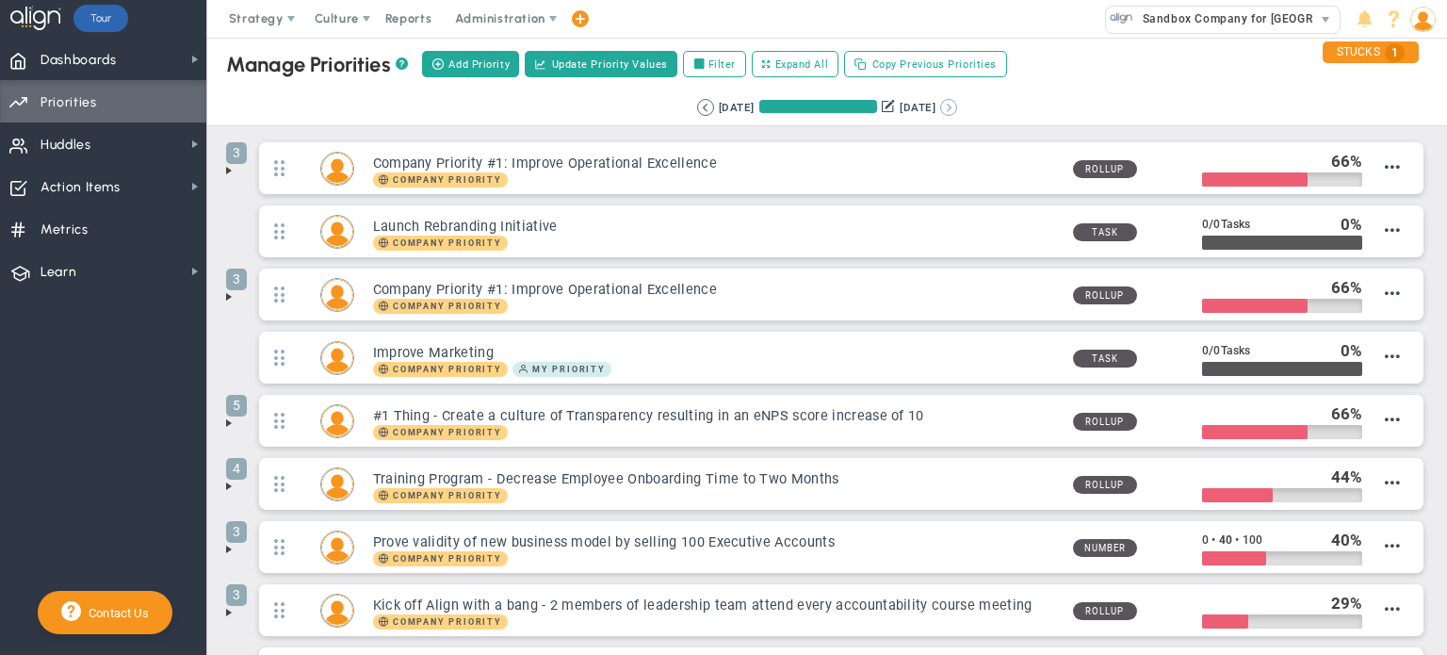
click at [957, 107] on button at bounding box center [948, 107] width 17 height 17
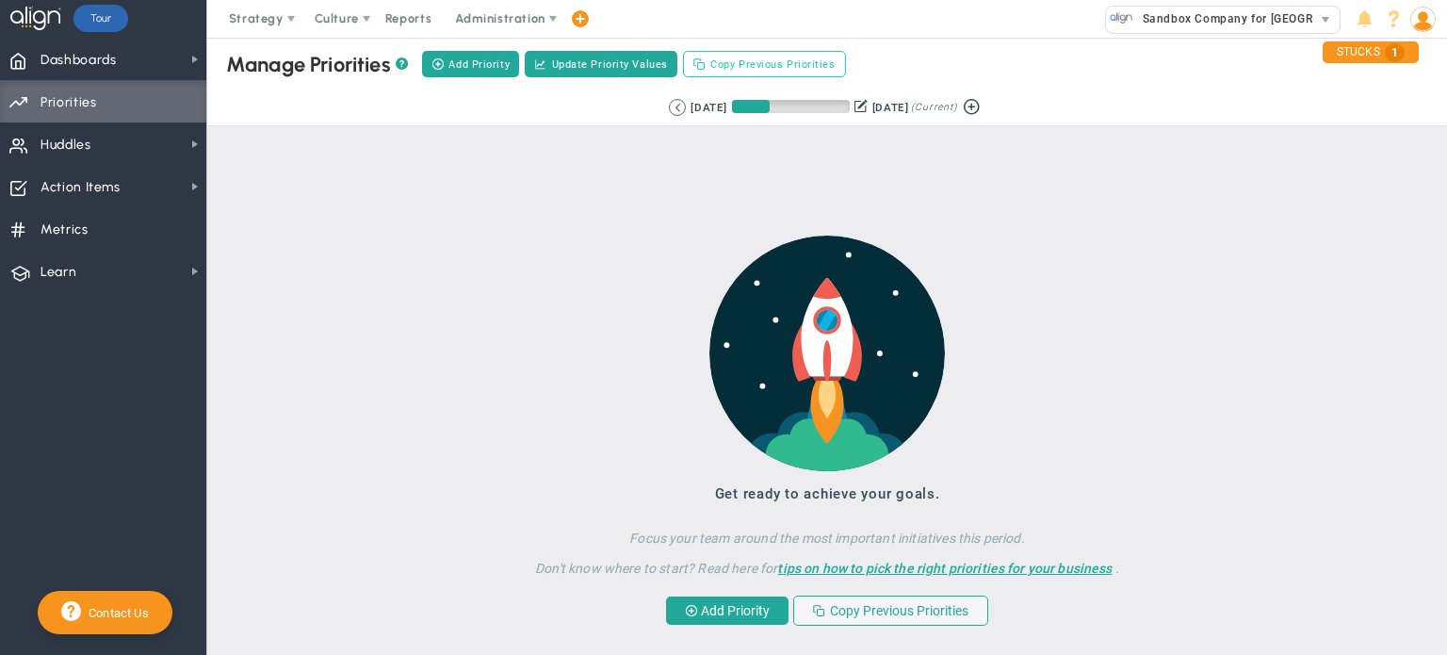
click at [765, 63] on span "Copy Previous Priorities" at bounding box center [772, 65] width 124 height 16
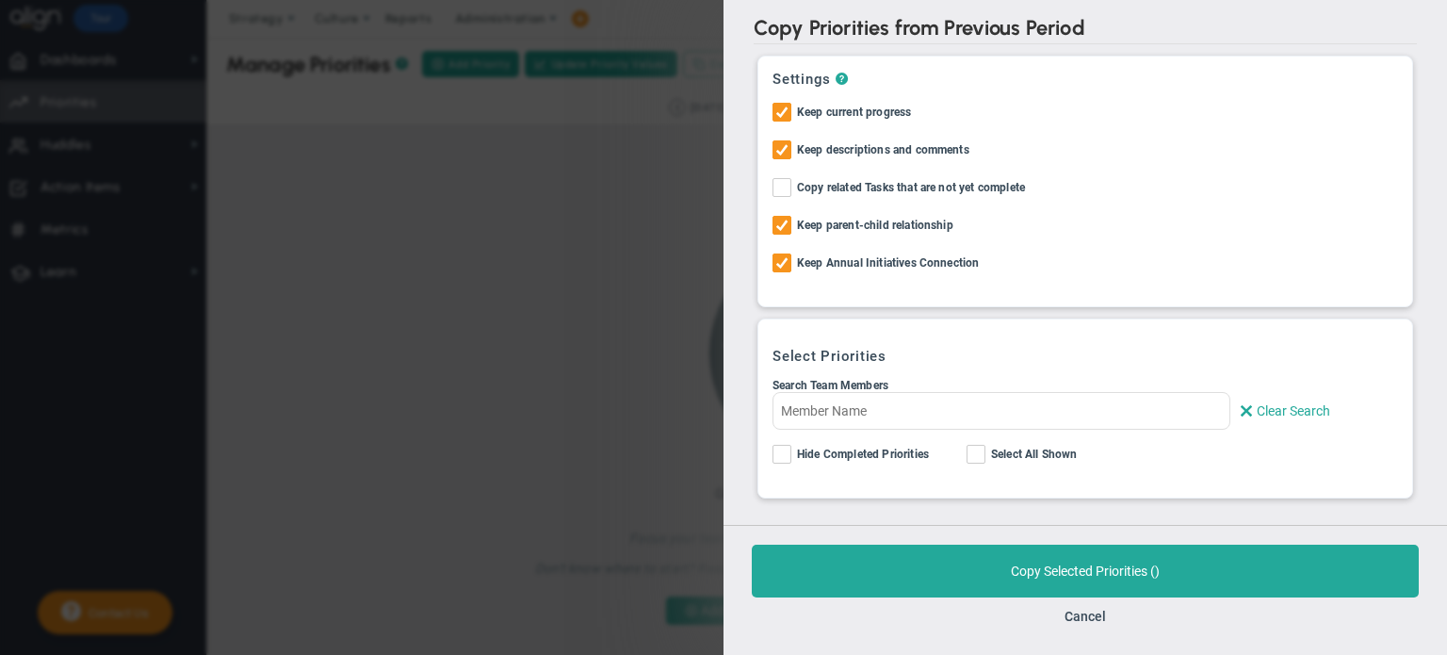
checkbox input "false"
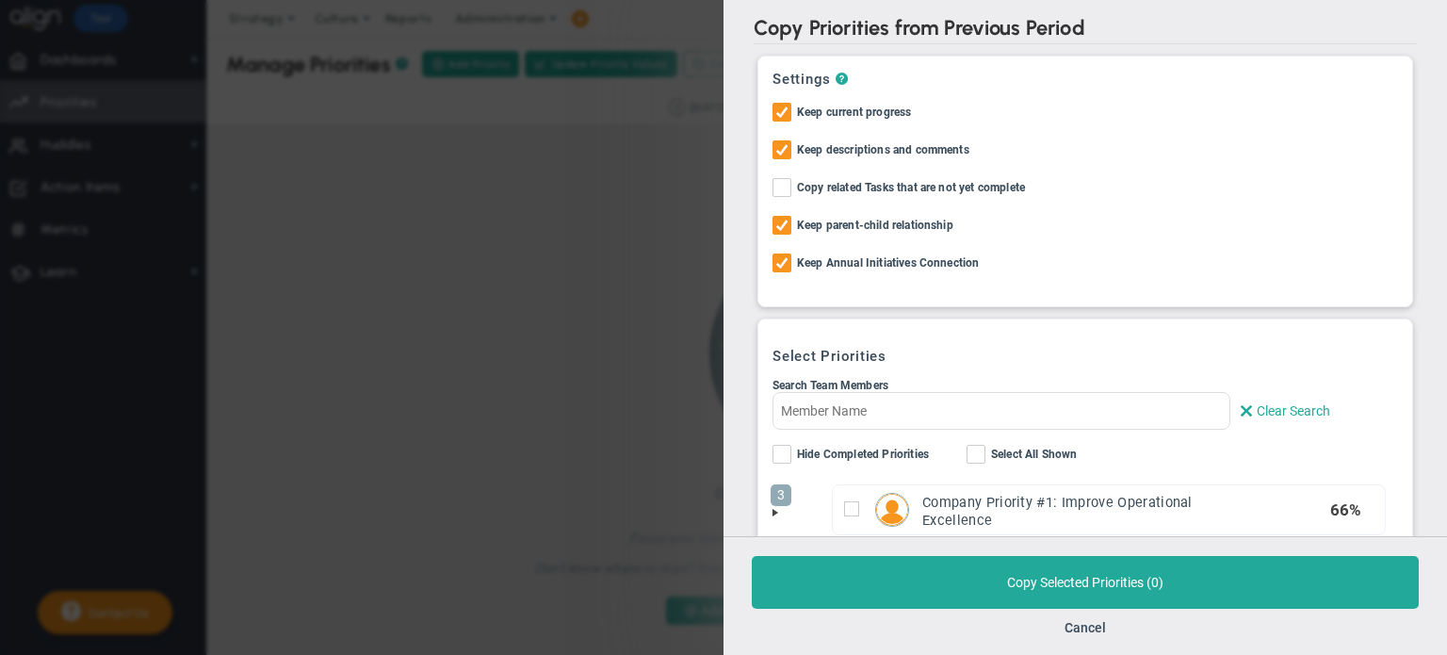
click at [989, 445] on label "Select All Shown" at bounding box center [1041, 457] width 149 height 24
click at [984, 449] on input "Select All Shown" at bounding box center [977, 458] width 12 height 19
checkbox input "true"
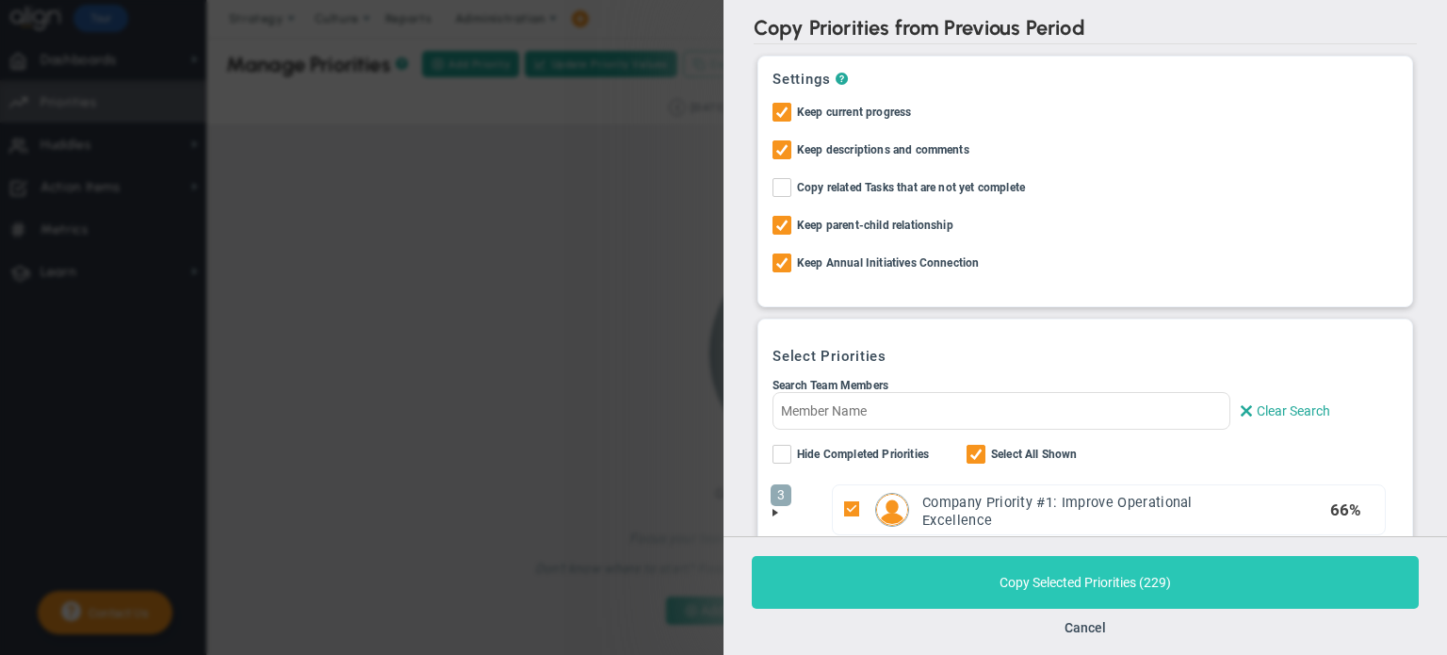
click at [931, 570] on button "Copy Selected Priorities ( 229 )" at bounding box center [1085, 582] width 667 height 53
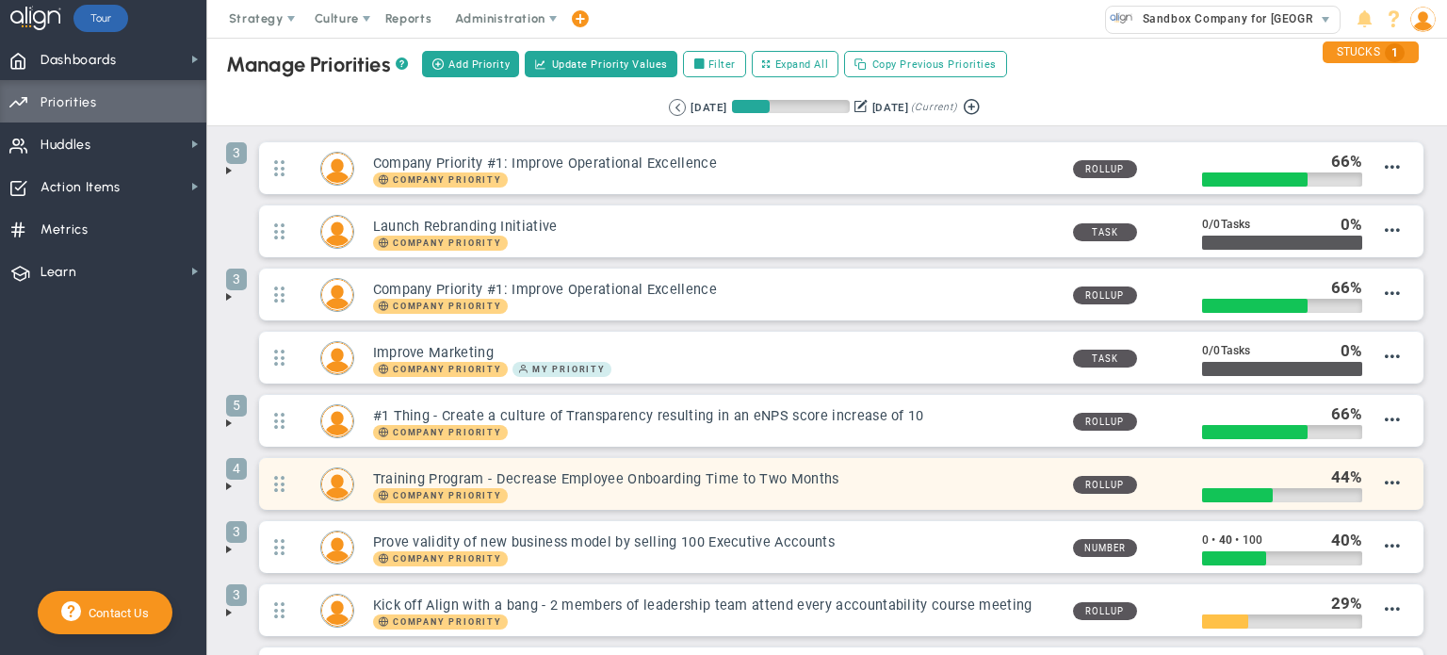
drag, startPoint x: 927, startPoint y: 224, endPoint x: 379, endPoint y: 481, distance: 605.7
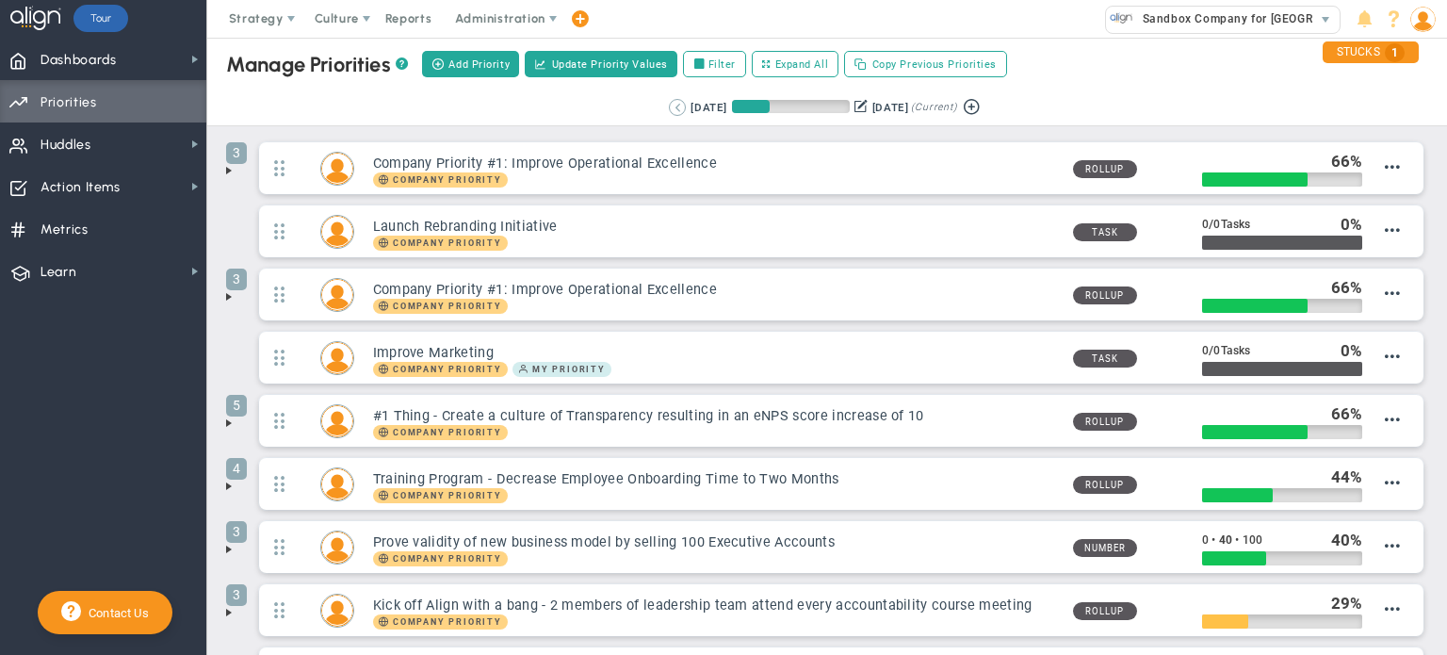
click at [669, 108] on button at bounding box center [677, 107] width 17 height 17
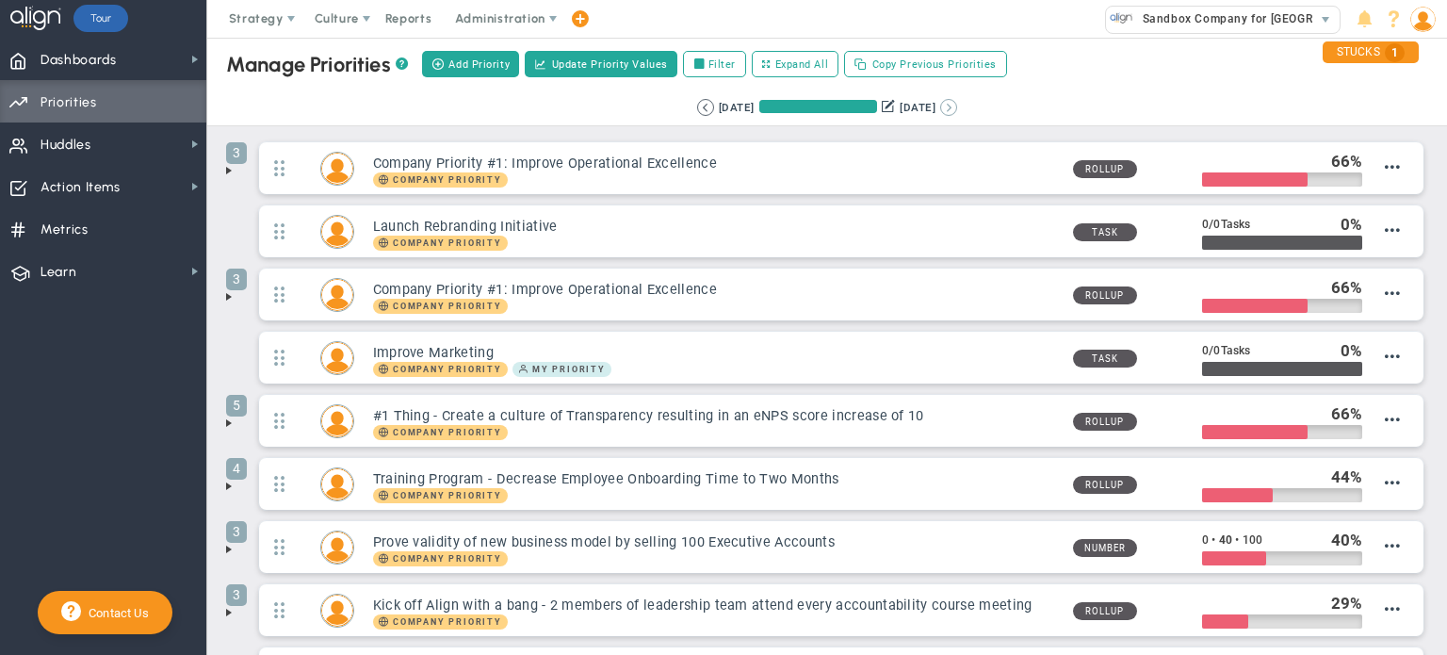
click at [957, 114] on button at bounding box center [948, 107] width 17 height 17
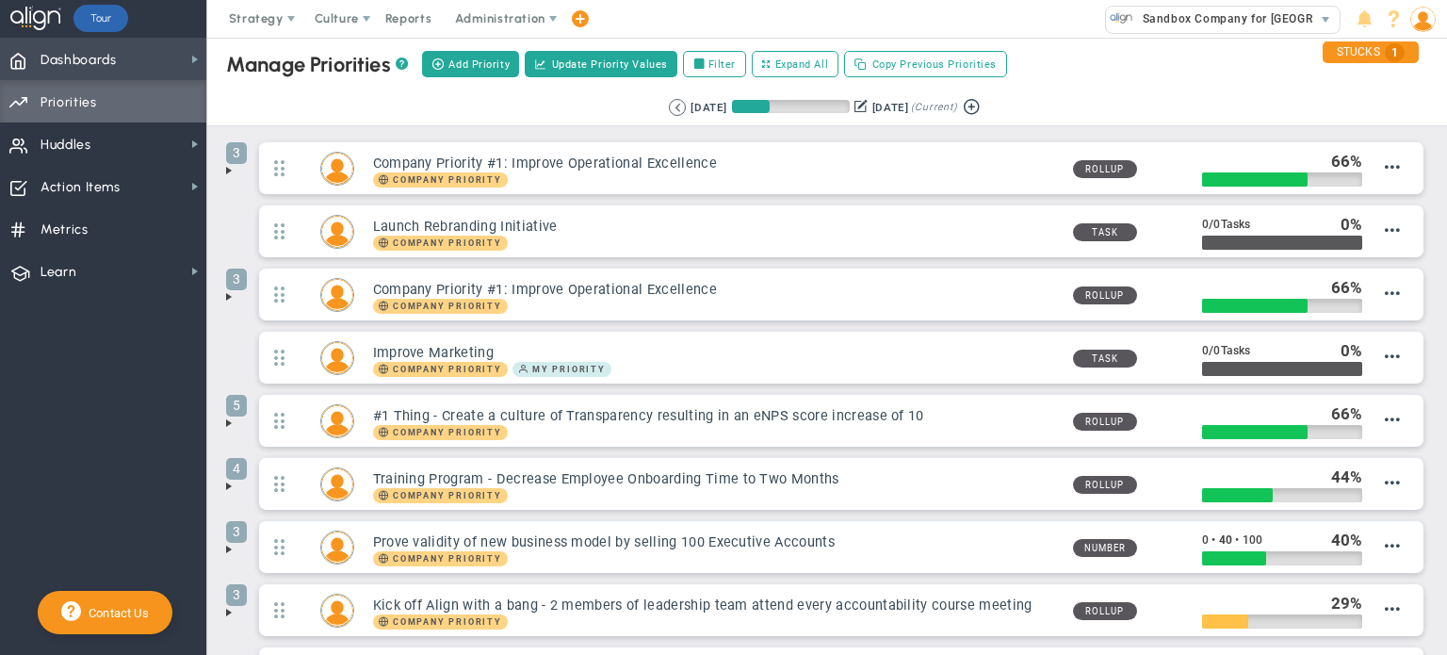
click at [53, 62] on span "Dashboards" at bounding box center [79, 61] width 76 height 40
click at [72, 78] on ul "Dashboards Dashboards My Dashboard Company Dashboard Annual Initiatives" at bounding box center [103, 165] width 206 height 254
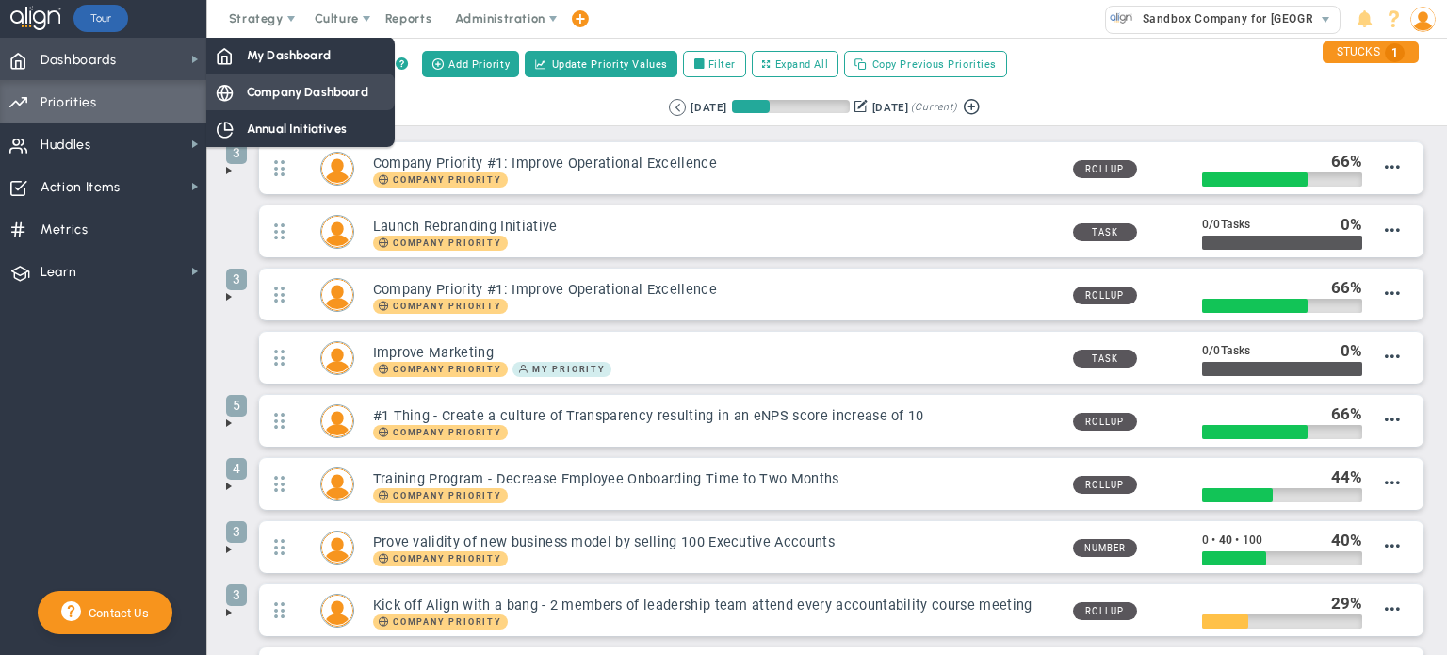
click at [253, 106] on div "Company Dashboard" at bounding box center [300, 91] width 188 height 37
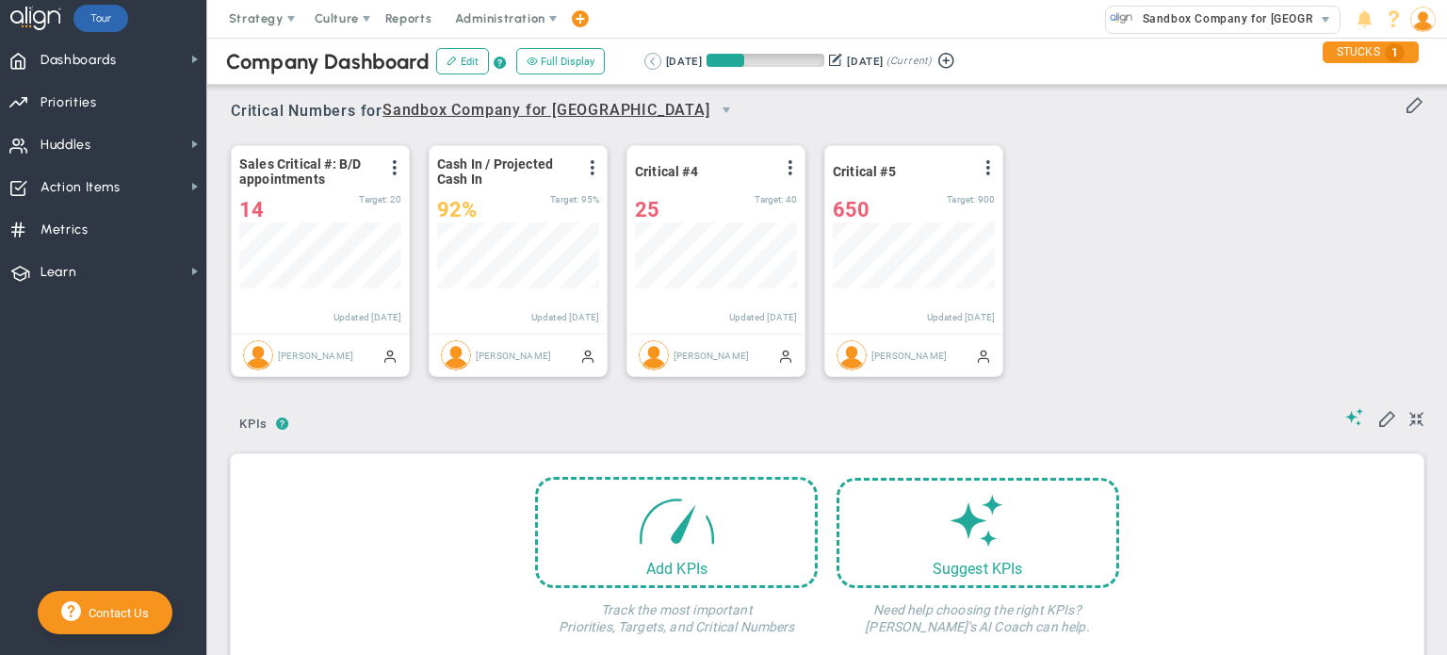
click at [656, 64] on button at bounding box center [652, 61] width 17 height 17
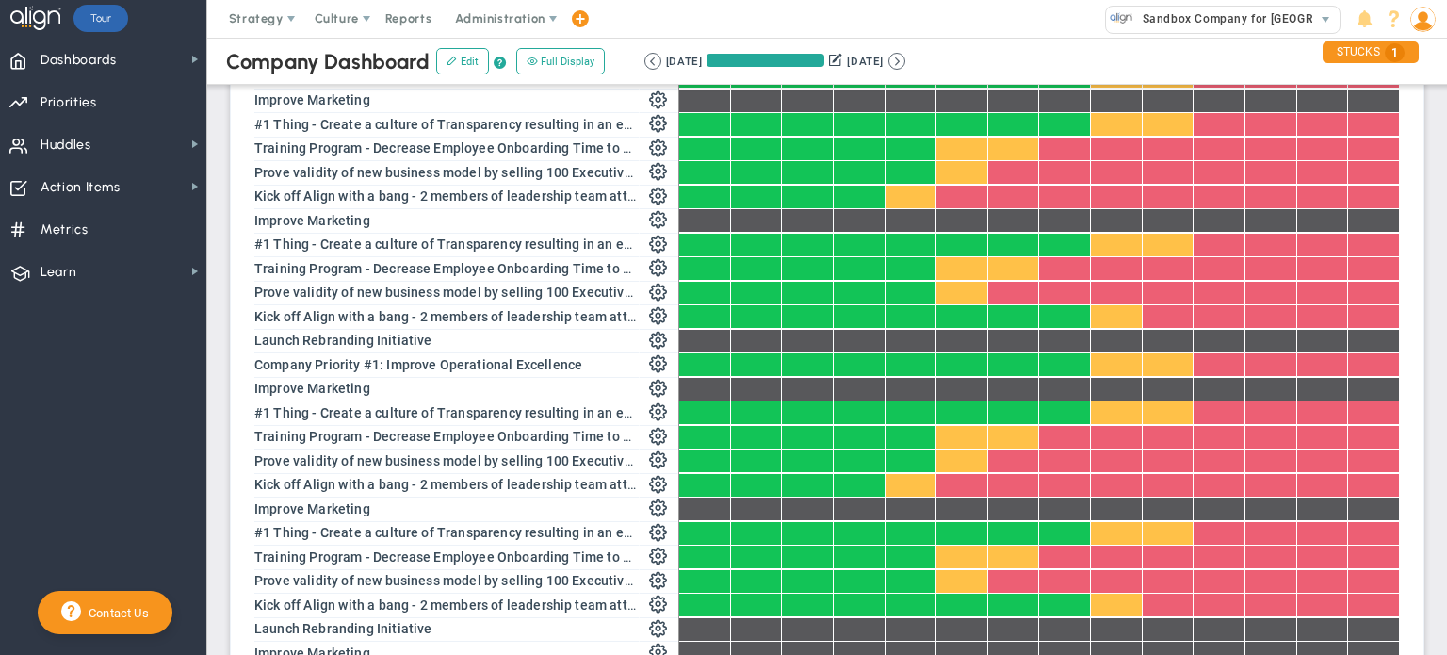
scroll to position [471, 0]
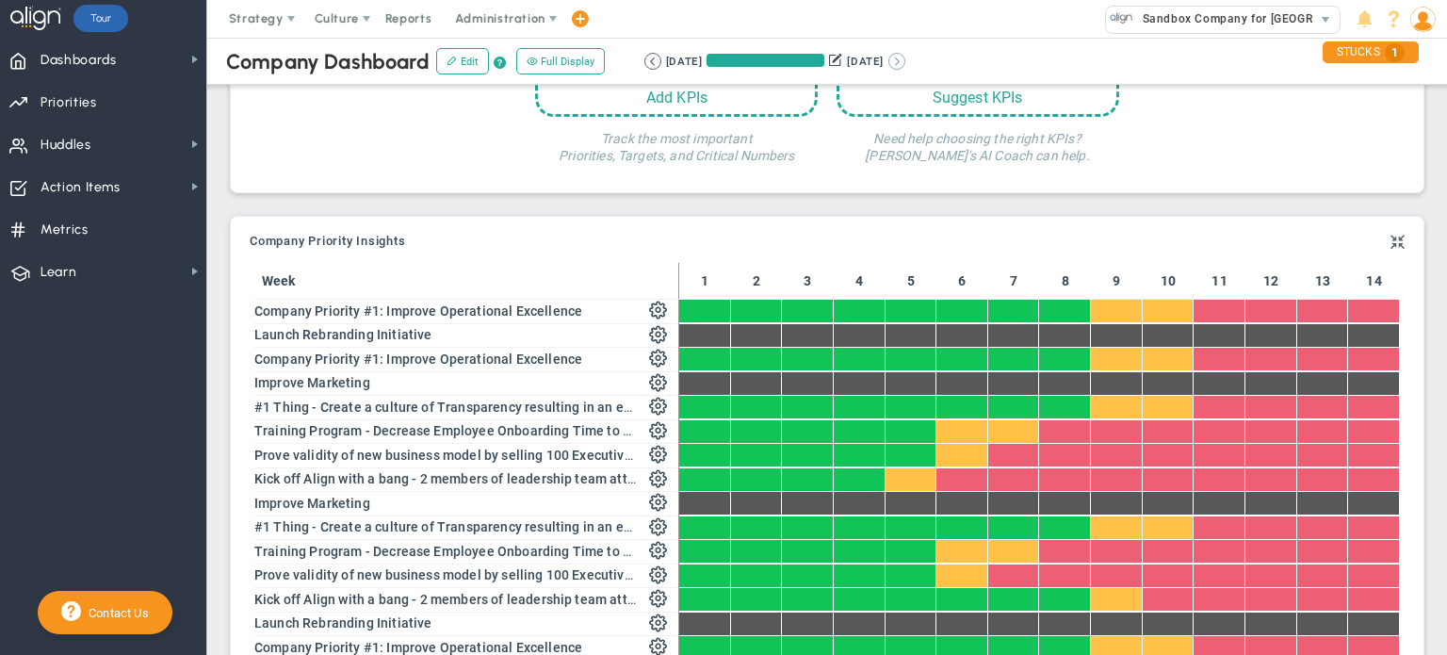
click at [905, 63] on button at bounding box center [897, 61] width 17 height 17
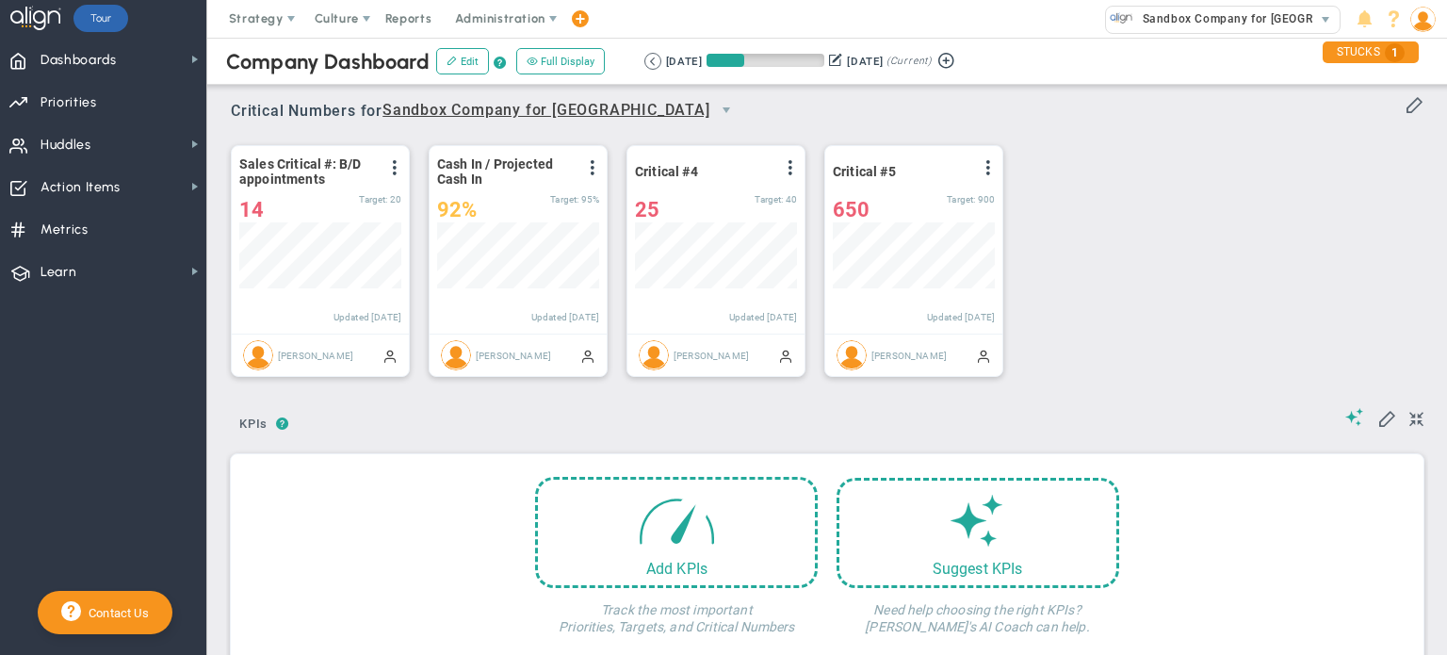
click at [162, 452] on nav "Dashboards Dashboards My Dashboard Company Dashboard" at bounding box center [103, 346] width 207 height 617
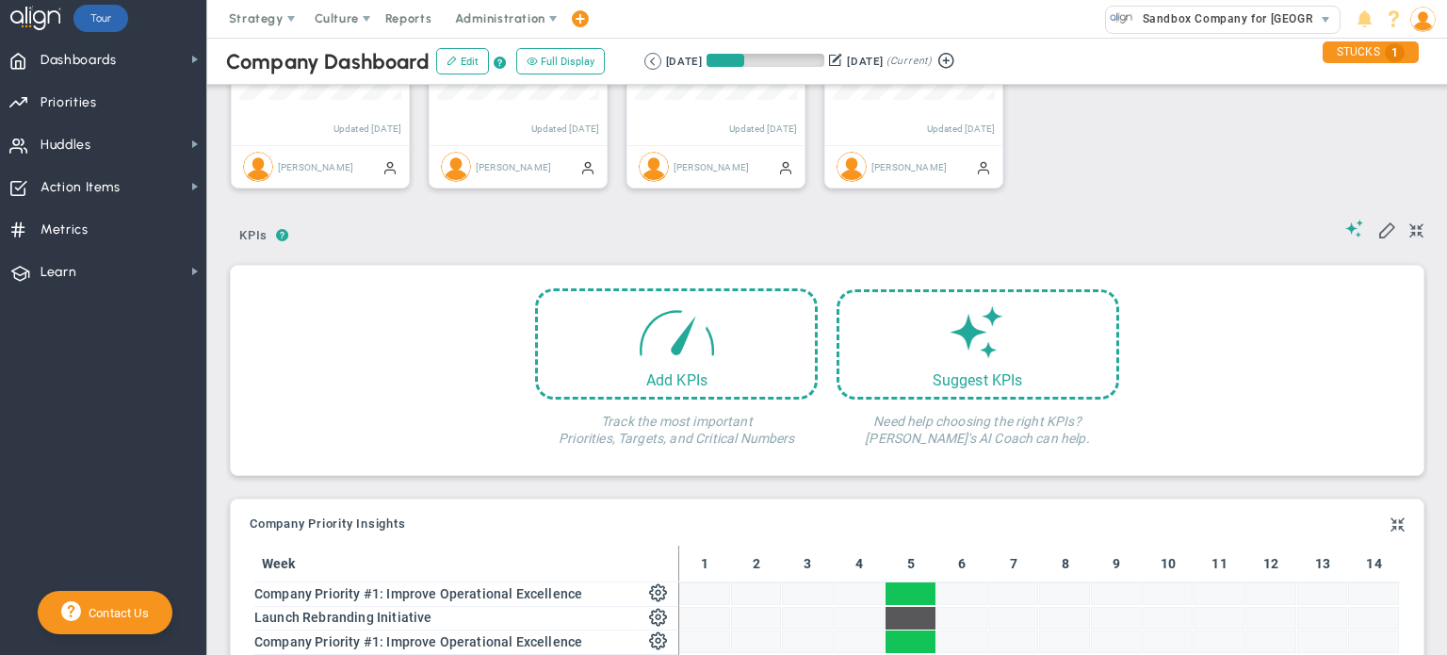
scroll to position [94, 0]
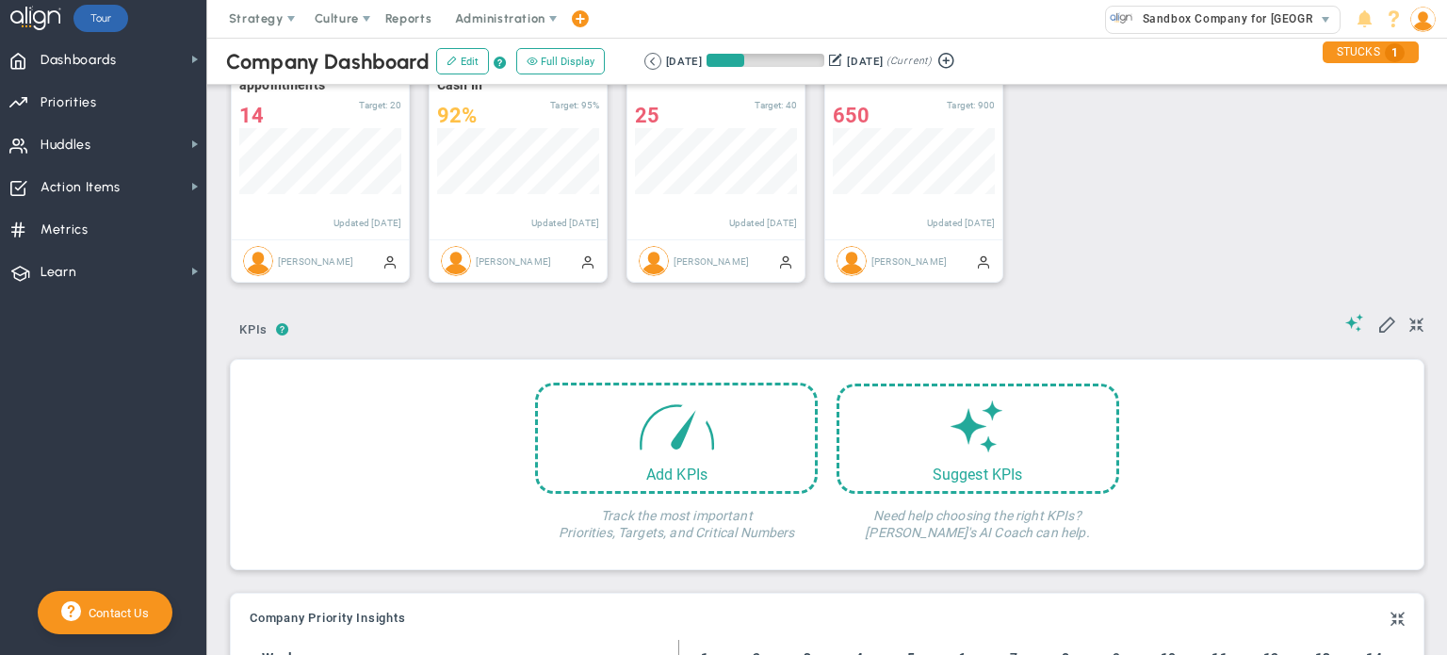
click at [90, 417] on nav "Dashboards Dashboards My Dashboard Company Dashboard" at bounding box center [103, 346] width 207 height 617
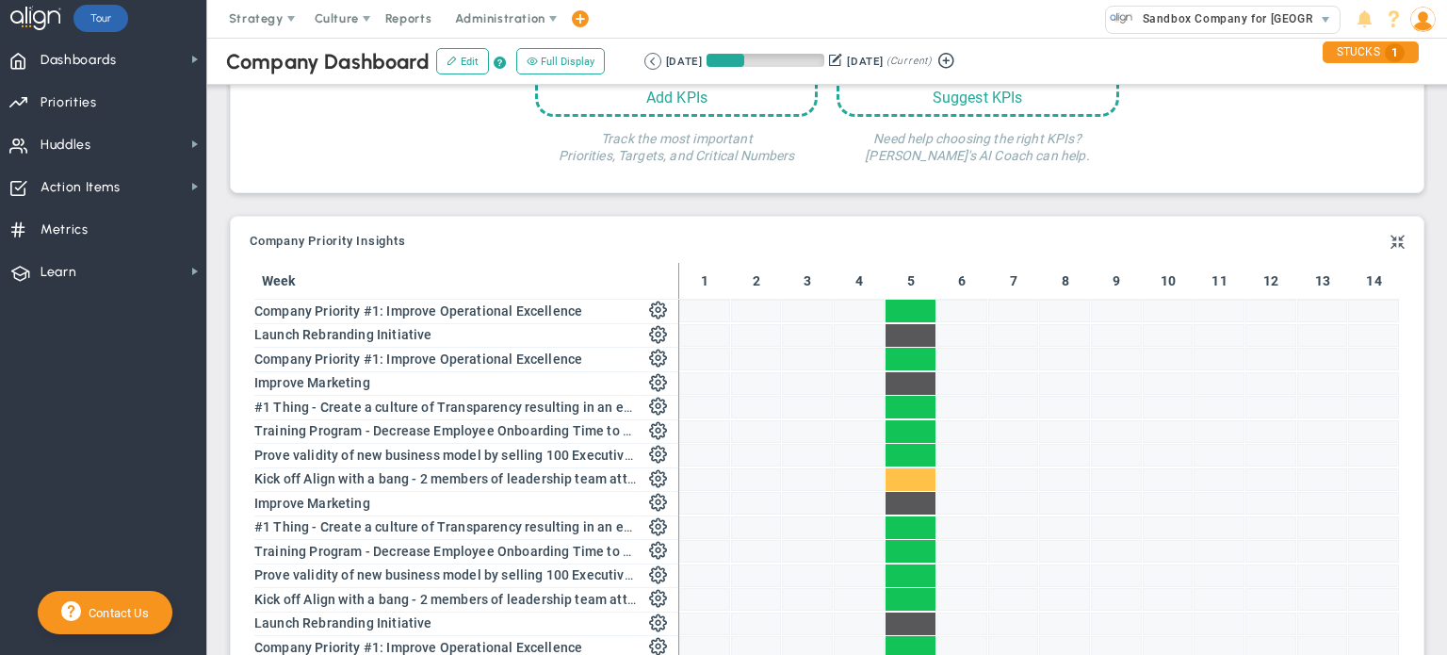
scroll to position [0, 0]
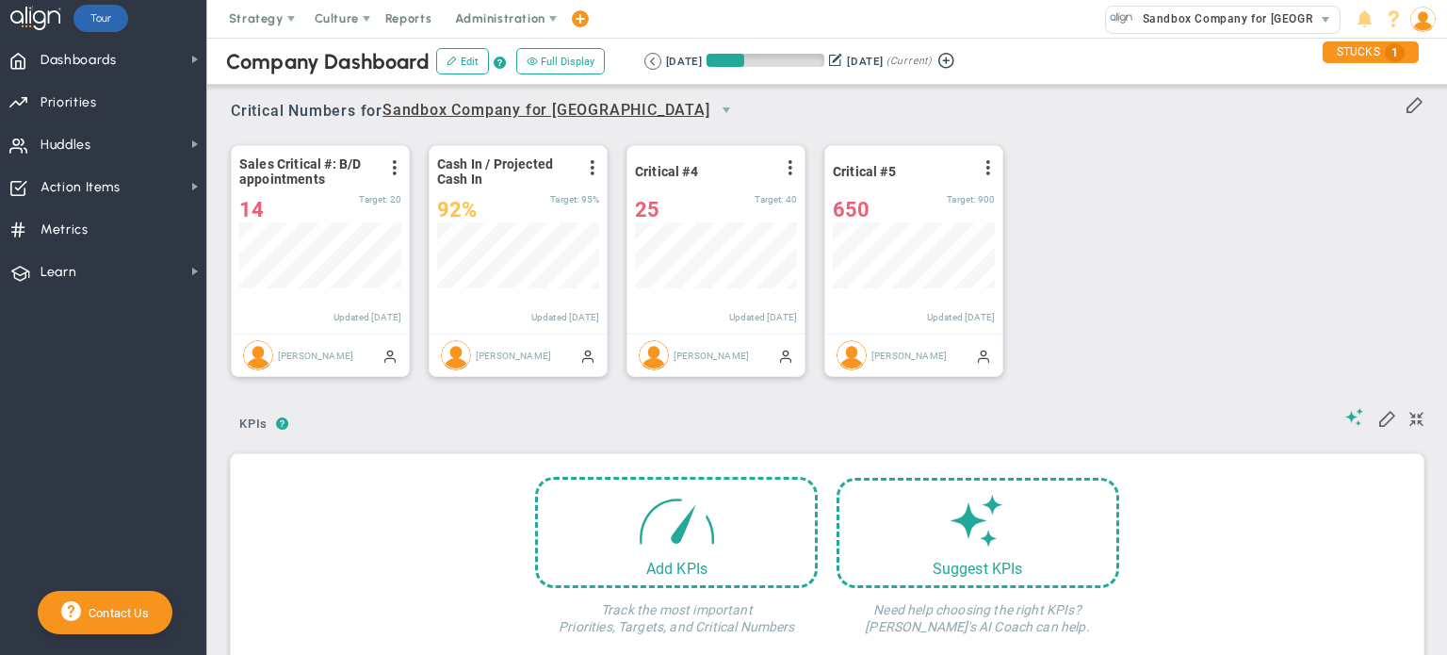
click at [1141, 252] on div "Sales Critical #: B/D appointments View Historical Graph Edit Make "No Change" …" at bounding box center [820, 261] width 1216 height 265
